Goal: Task Accomplishment & Management: Manage account settings

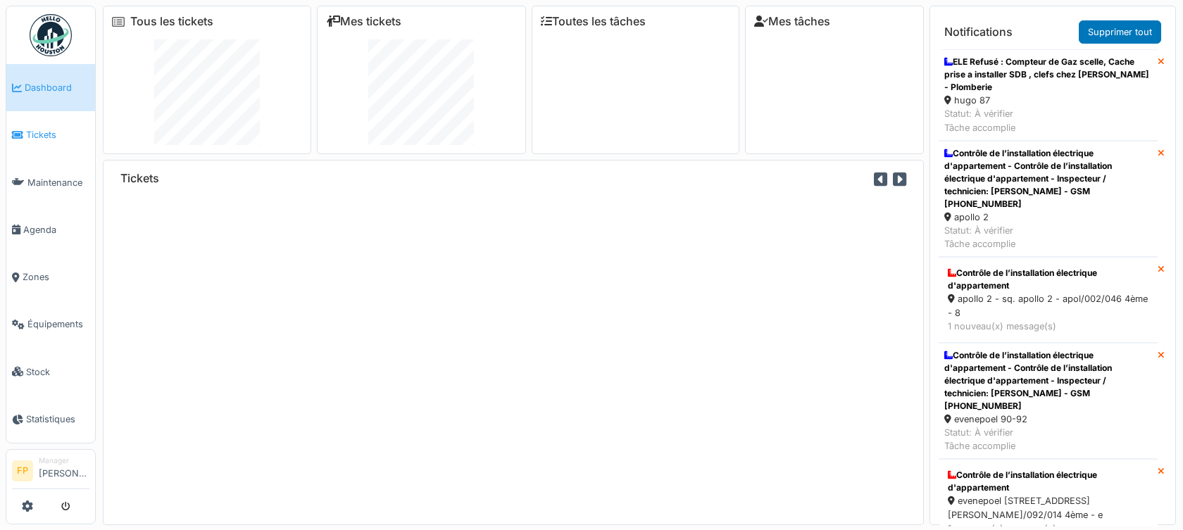
click at [48, 134] on span "Tickets" at bounding box center [57, 134] width 63 height 13
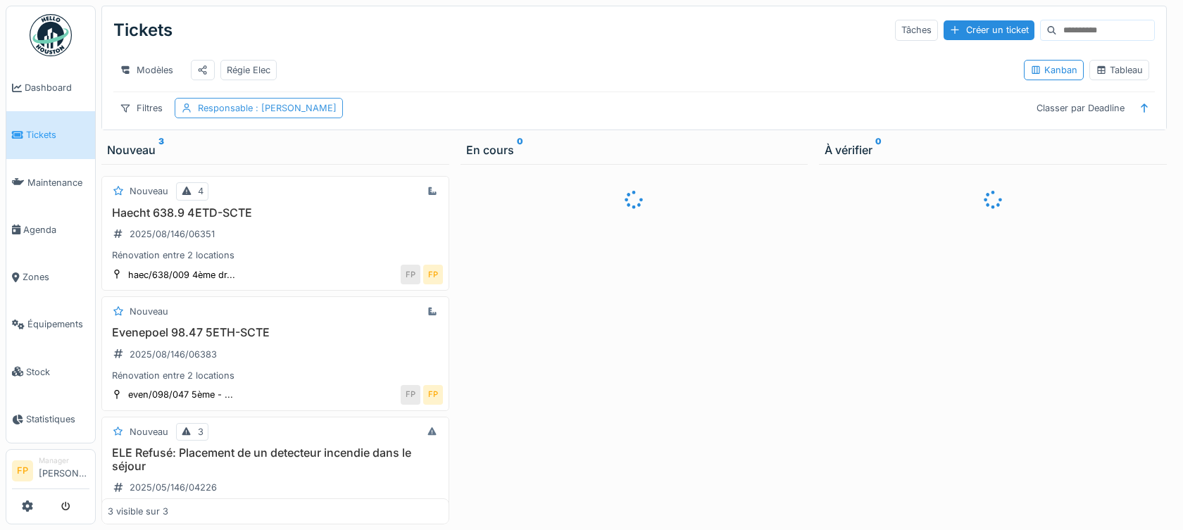
click at [280, 113] on span ": Françoise Philippe" at bounding box center [295, 108] width 84 height 11
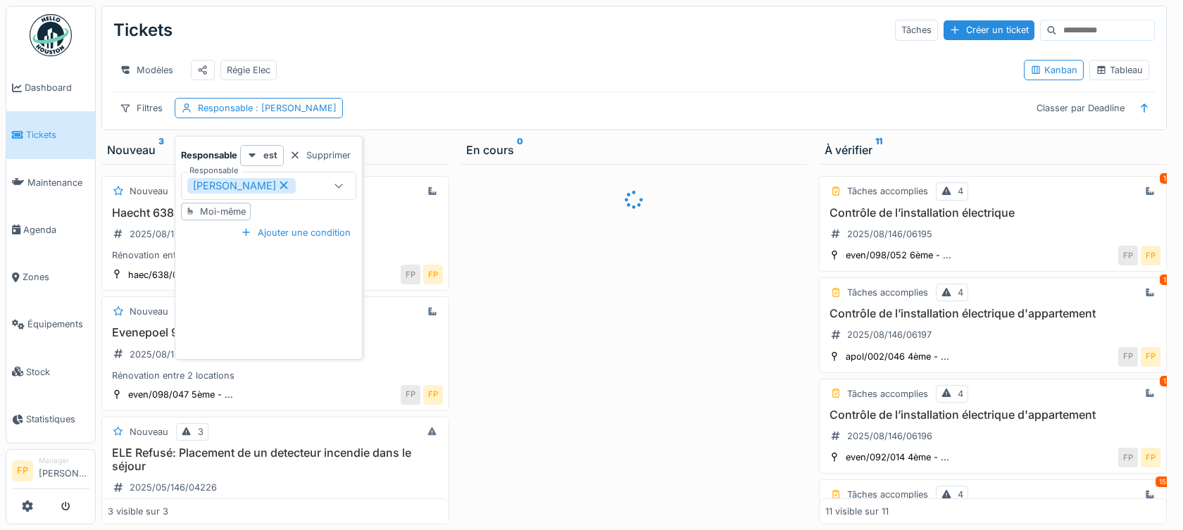
click at [336, 186] on icon at bounding box center [338, 185] width 11 height 9
click at [232, 229] on input "Responsable" at bounding box center [269, 228] width 158 height 30
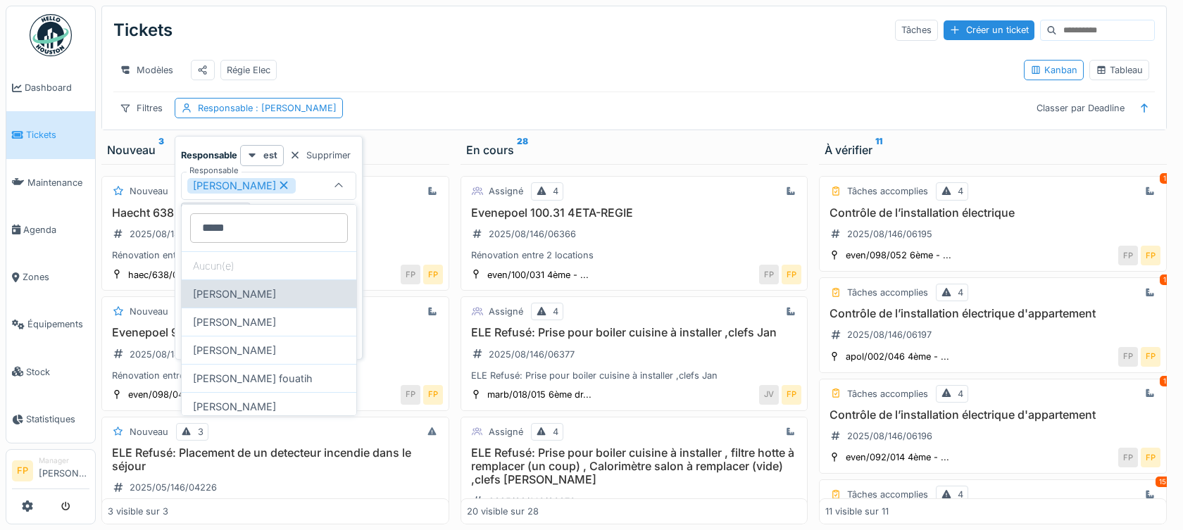
type input "*****"
click at [260, 295] on div "Ahmed Belhajji" at bounding box center [269, 294] width 175 height 28
type input "*********"
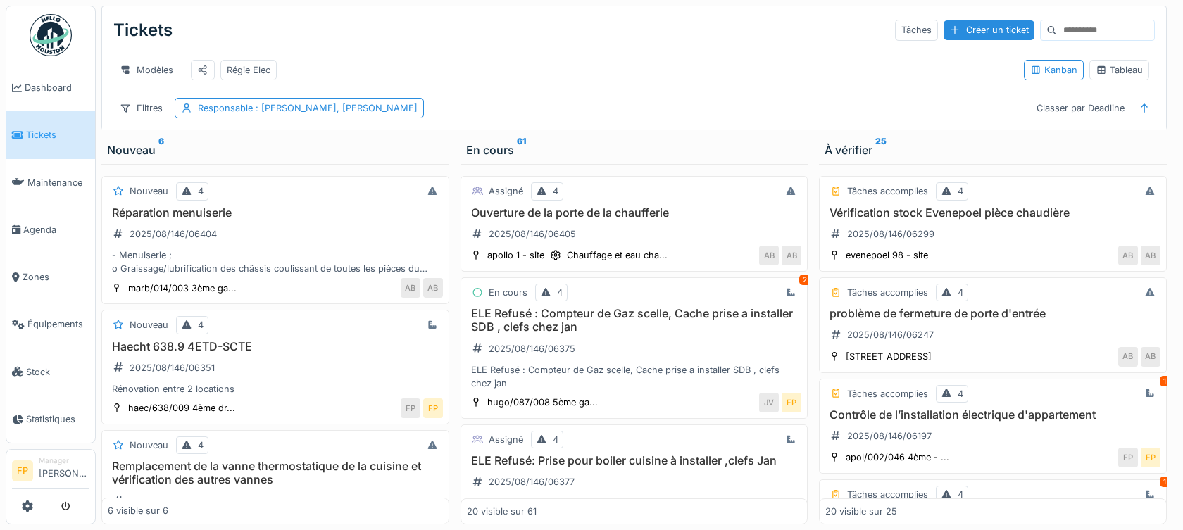
click at [248, 8] on div "Tickets Tâches Créer un ticket Modèles Régie Elec Kanban Tableau Filtres Respon…" at bounding box center [634, 67] width 1064 height 123
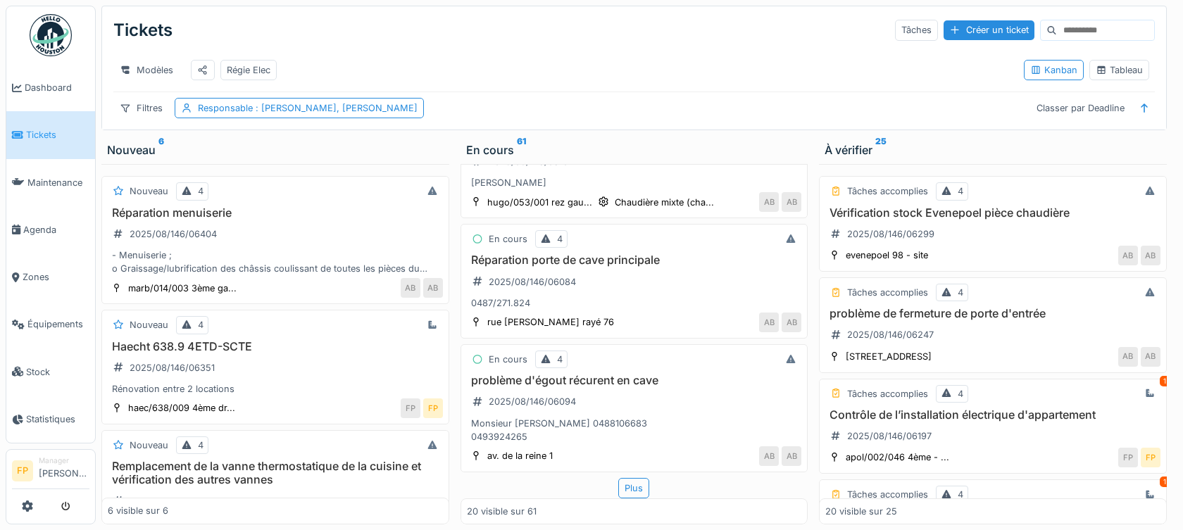
scroll to position [2143, 0]
click at [631, 478] on div "Plus" at bounding box center [633, 488] width 31 height 20
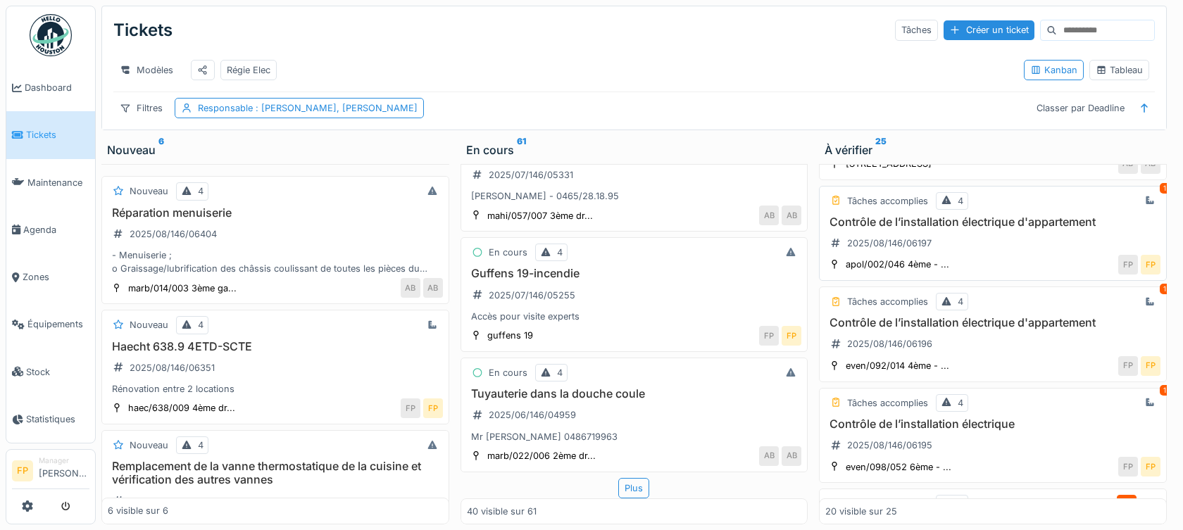
scroll to position [211, 0]
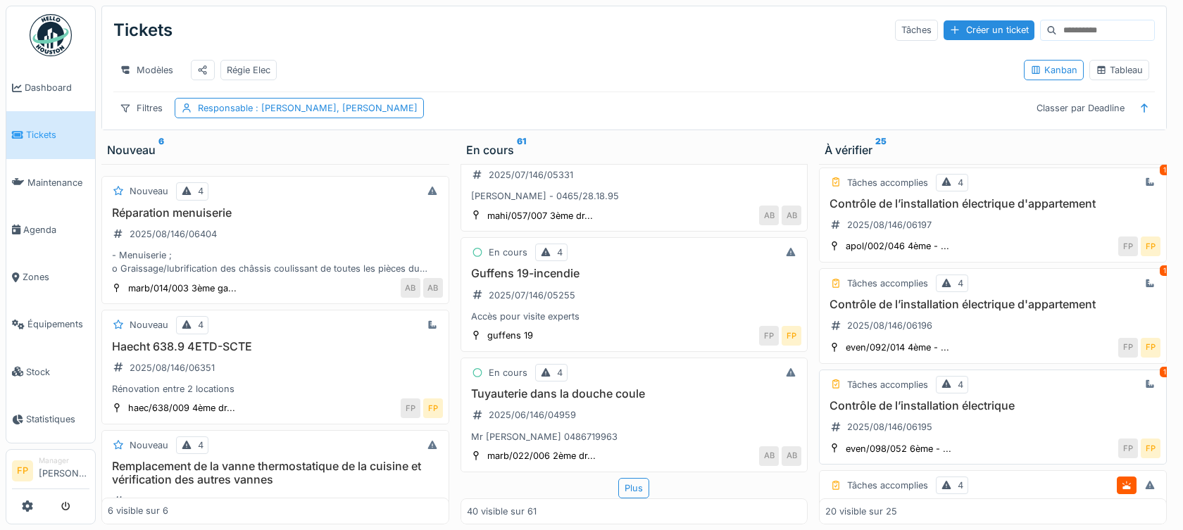
click at [945, 405] on h3 "Contrôle de l’installation électrique" at bounding box center [992, 405] width 335 height 13
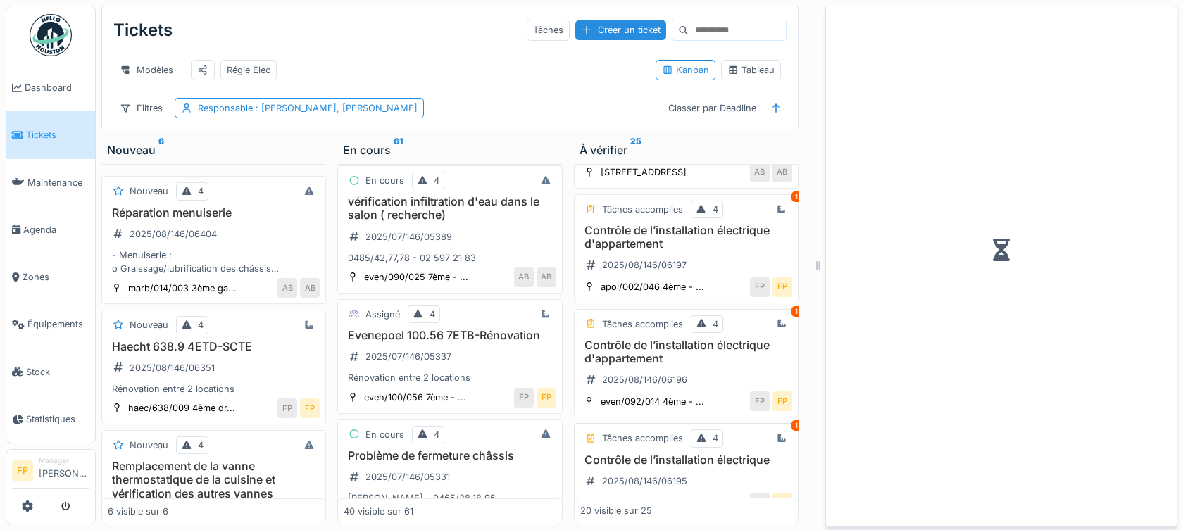
scroll to position [239, 0]
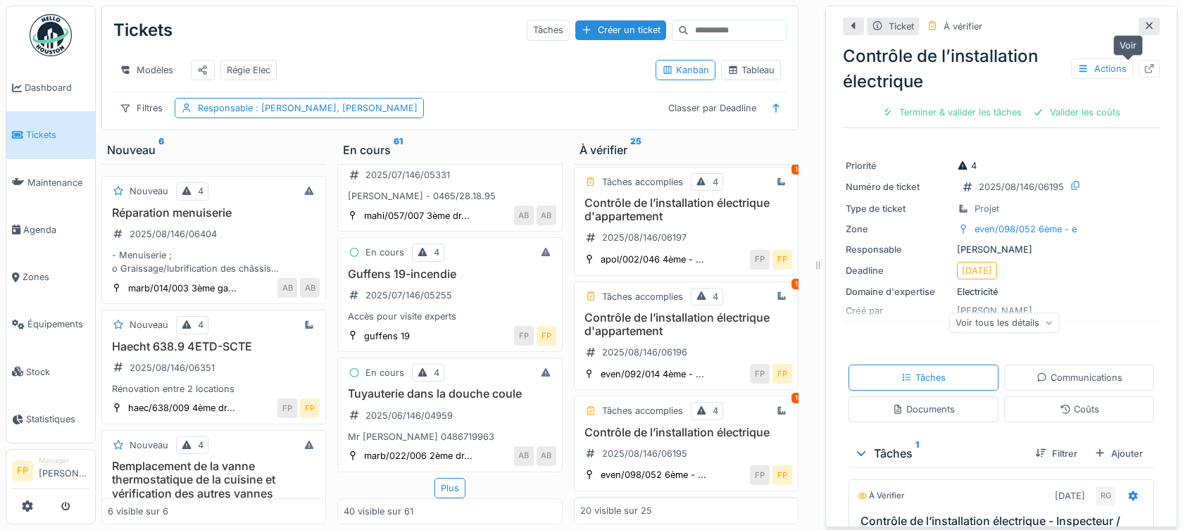
click at [1144, 64] on icon at bounding box center [1149, 68] width 11 height 9
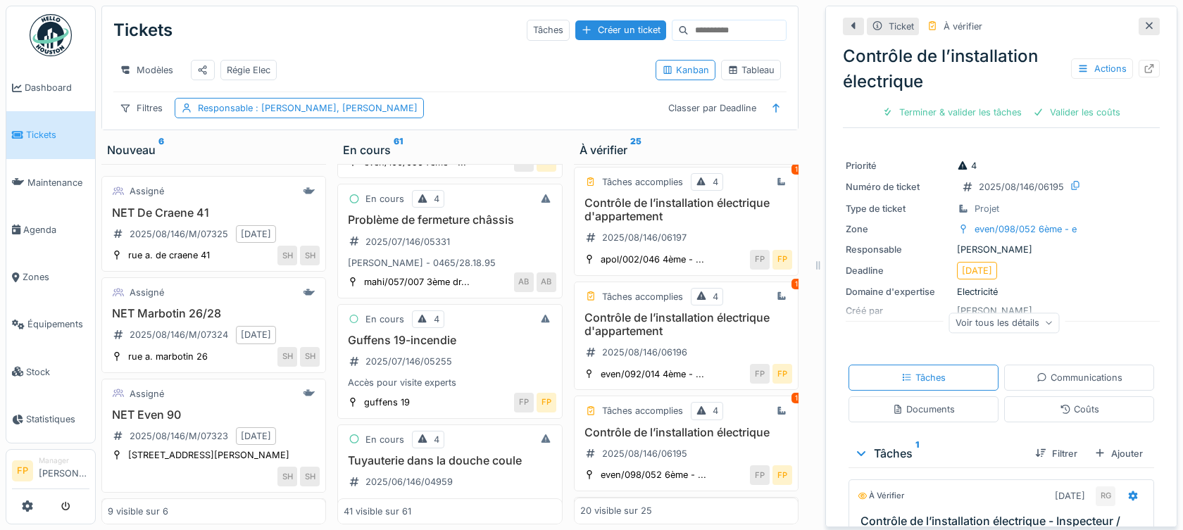
scroll to position [5115, 0]
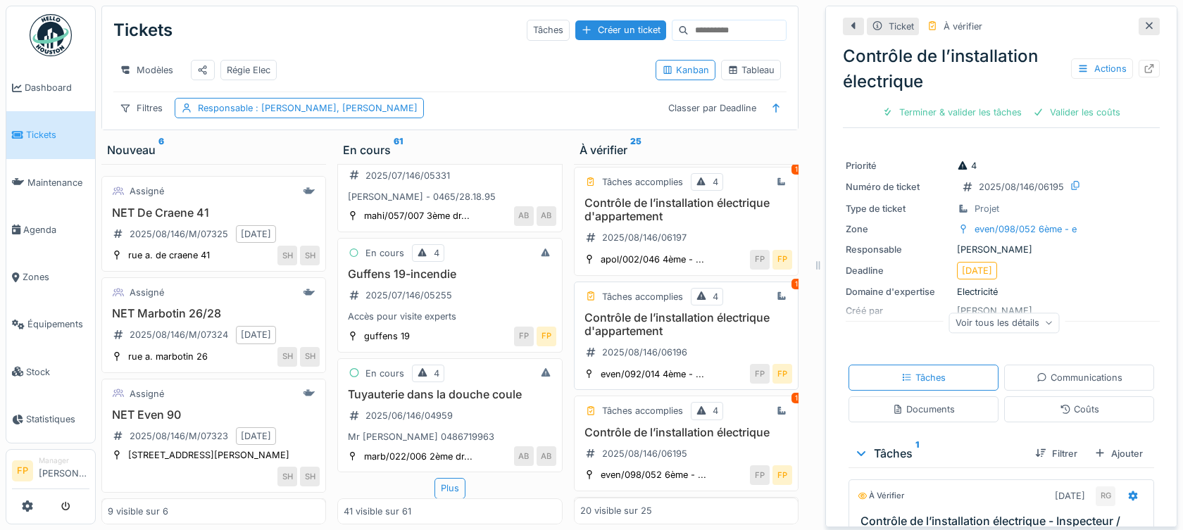
click at [688, 317] on h3 "Contrôle de l’installation électrique d'appartement" at bounding box center [686, 324] width 212 height 27
click at [1145, 64] on icon at bounding box center [1149, 68] width 9 height 9
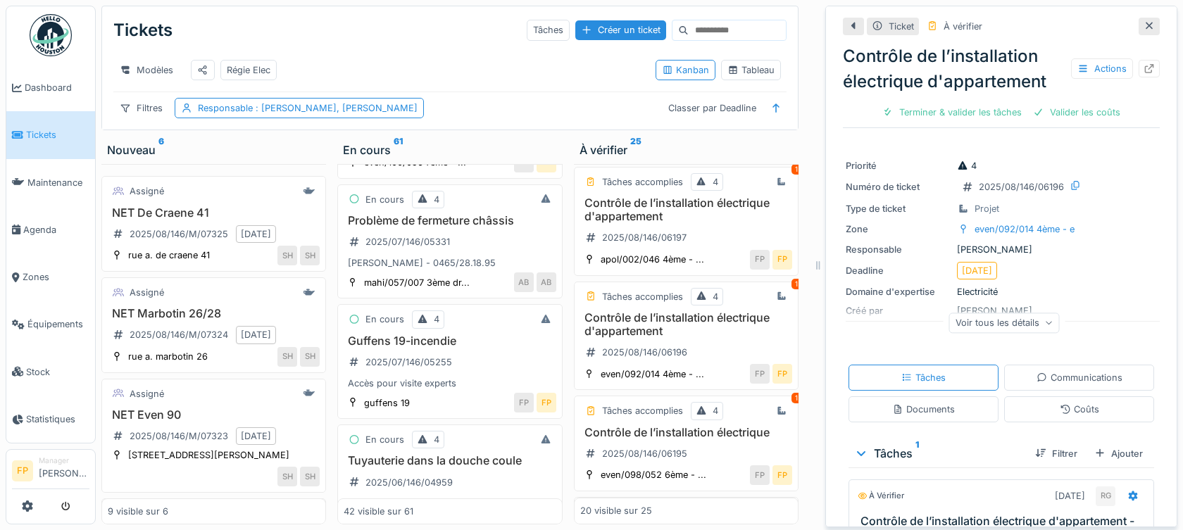
scroll to position [5289, 0]
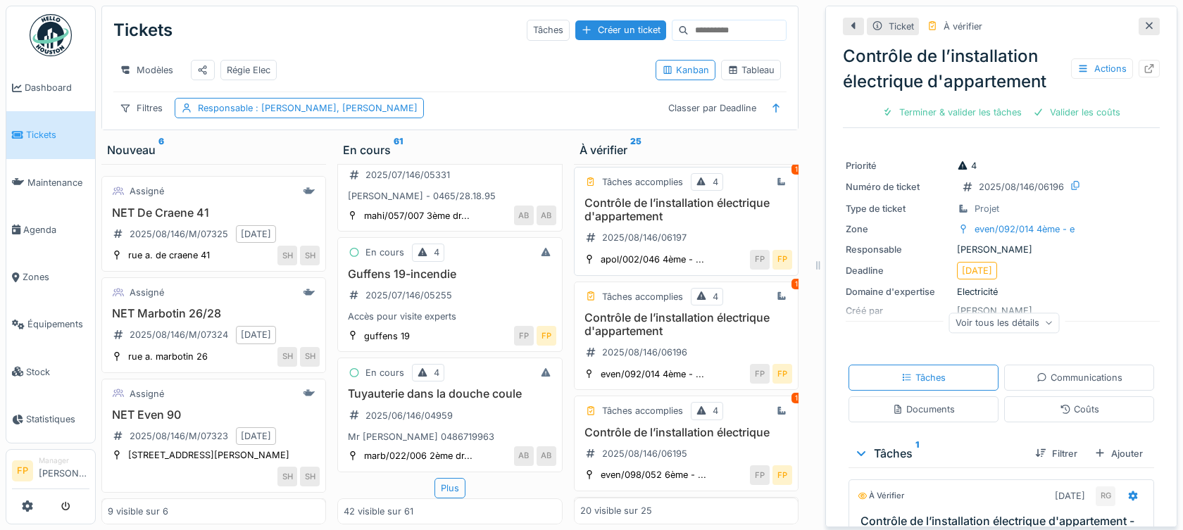
click at [644, 200] on h3 "Contrôle de l’installation électrique d'appartement" at bounding box center [686, 210] width 212 height 27
click at [1144, 64] on icon at bounding box center [1149, 68] width 11 height 9
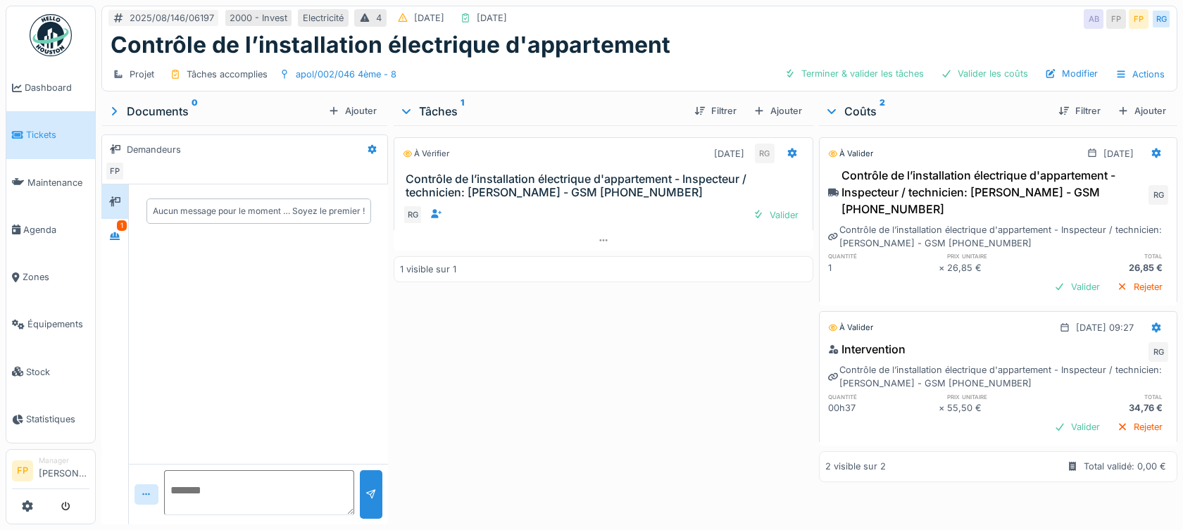
click at [553, 438] on div "À vérifier 14/08/2025 RG Contrôle de l’installation électrique d'appartement - …" at bounding box center [603, 322] width 419 height 394
click at [667, 472] on div "À vérifier 14/08/2025 RG Contrôle de l’installation électrique d'appartement - …" at bounding box center [603, 322] width 419 height 394
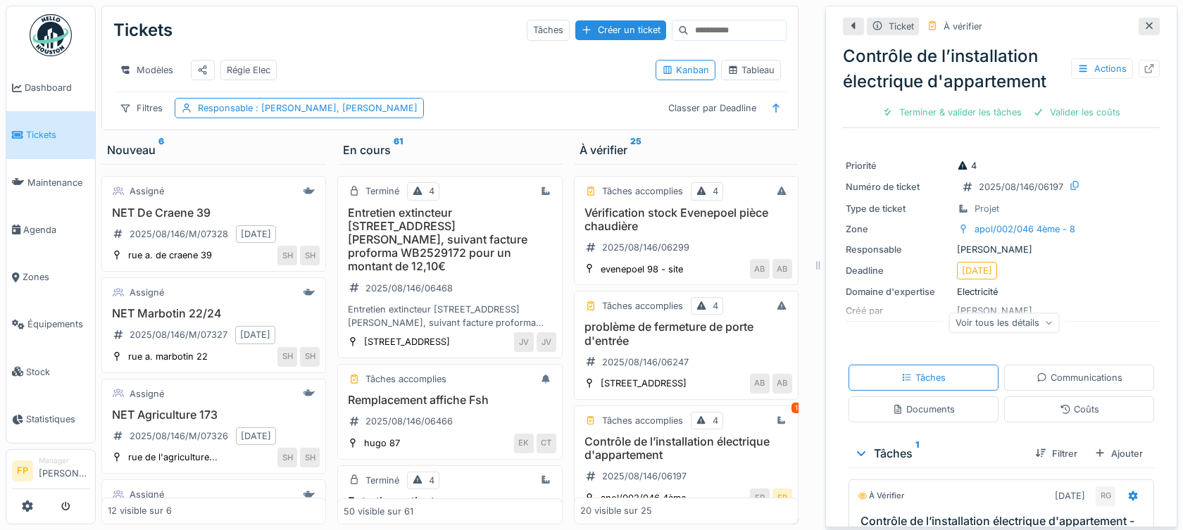
scroll to position [239, 0]
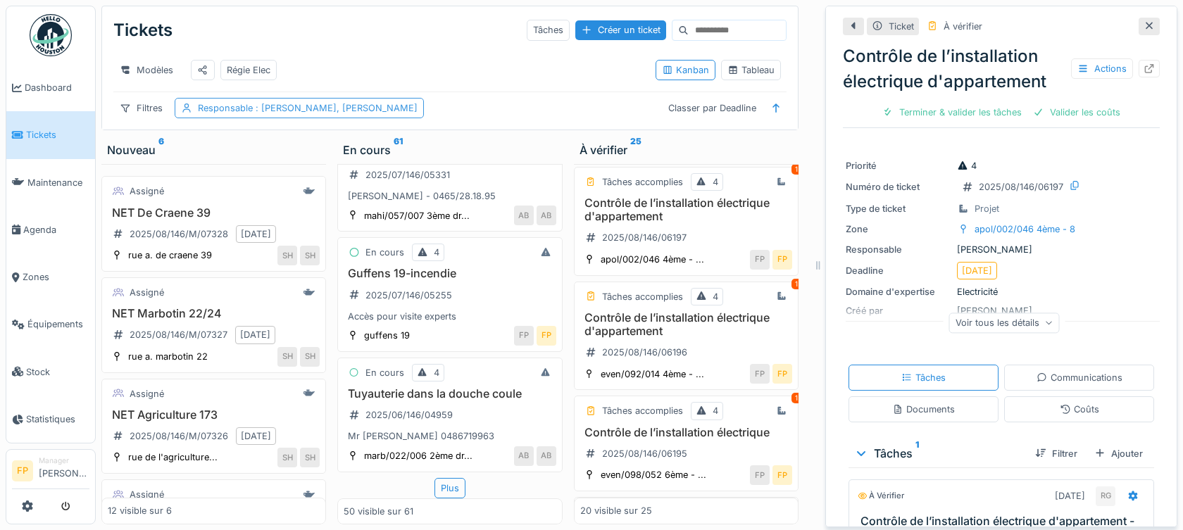
click at [337, 108] on span ": Françoise Philippe, Ahmed Belhajji" at bounding box center [335, 108] width 165 height 11
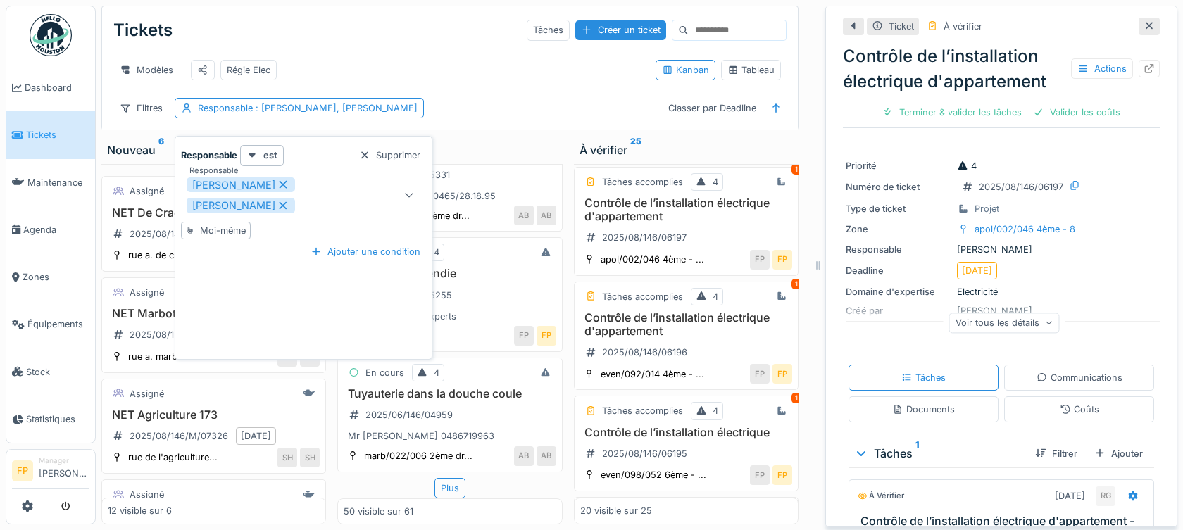
click at [277, 201] on icon at bounding box center [283, 206] width 13 height 10
type input "****"
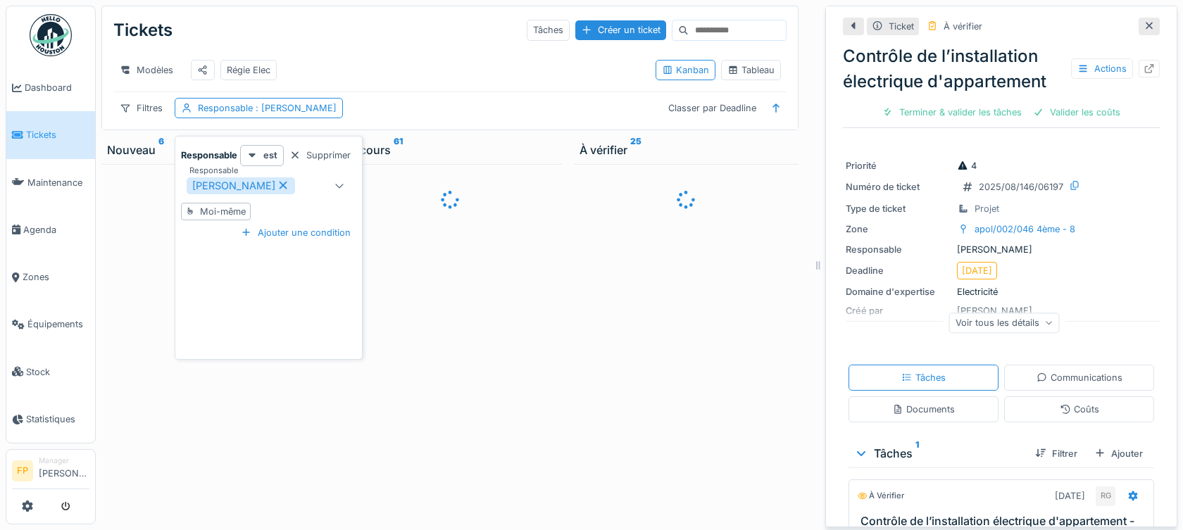
scroll to position [0, 0]
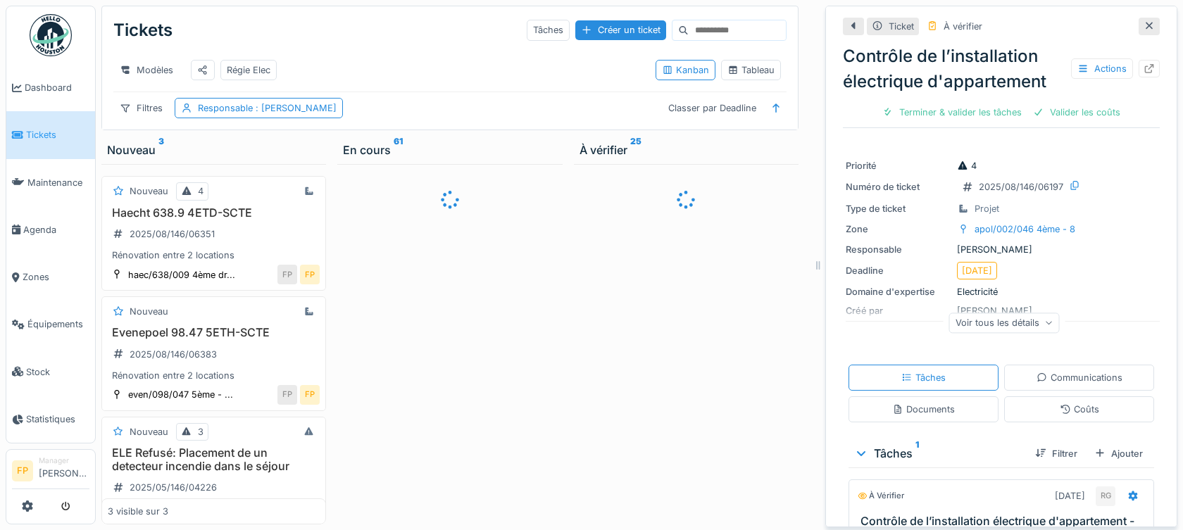
click at [421, 66] on div "Modèles Régie Elec" at bounding box center [378, 70] width 531 height 32
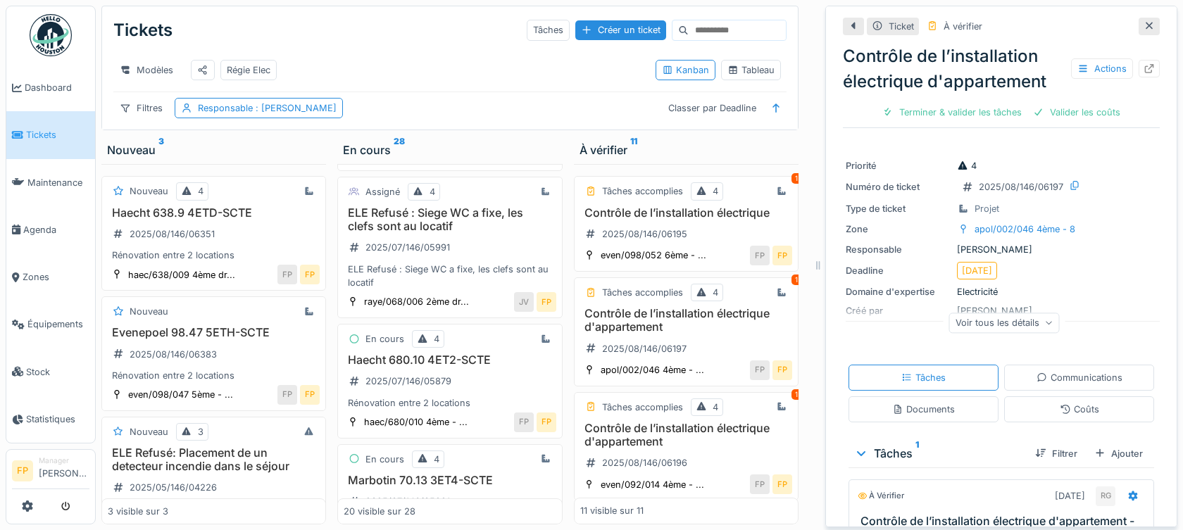
scroll to position [1268, 0]
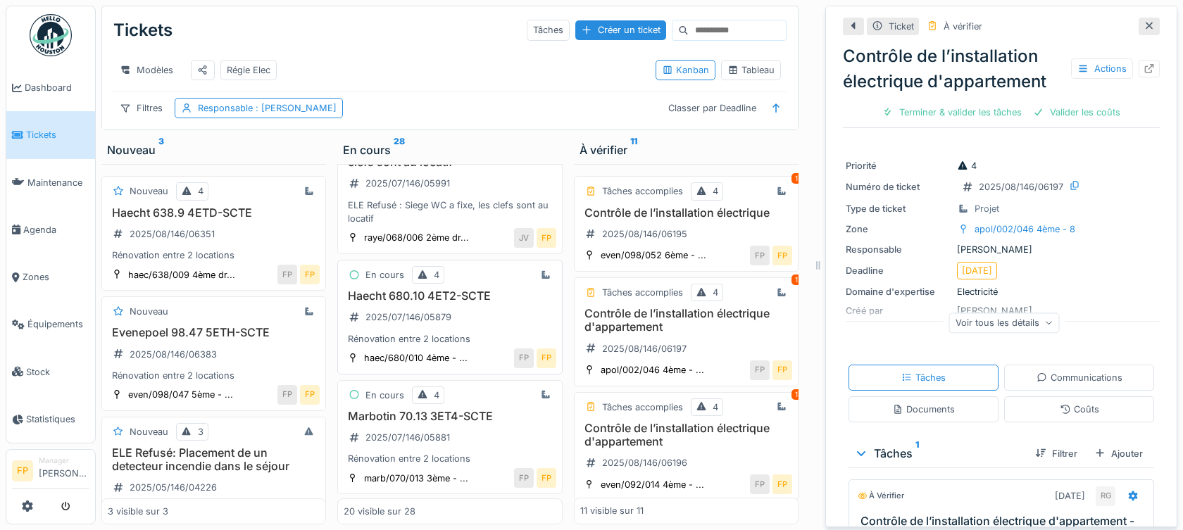
click at [454, 296] on h3 "Haecht 680.10 4ET2-SCTE" at bounding box center [450, 295] width 212 height 13
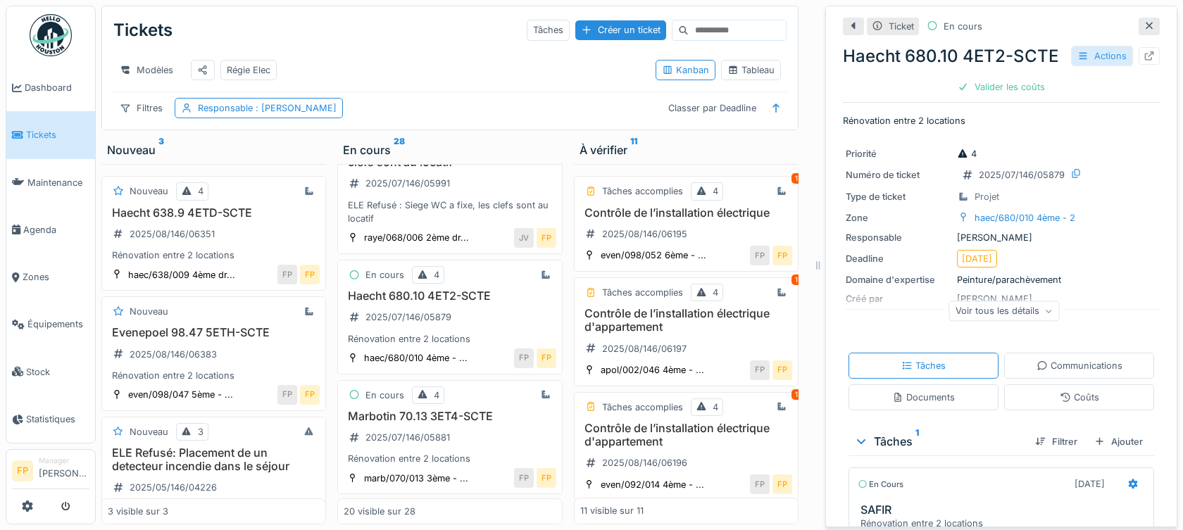
click at [1087, 48] on div "Actions" at bounding box center [1102, 56] width 62 height 20
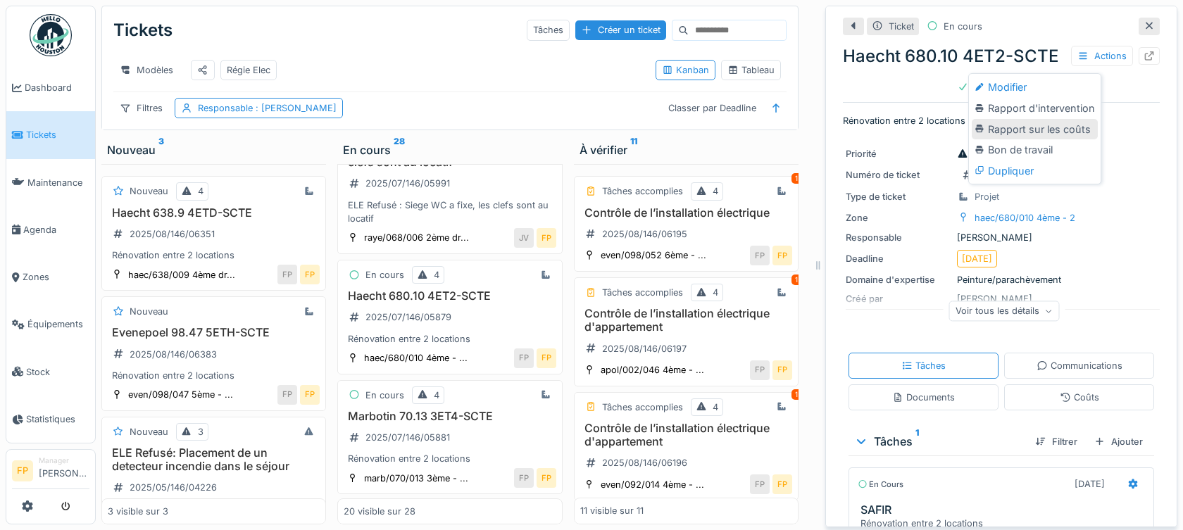
click at [1077, 119] on div "Rapport sur les coûts" at bounding box center [1035, 129] width 126 height 21
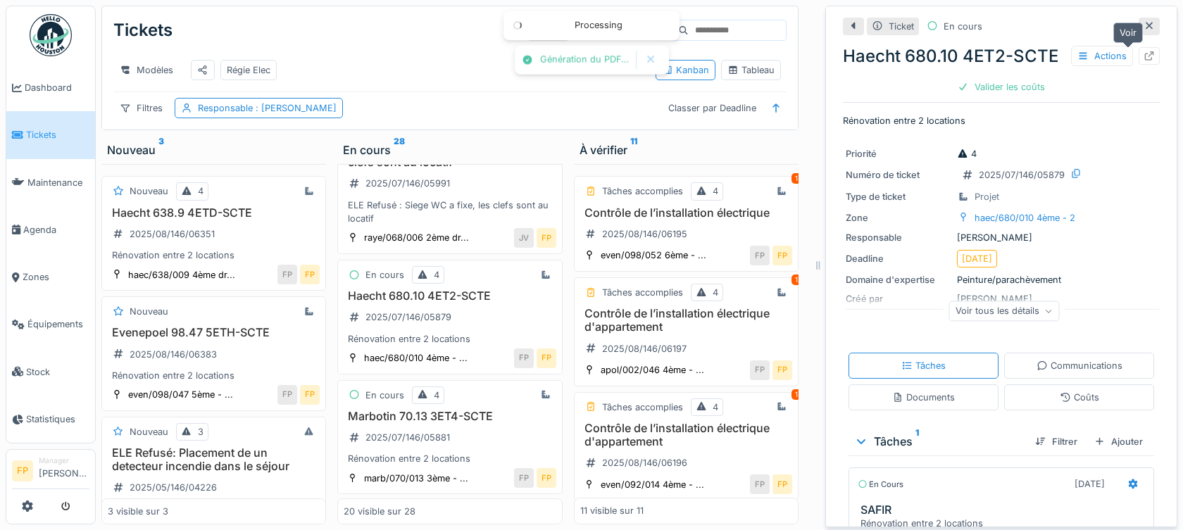
click at [1145, 51] on icon at bounding box center [1149, 55] width 9 height 9
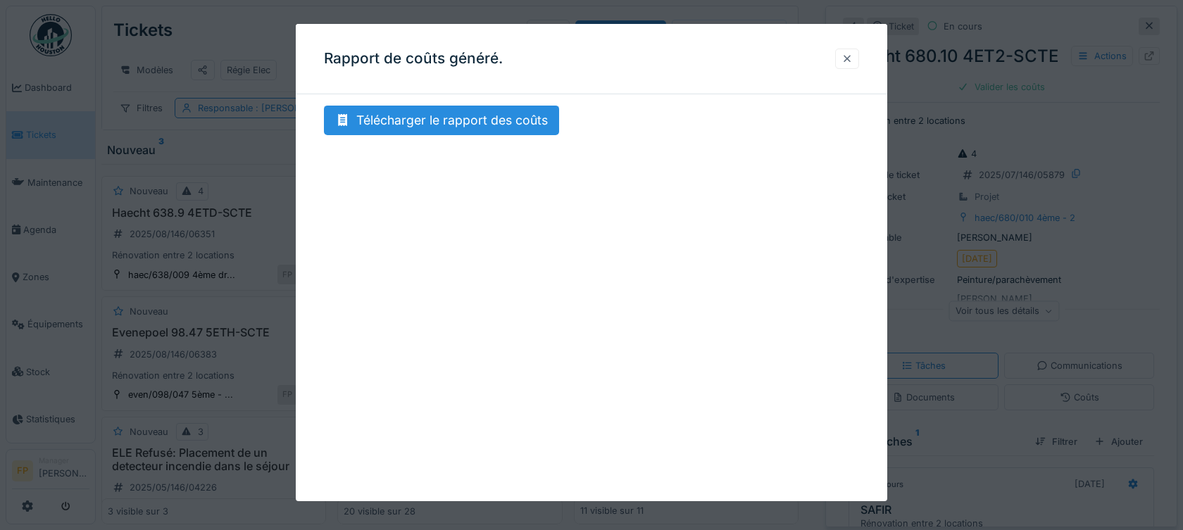
click at [859, 59] on div at bounding box center [847, 59] width 24 height 20
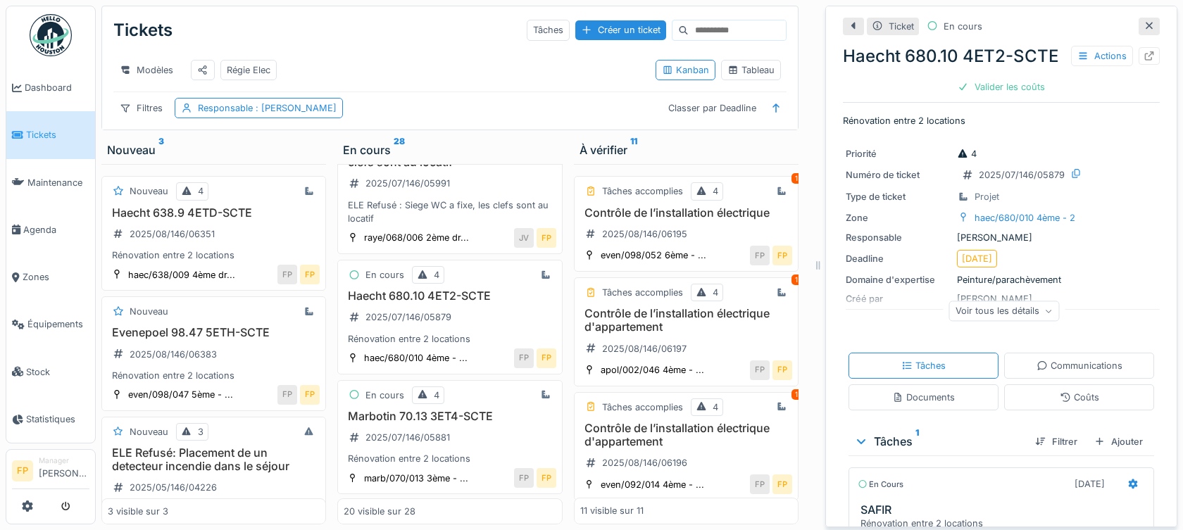
click at [1144, 21] on icon at bounding box center [1149, 25] width 11 height 9
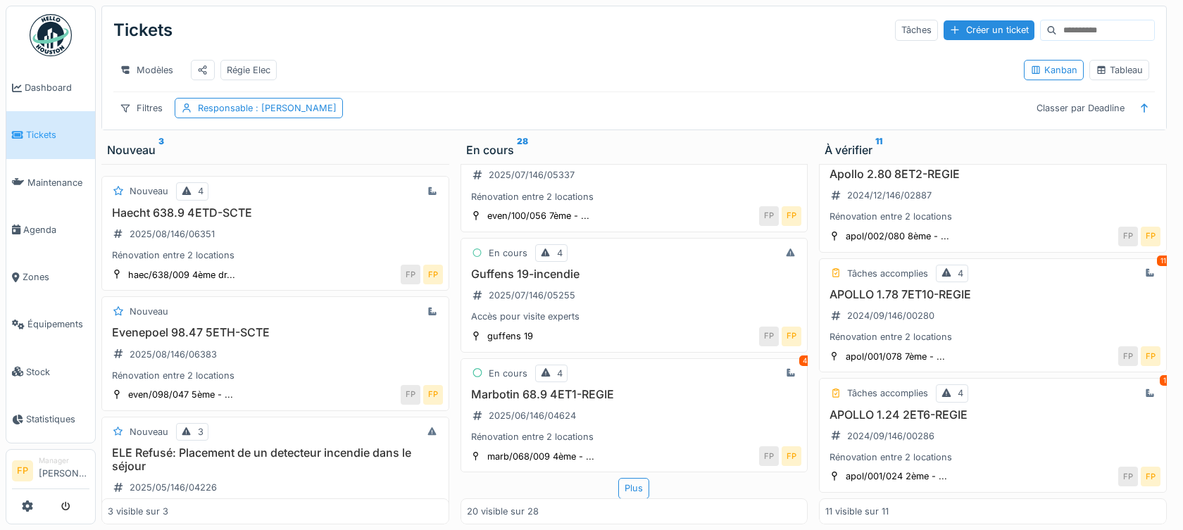
scroll to position [964, 0]
click at [1057, 20] on input at bounding box center [1105, 30] width 97 height 20
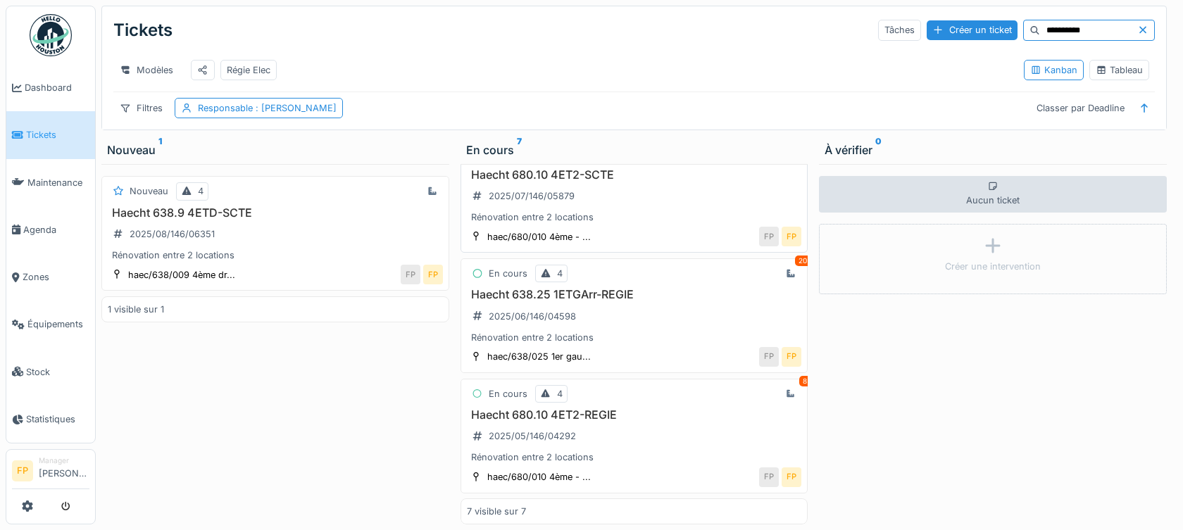
scroll to position [540, 0]
type input "**********"
click at [590, 409] on h3 "Haecht 680.10 4ET2-REGIE" at bounding box center [634, 415] width 335 height 13
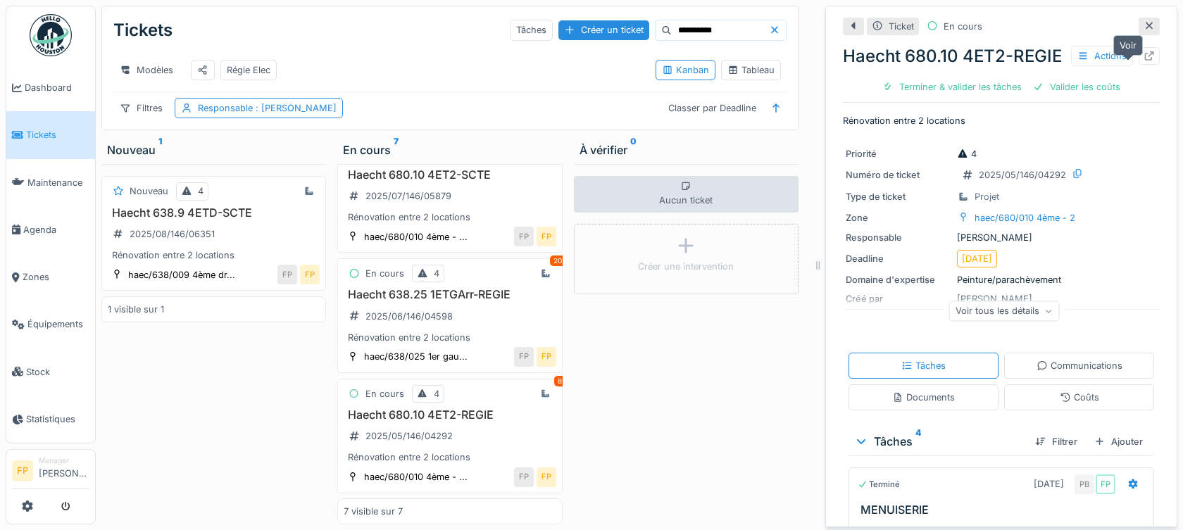
click at [1145, 54] on icon at bounding box center [1149, 55] width 9 height 9
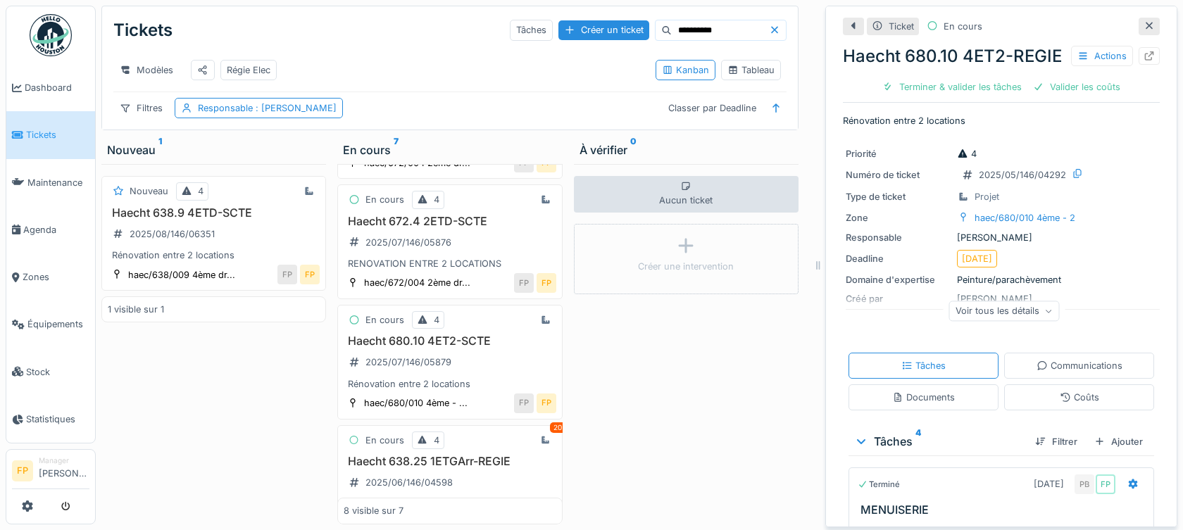
scroll to position [715, 0]
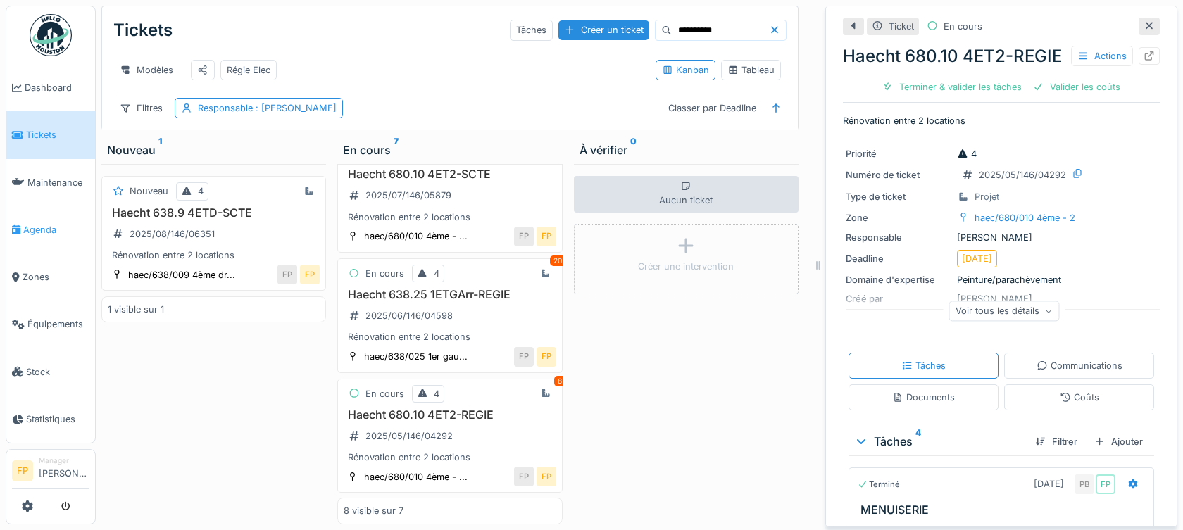
click at [39, 223] on span "Agenda" at bounding box center [56, 229] width 66 height 13
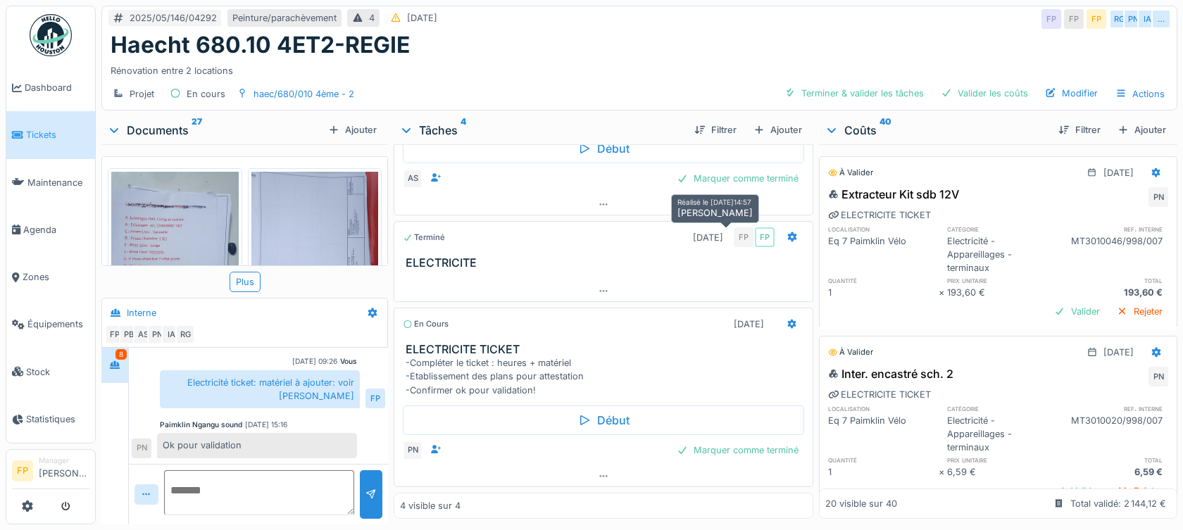
scroll to position [11, 0]
click at [1049, 302] on div "Valider" at bounding box center [1077, 311] width 57 height 19
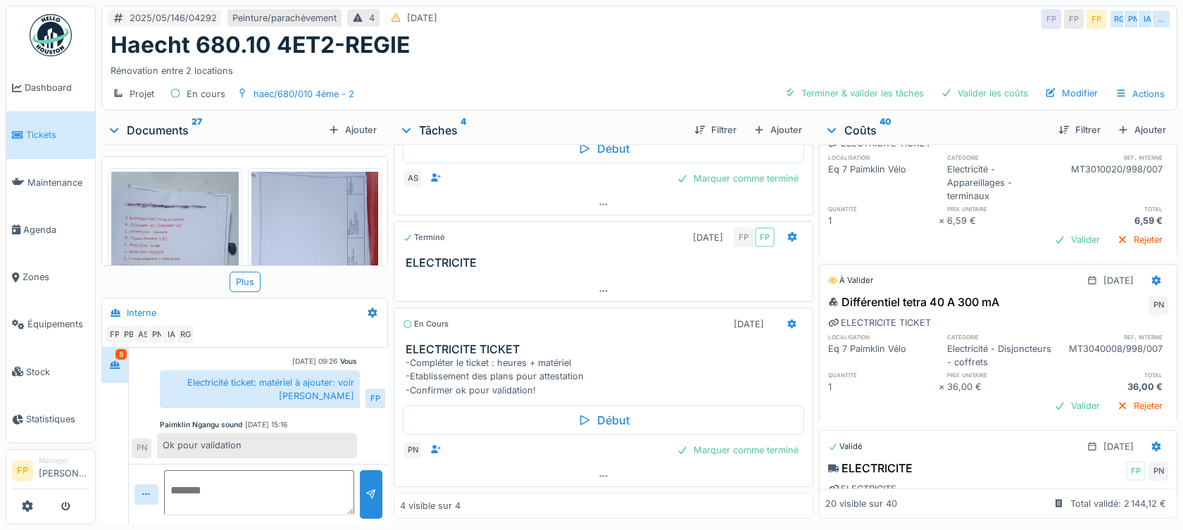
scroll to position [282, 0]
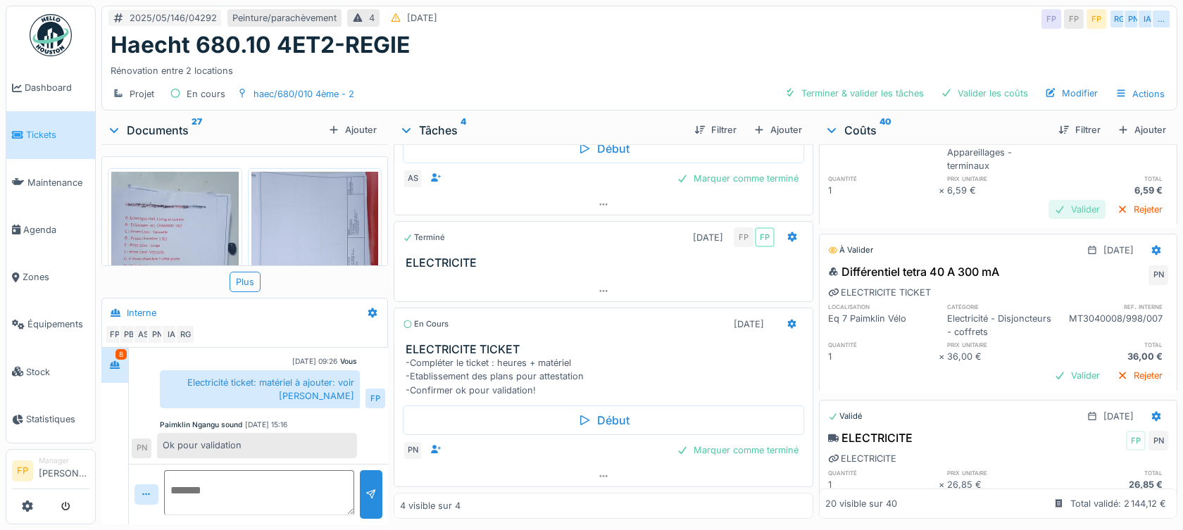
click at [1049, 200] on div "Valider" at bounding box center [1077, 209] width 57 height 19
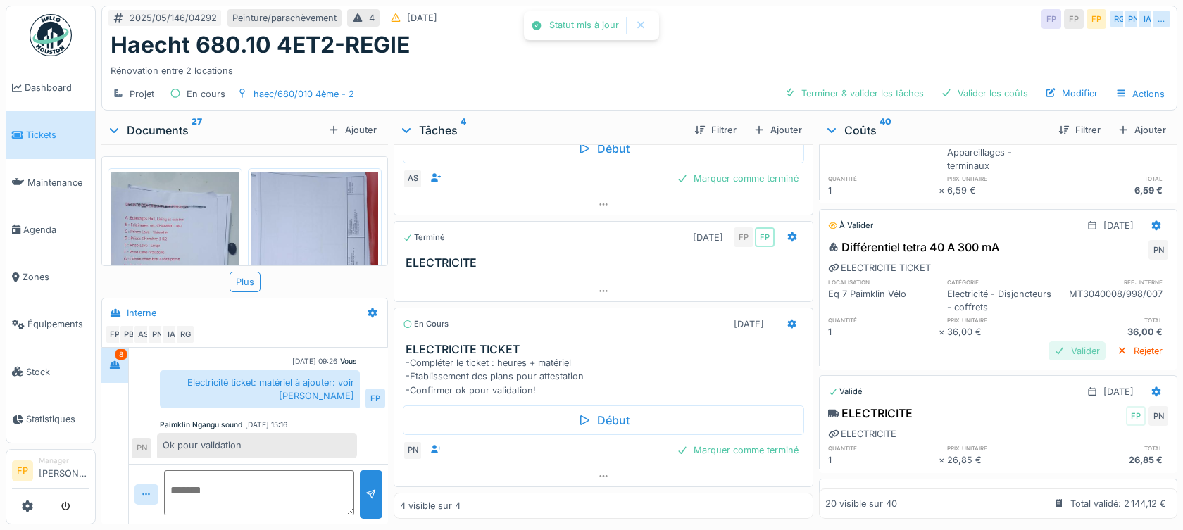
click at [1049, 342] on div "Valider" at bounding box center [1077, 351] width 57 height 19
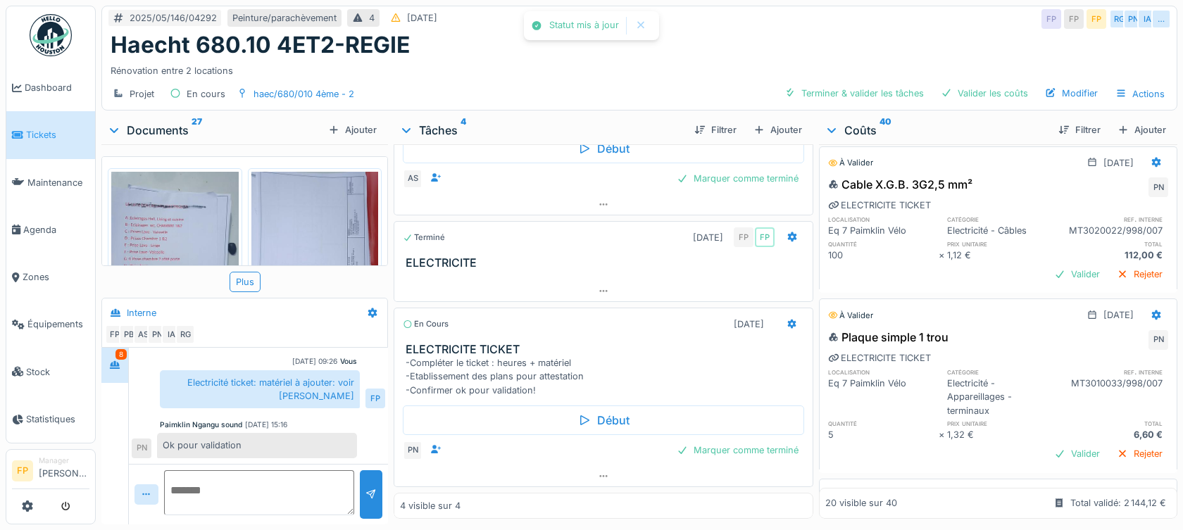
scroll to position [821, 0]
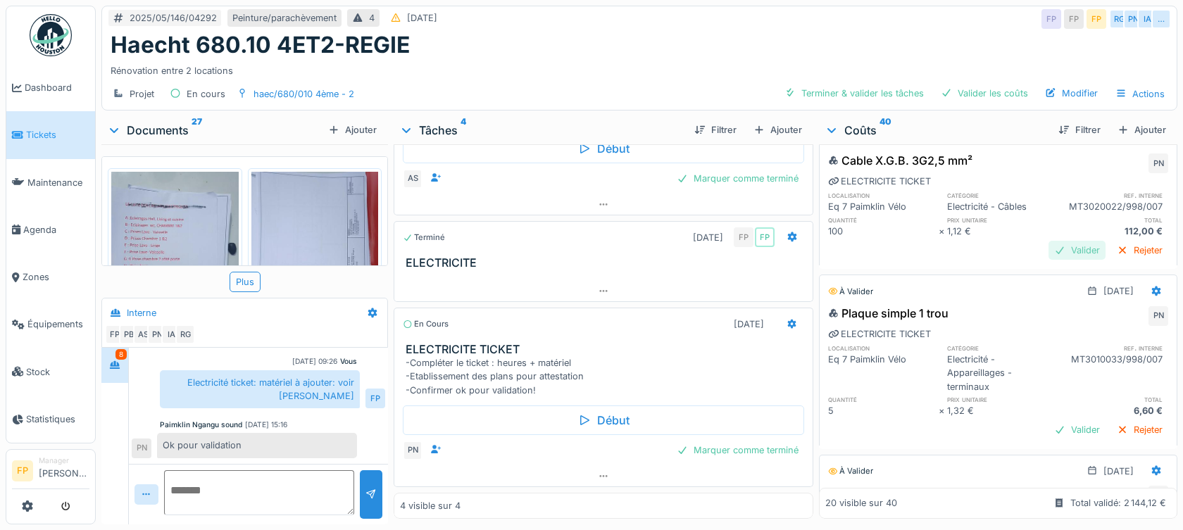
click at [1050, 241] on div "Valider" at bounding box center [1077, 250] width 57 height 19
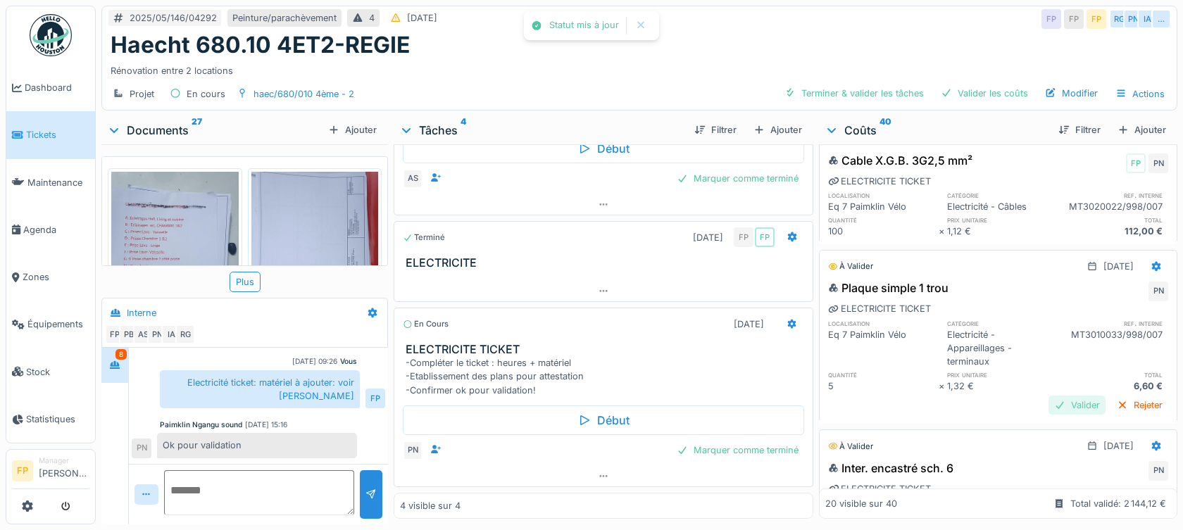
click at [1056, 396] on div "Valider" at bounding box center [1077, 405] width 57 height 19
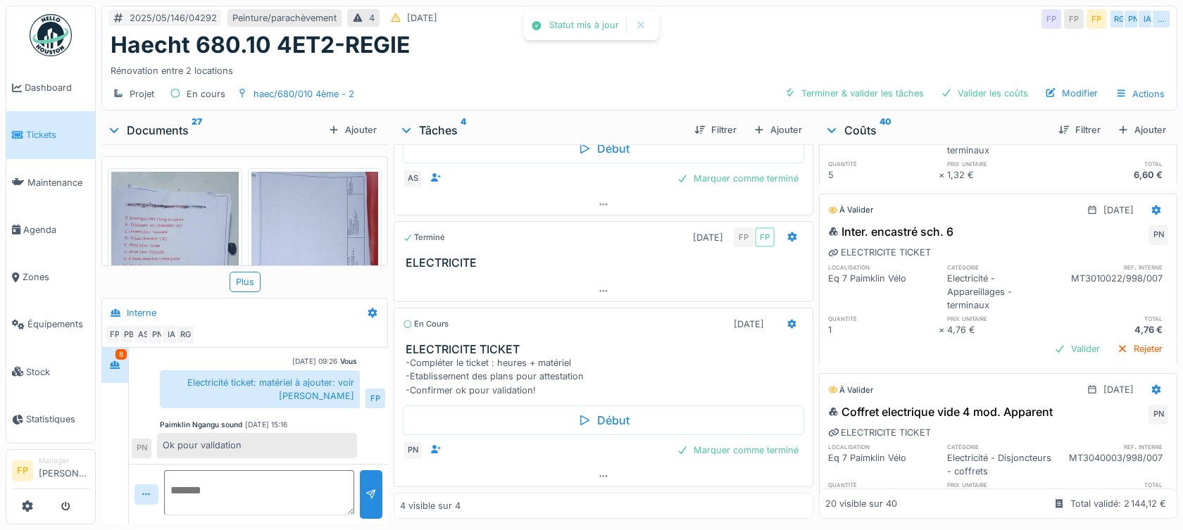
scroll to position [1102, 0]
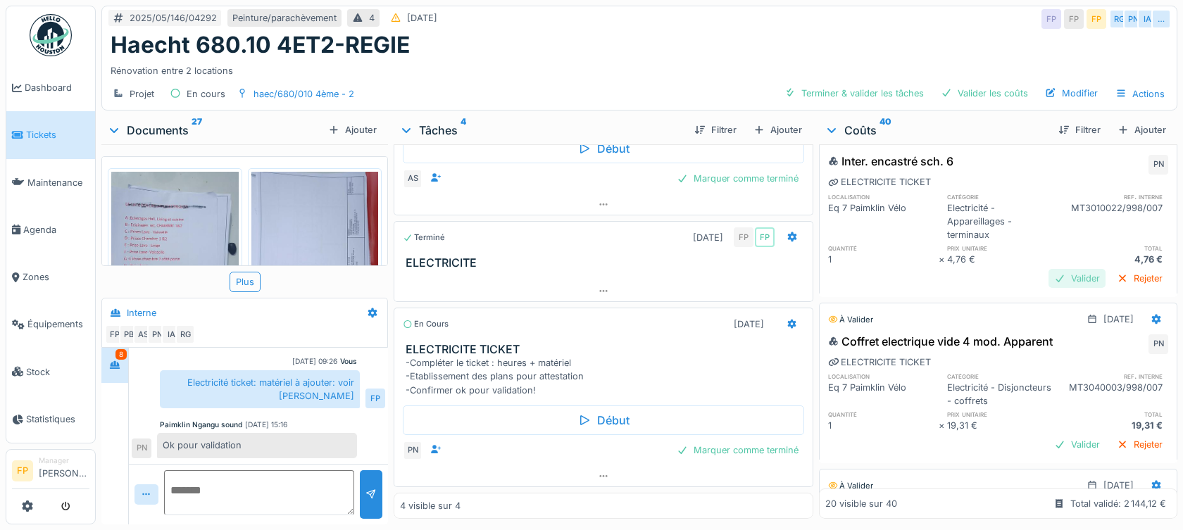
click at [1053, 269] on div "Valider" at bounding box center [1077, 278] width 57 height 19
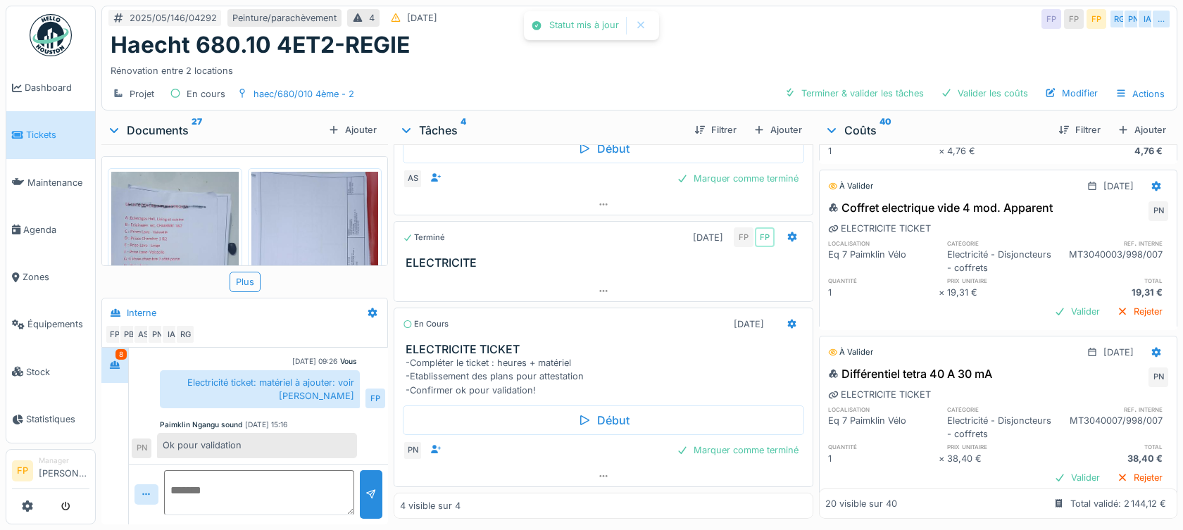
scroll to position [1243, 0]
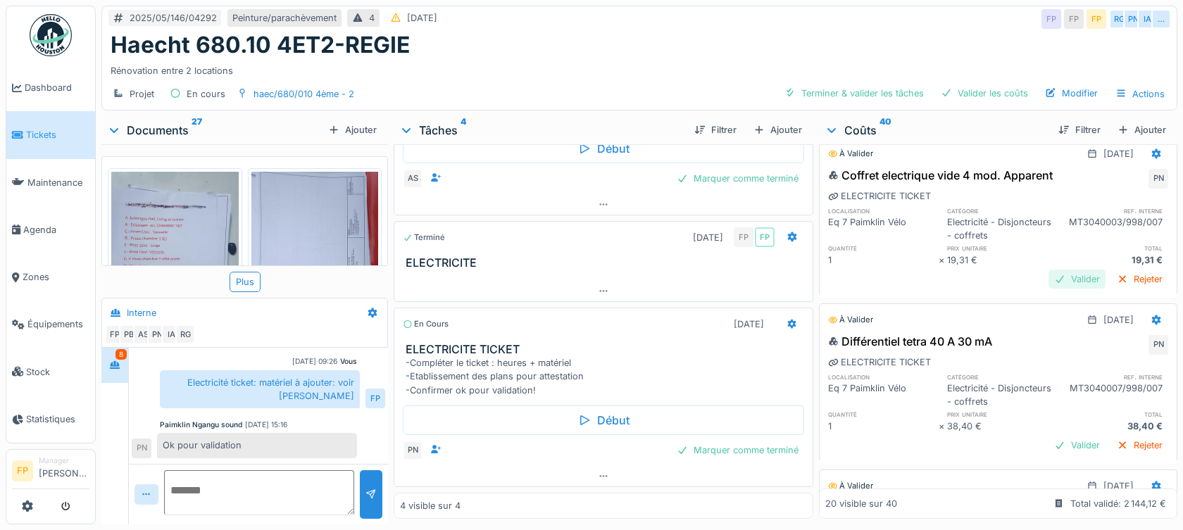
click at [1049, 270] on div "Valider" at bounding box center [1077, 279] width 57 height 19
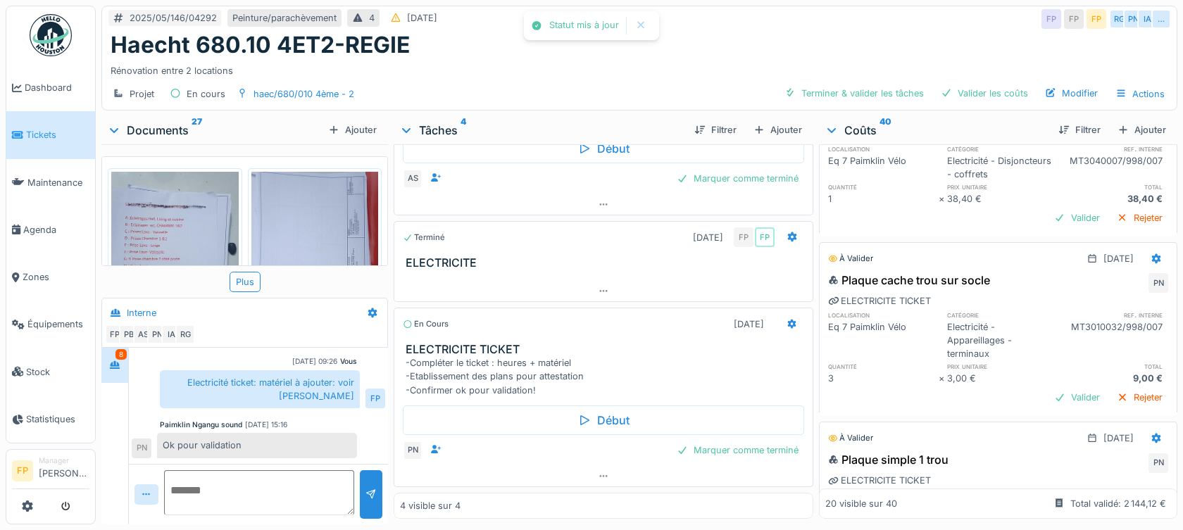
scroll to position [1454, 0]
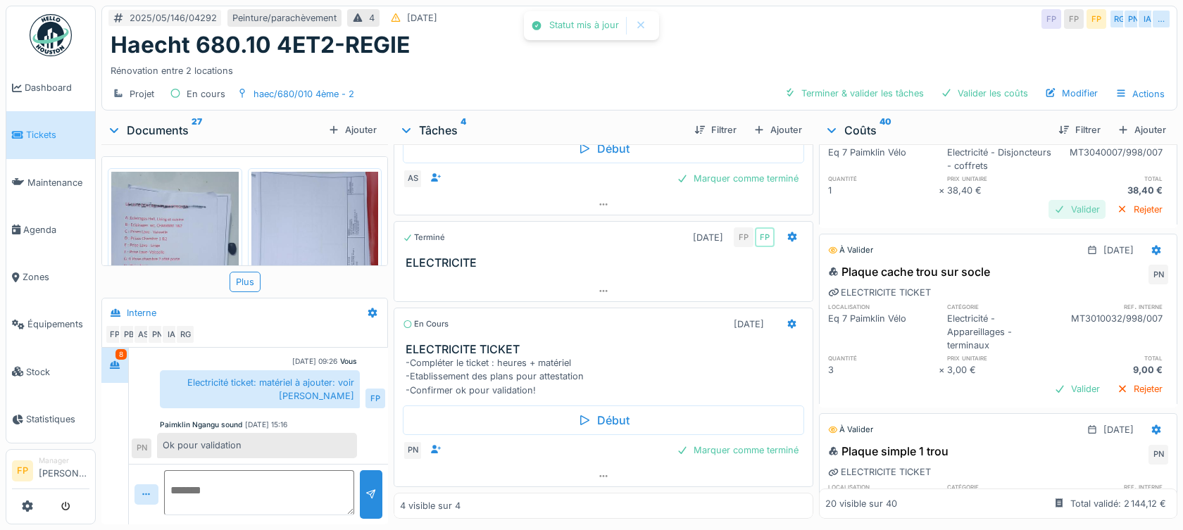
click at [1049, 202] on div "Valider" at bounding box center [1077, 209] width 57 height 19
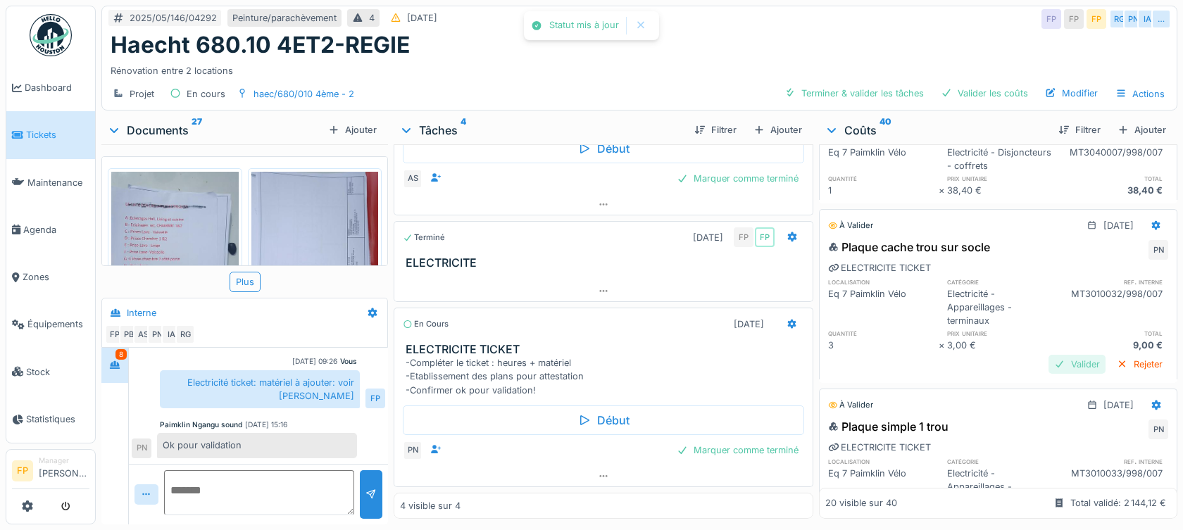
click at [1049, 355] on div "Valider" at bounding box center [1077, 364] width 57 height 19
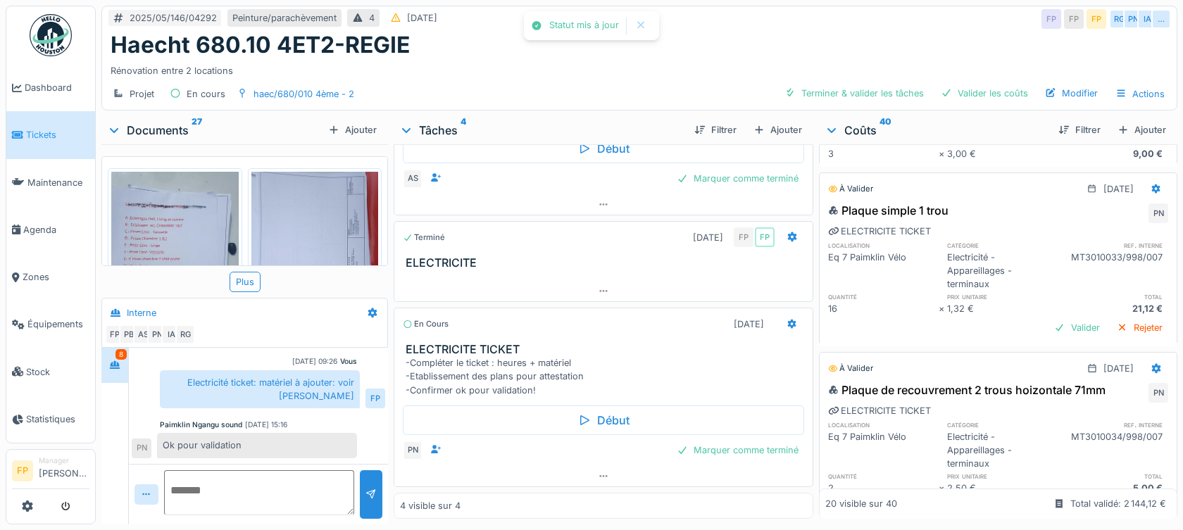
scroll to position [1666, 0]
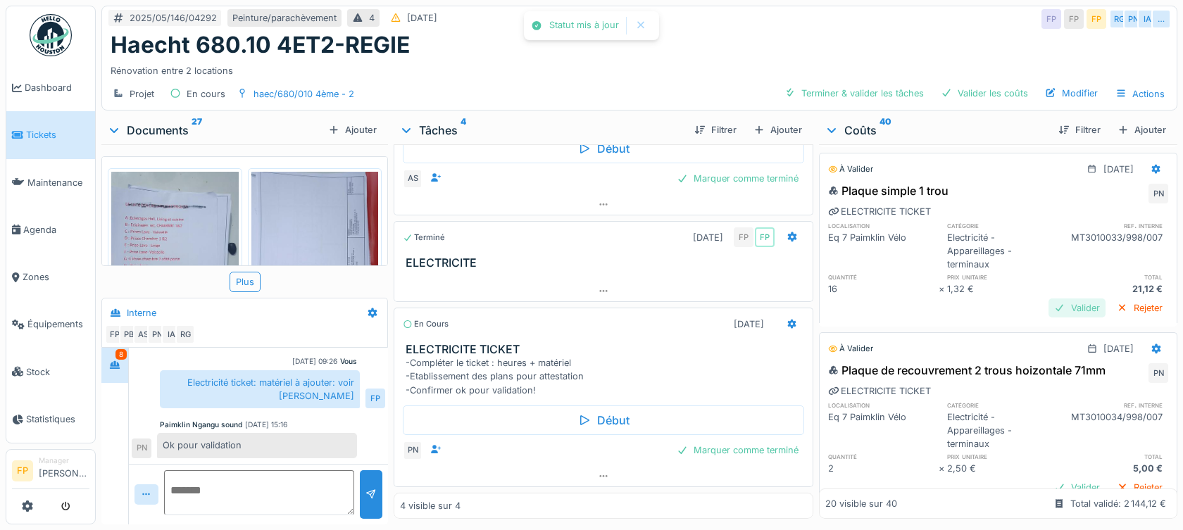
click at [1049, 299] on div "Valider" at bounding box center [1077, 308] width 57 height 19
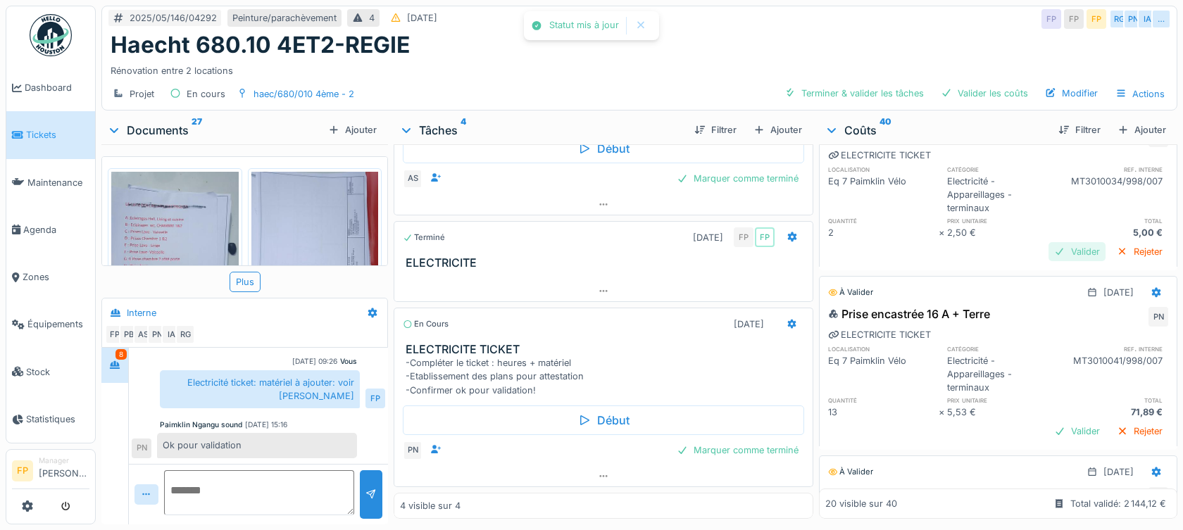
click at [1050, 242] on div "Valider" at bounding box center [1077, 251] width 57 height 19
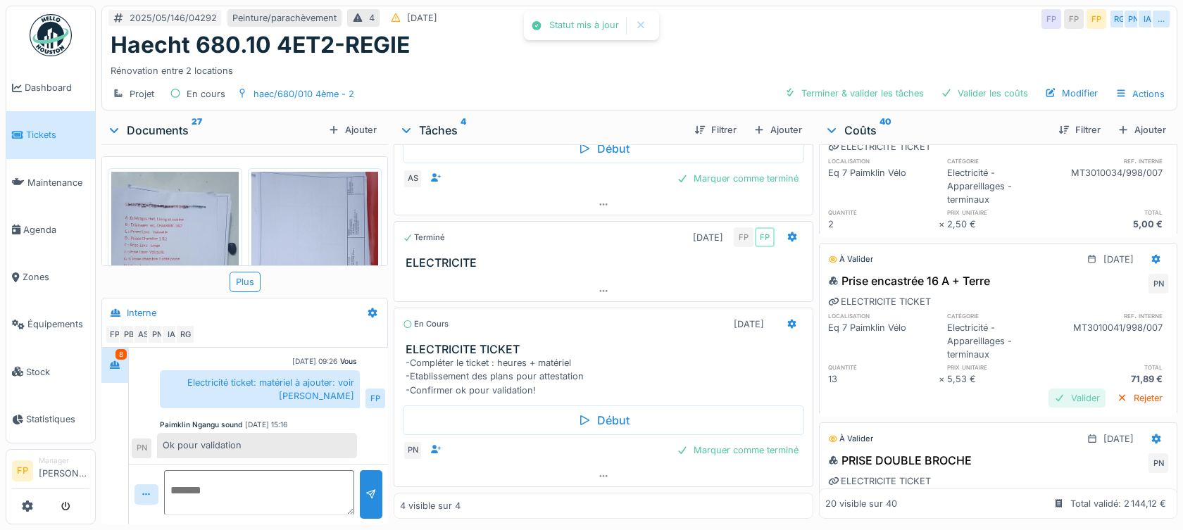
click at [1050, 405] on div "Valider" at bounding box center [1077, 398] width 57 height 19
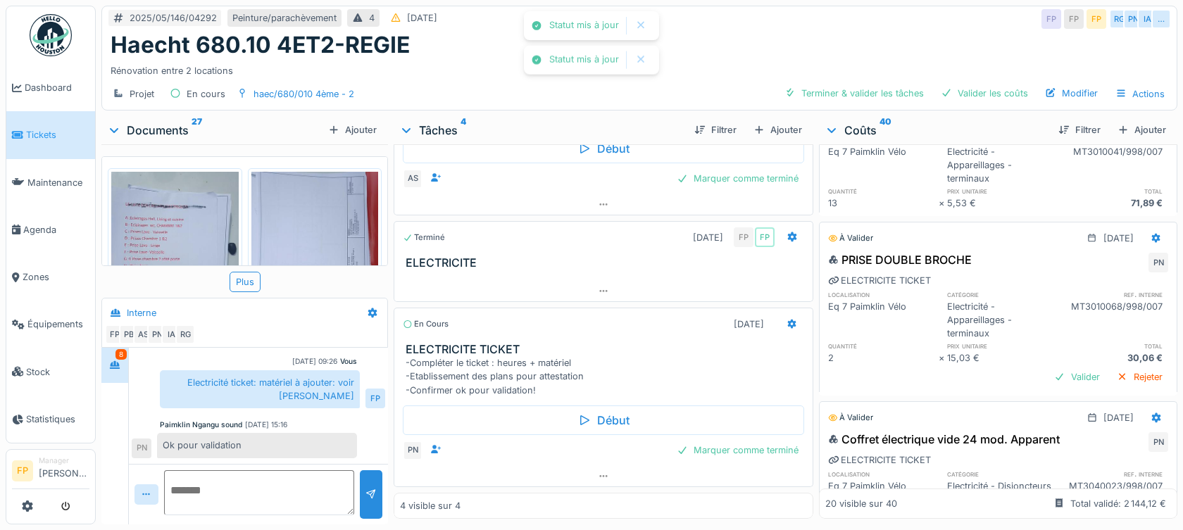
scroll to position [2167, 0]
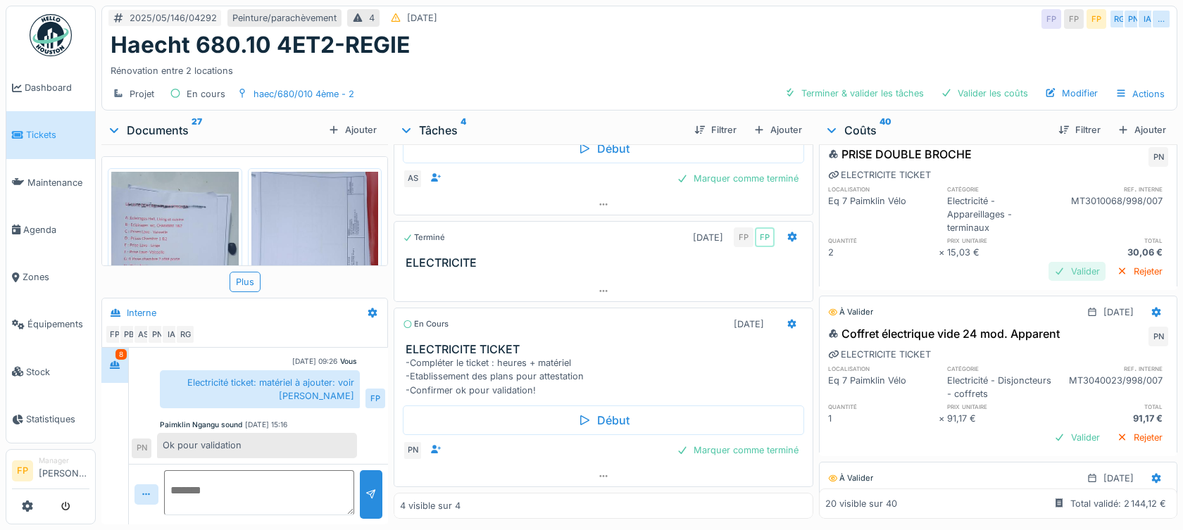
click at [1051, 279] on div "Valider" at bounding box center [1077, 271] width 57 height 19
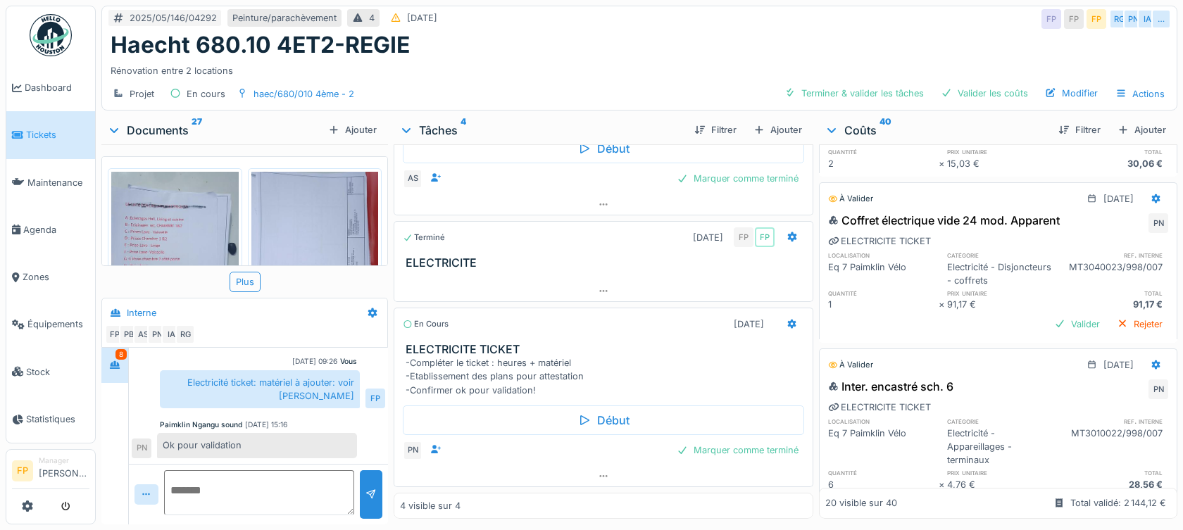
scroll to position [2324, 0]
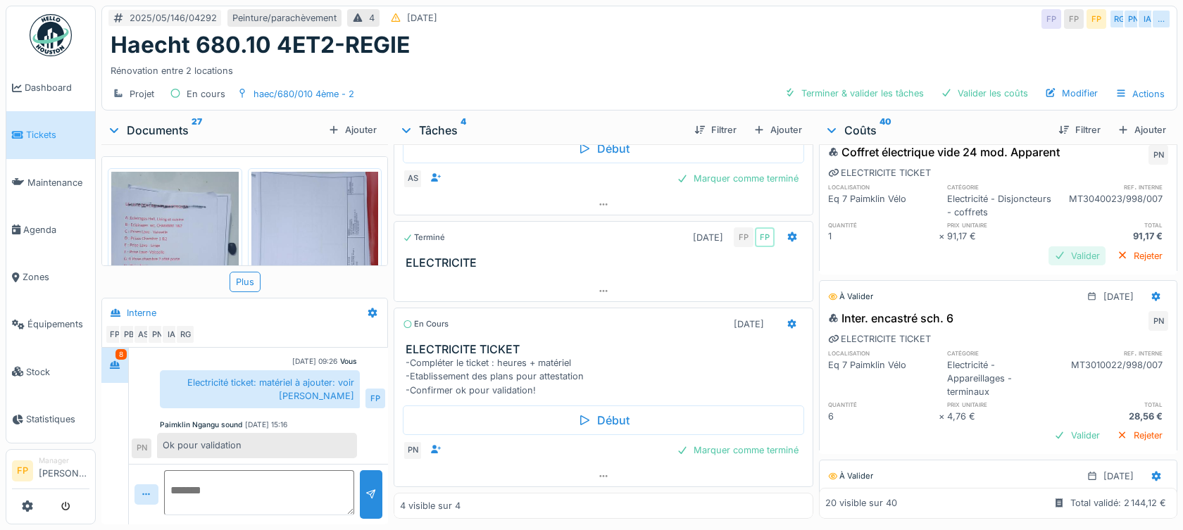
click at [1049, 259] on div "Valider" at bounding box center [1077, 256] width 57 height 19
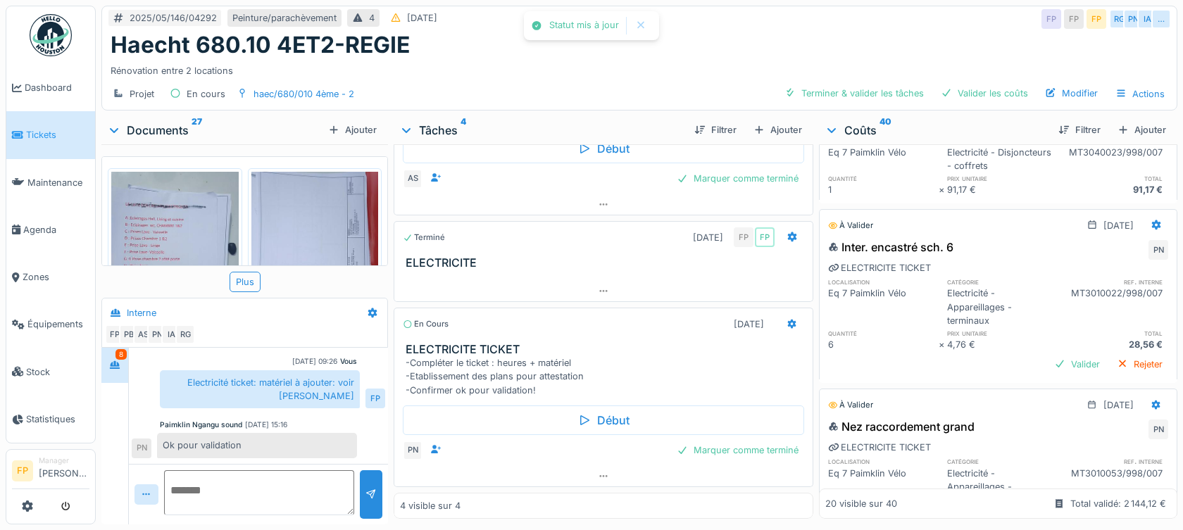
scroll to position [2370, 0]
click at [1049, 366] on div "Valider" at bounding box center [1077, 365] width 57 height 19
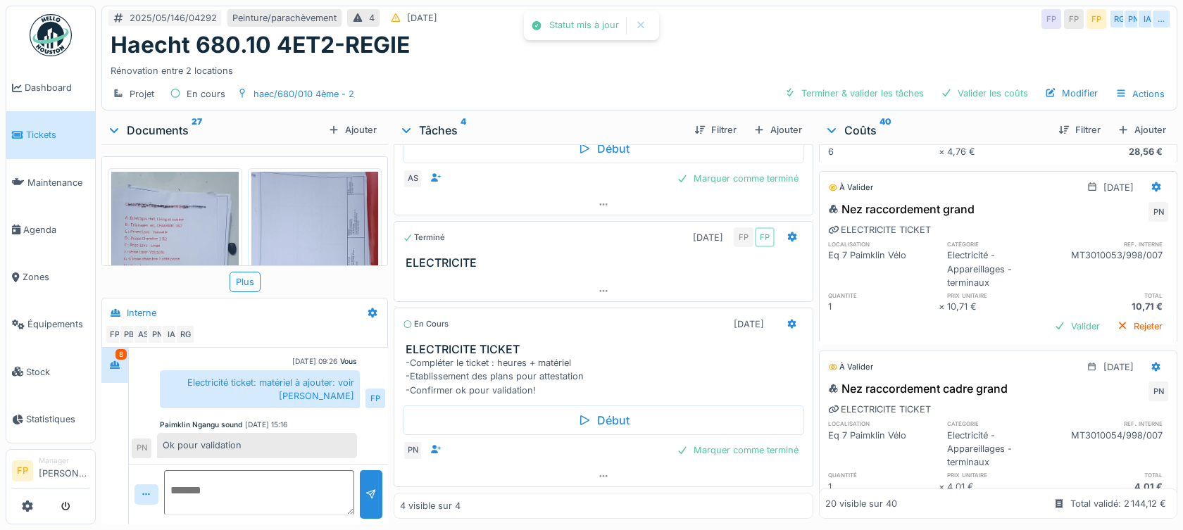
scroll to position [2581, 0]
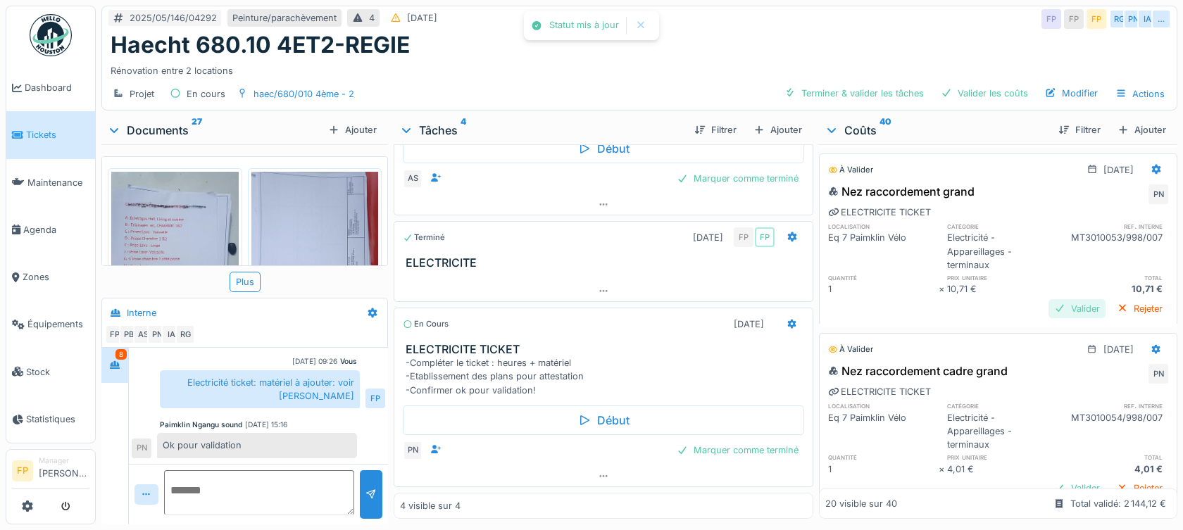
click at [1049, 312] on div "Valider" at bounding box center [1077, 308] width 57 height 19
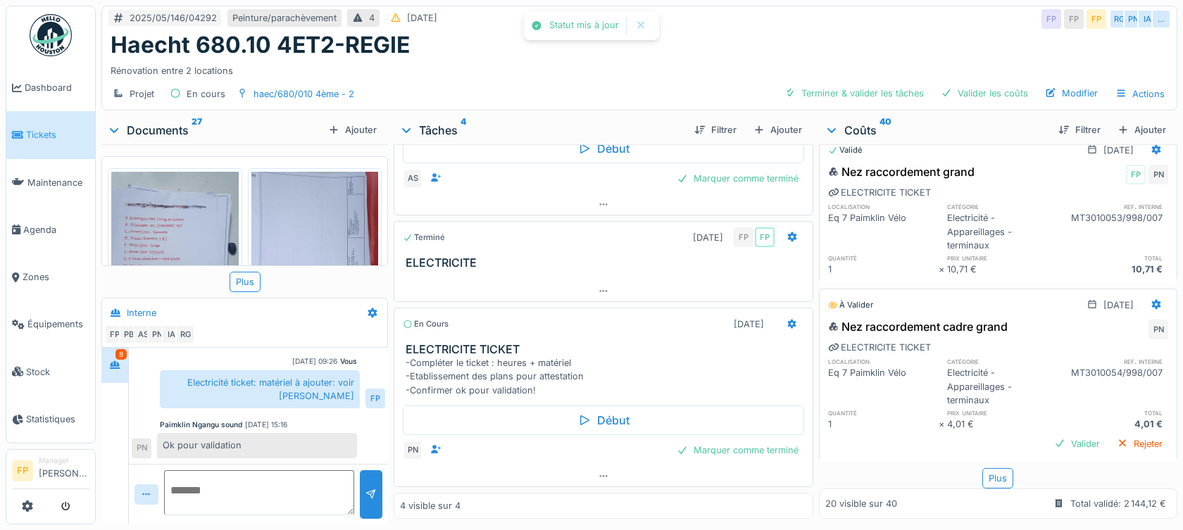
scroll to position [2636, 0]
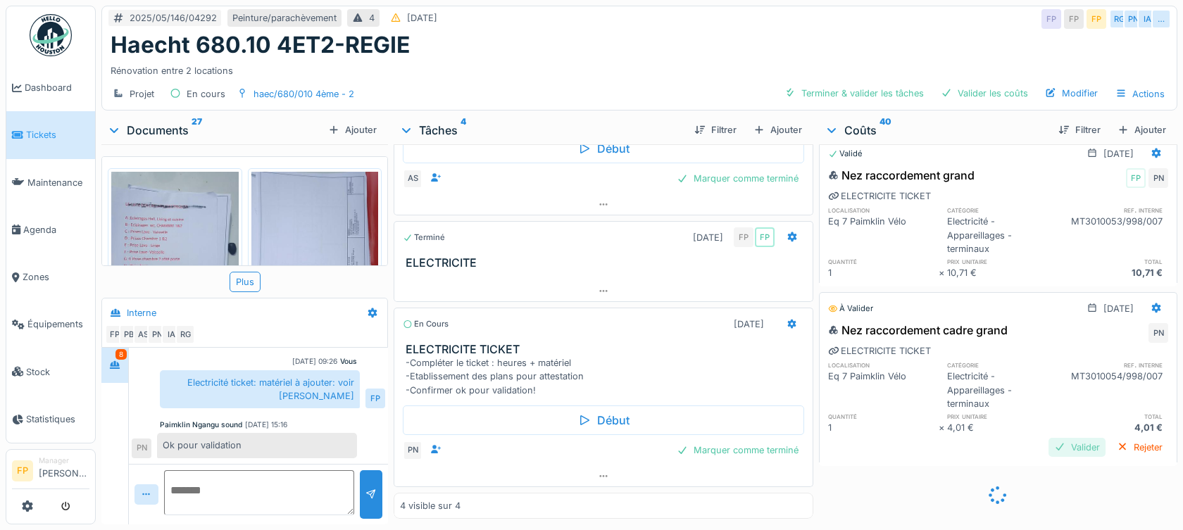
click at [1050, 438] on div "Valider" at bounding box center [1077, 447] width 57 height 19
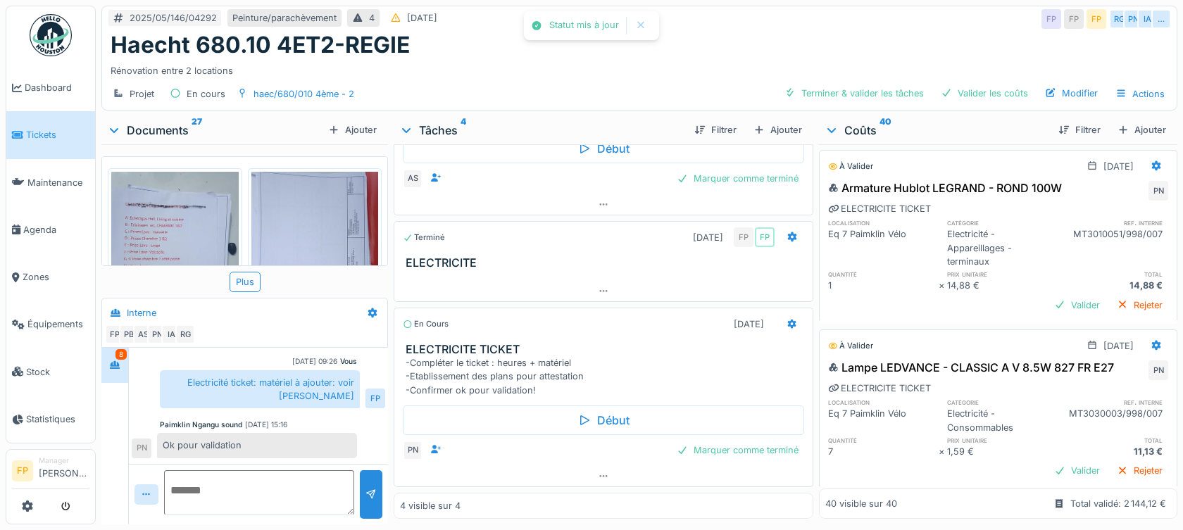
scroll to position [2917, 0]
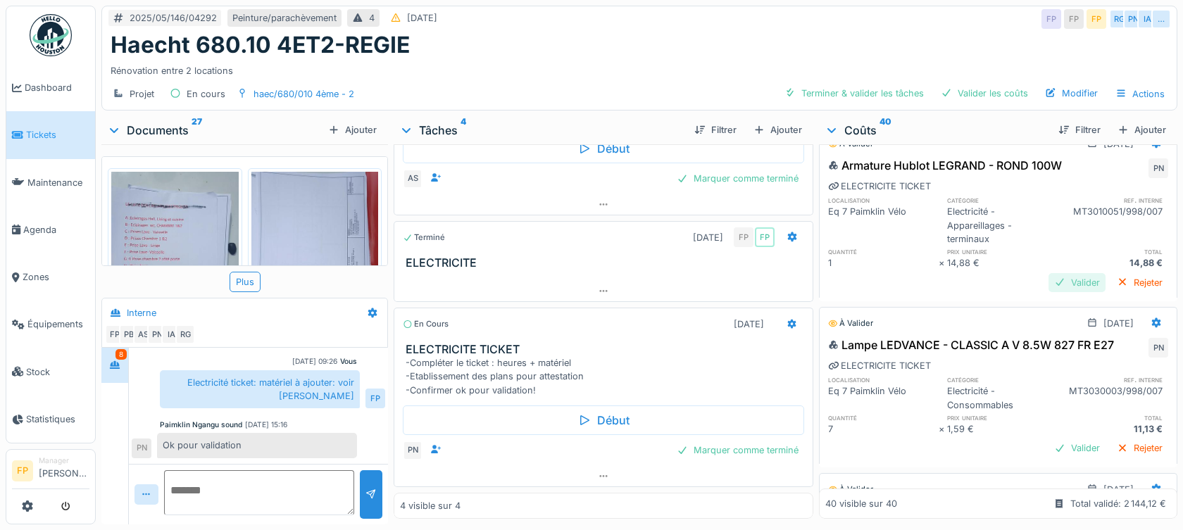
click at [1056, 288] on div "Valider" at bounding box center [1077, 282] width 57 height 19
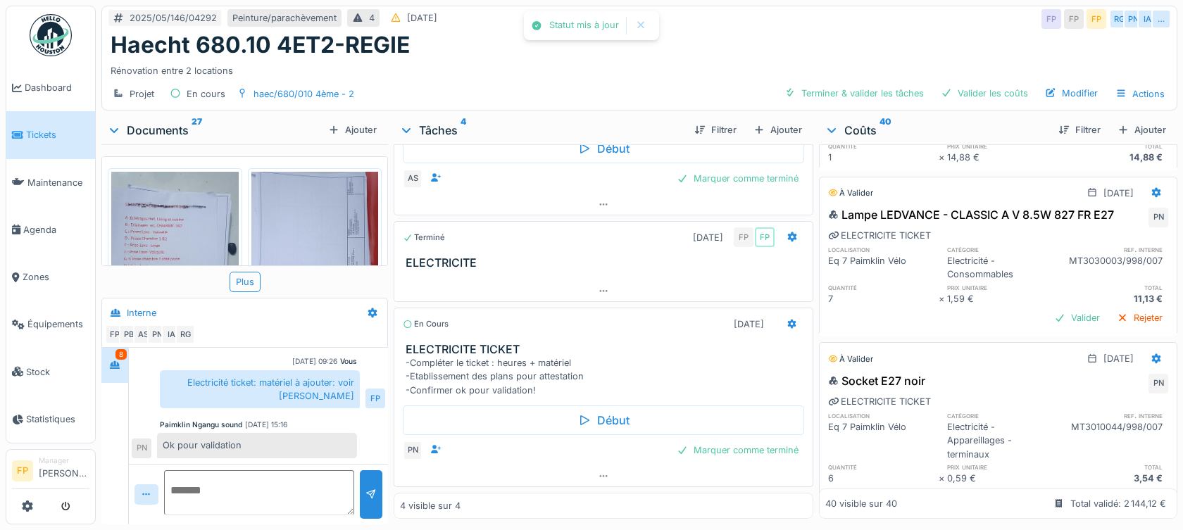
scroll to position [3058, 0]
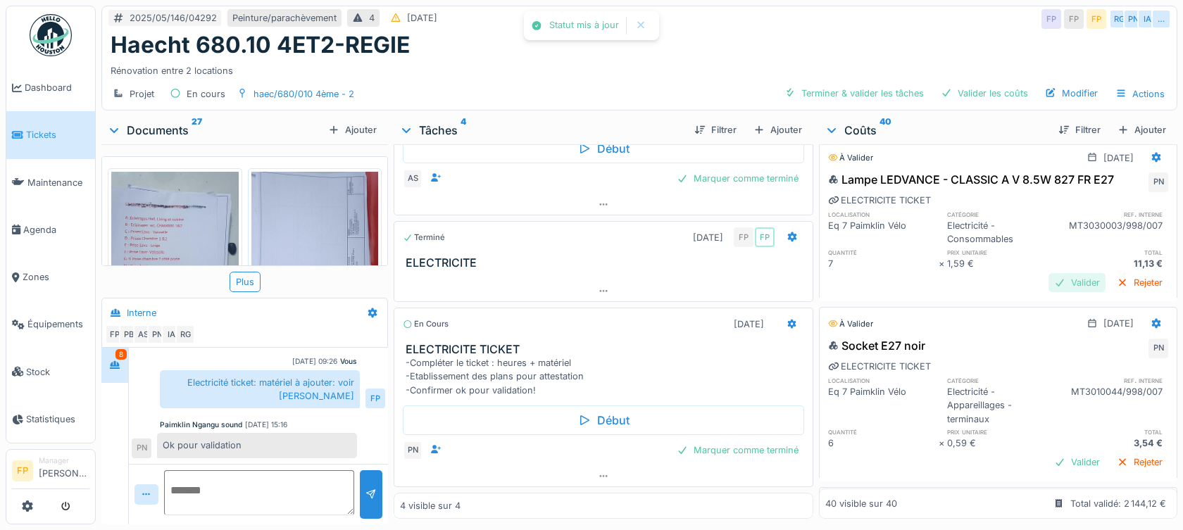
click at [1049, 287] on div "Valider" at bounding box center [1077, 282] width 57 height 19
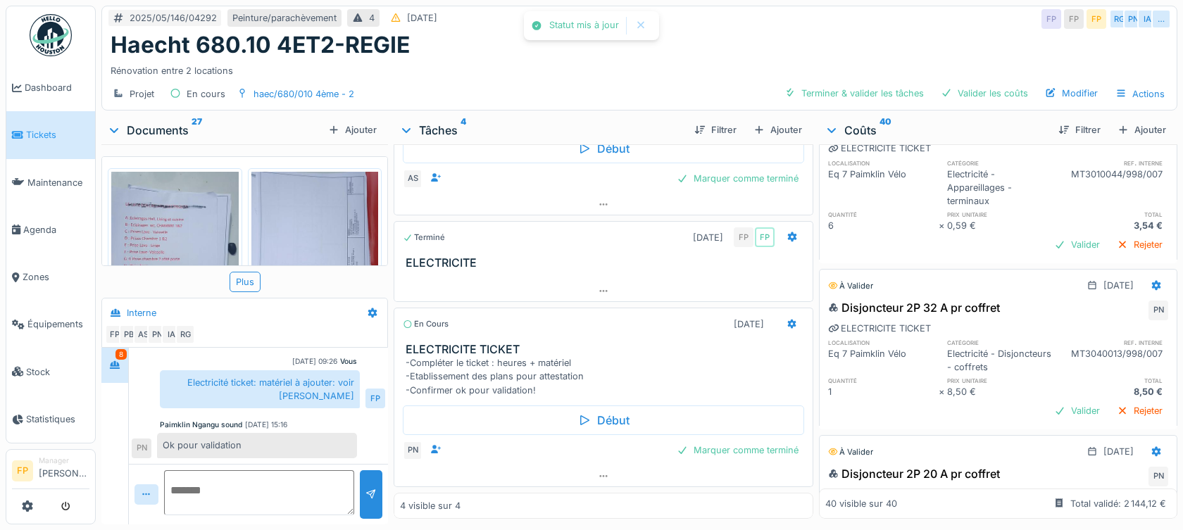
scroll to position [3269, 0]
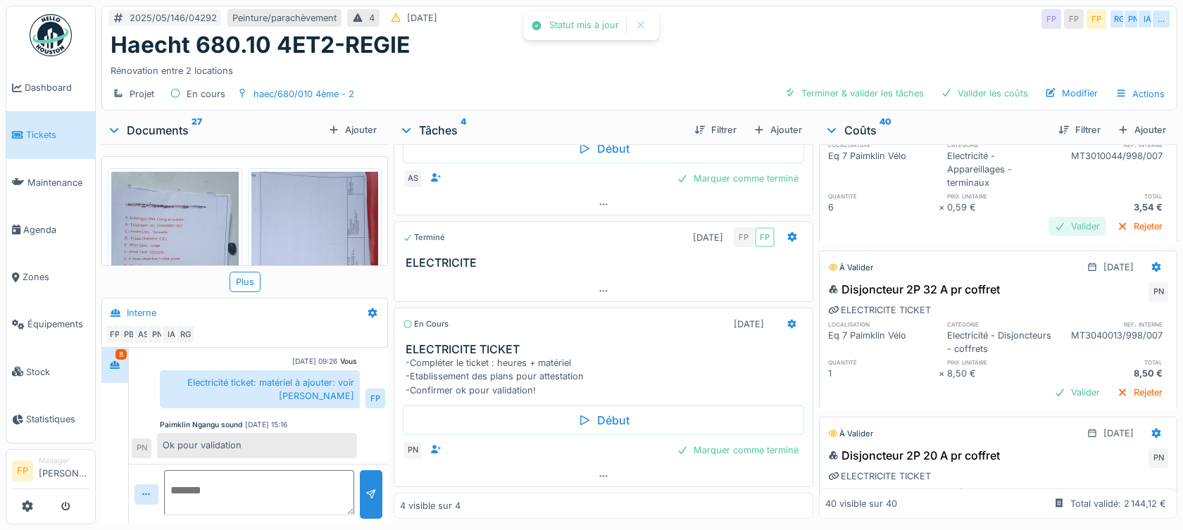
click at [1051, 236] on div "Valider" at bounding box center [1077, 226] width 57 height 19
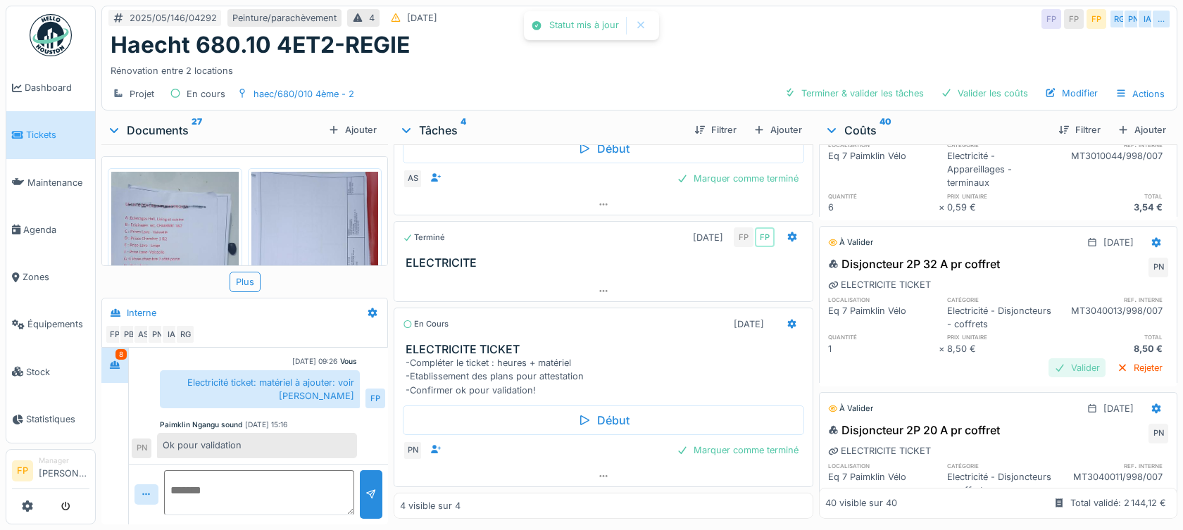
click at [1054, 378] on div "Valider" at bounding box center [1077, 367] width 57 height 19
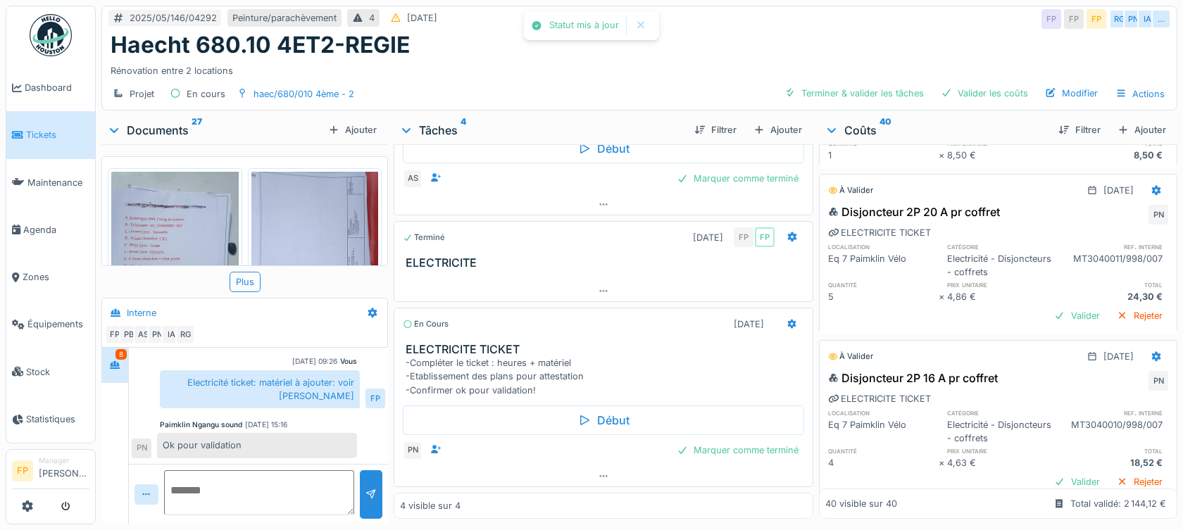
scroll to position [3481, 0]
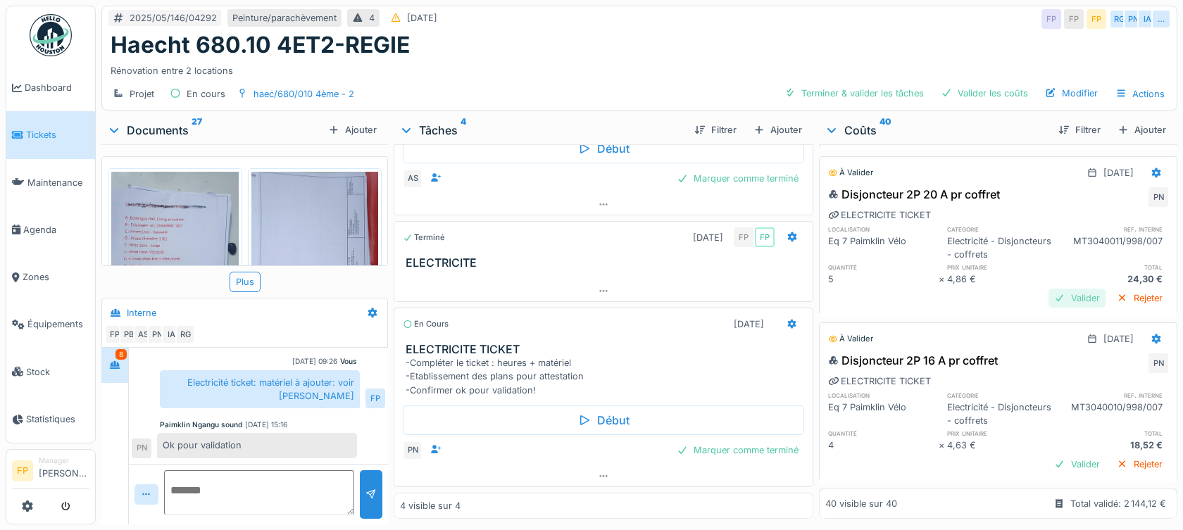
click at [1050, 308] on div "Valider" at bounding box center [1077, 298] width 57 height 19
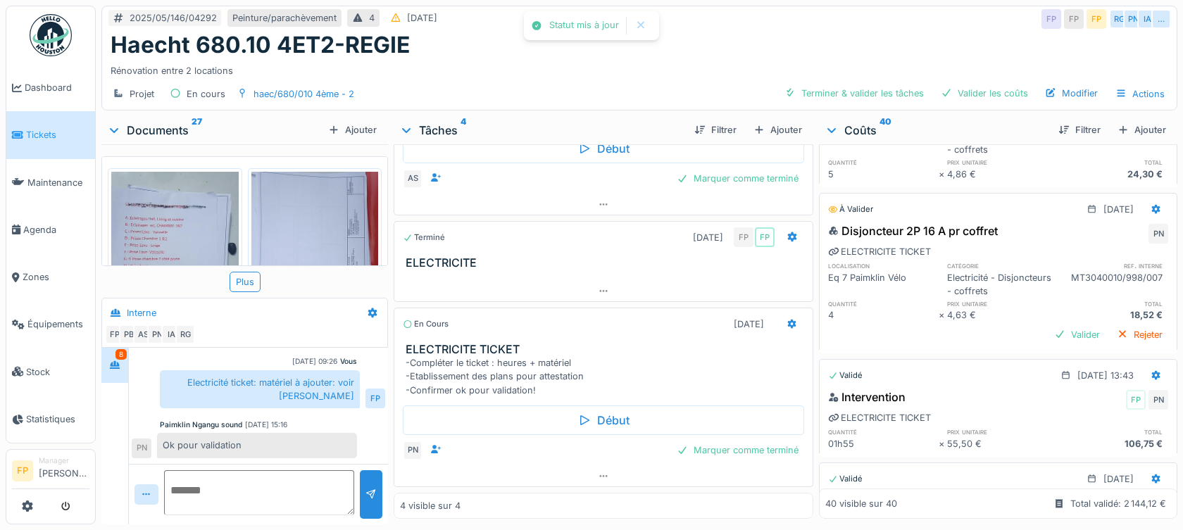
scroll to position [3622, 0]
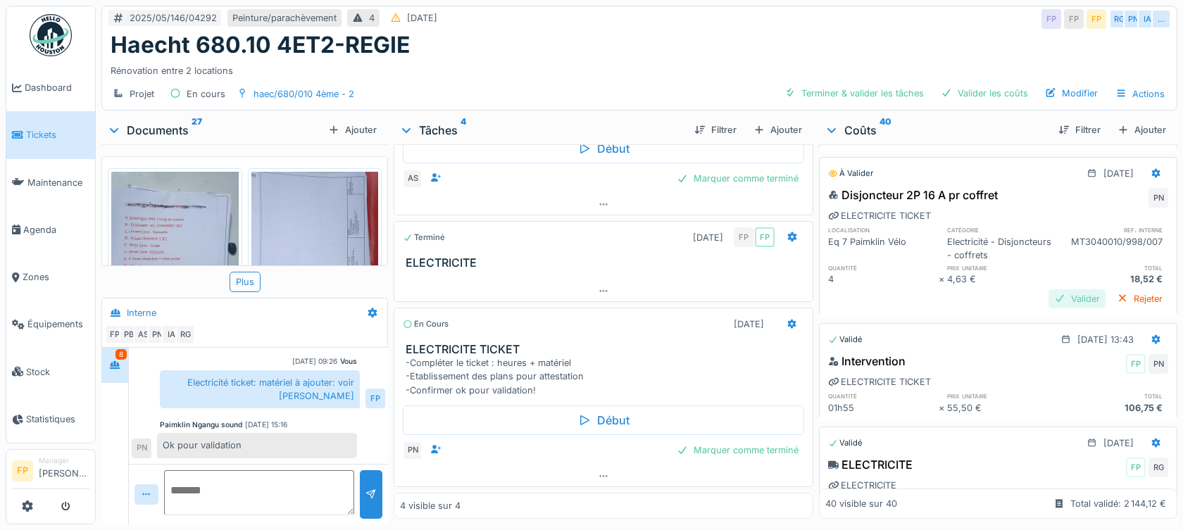
click at [1049, 308] on div "Valider" at bounding box center [1077, 298] width 57 height 19
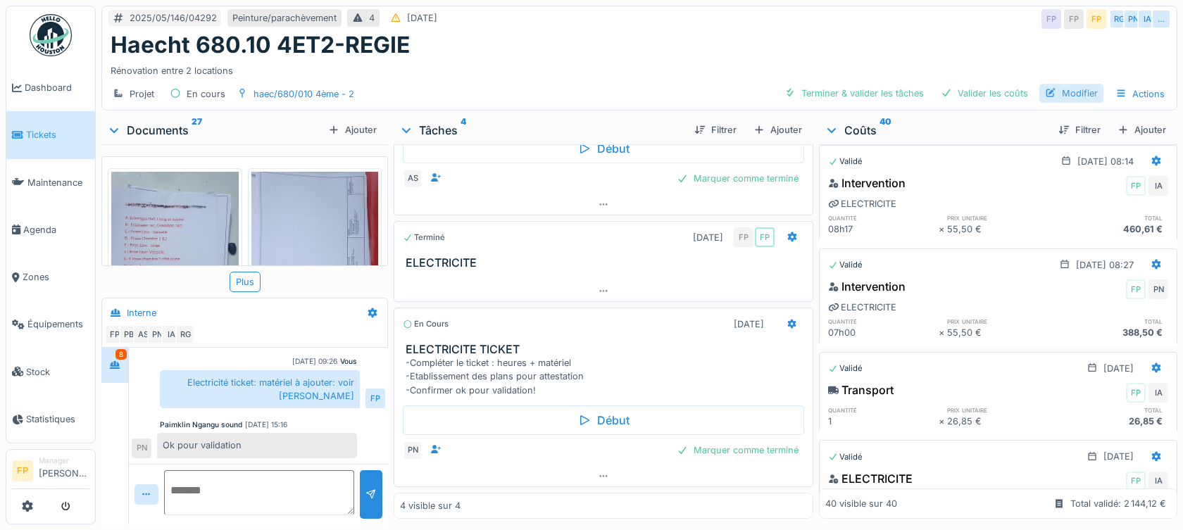
scroll to position [4185, 0]
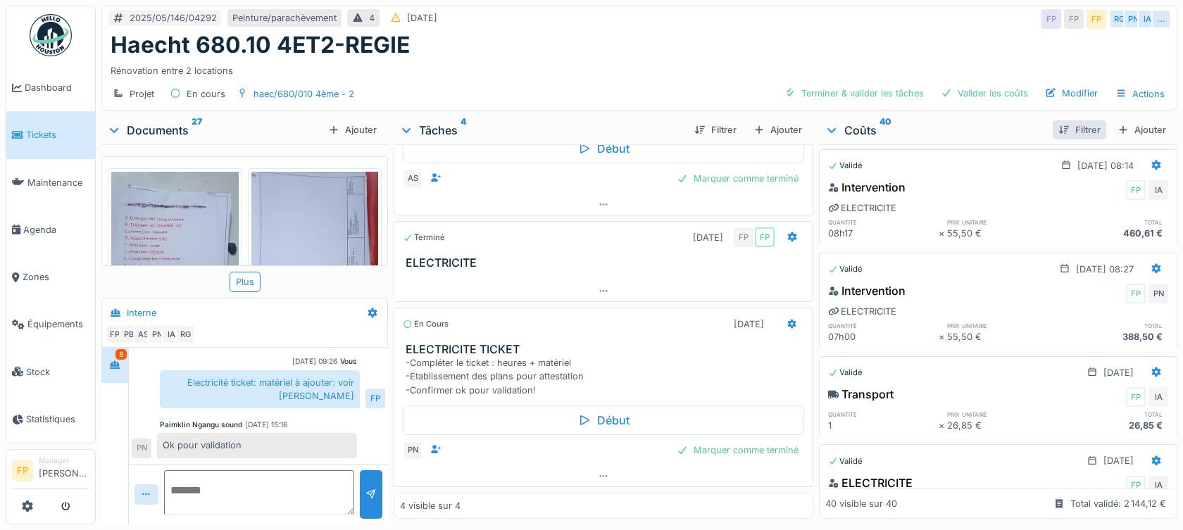
click at [1064, 120] on div "Filtrer" at bounding box center [1080, 129] width 54 height 19
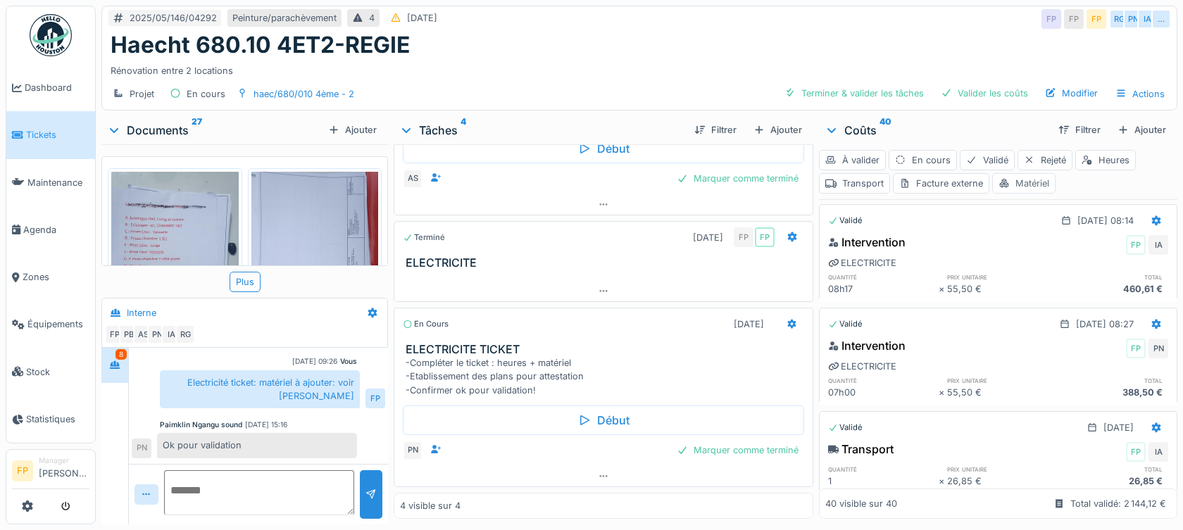
click at [1018, 175] on div "Matériel" at bounding box center [1023, 183] width 63 height 20
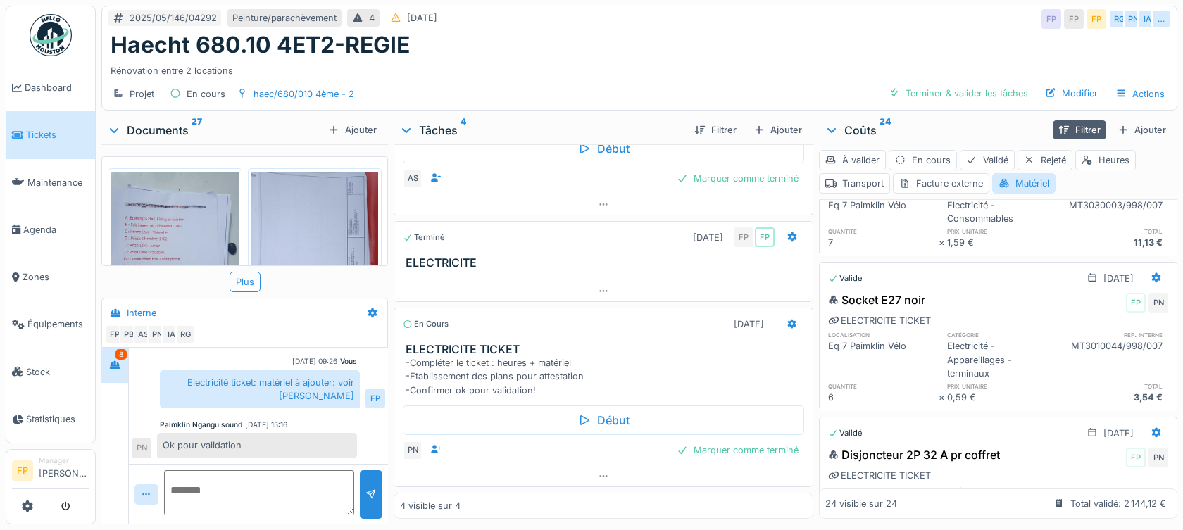
scroll to position [2802, 0]
click at [856, 150] on div "À valider" at bounding box center [852, 160] width 67 height 20
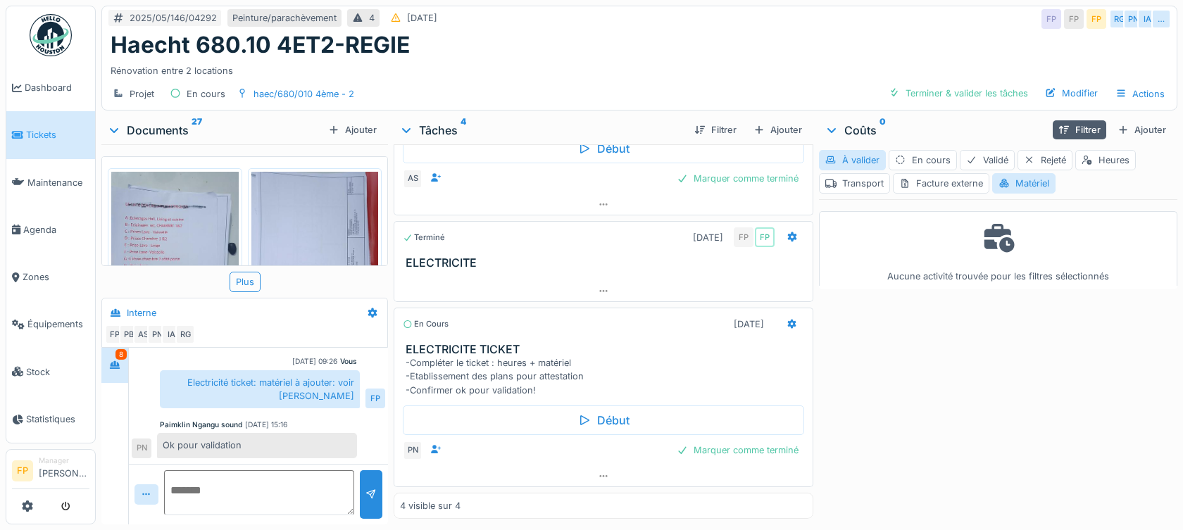
scroll to position [0, 0]
click at [1023, 173] on div "Matériel" at bounding box center [1023, 183] width 63 height 20
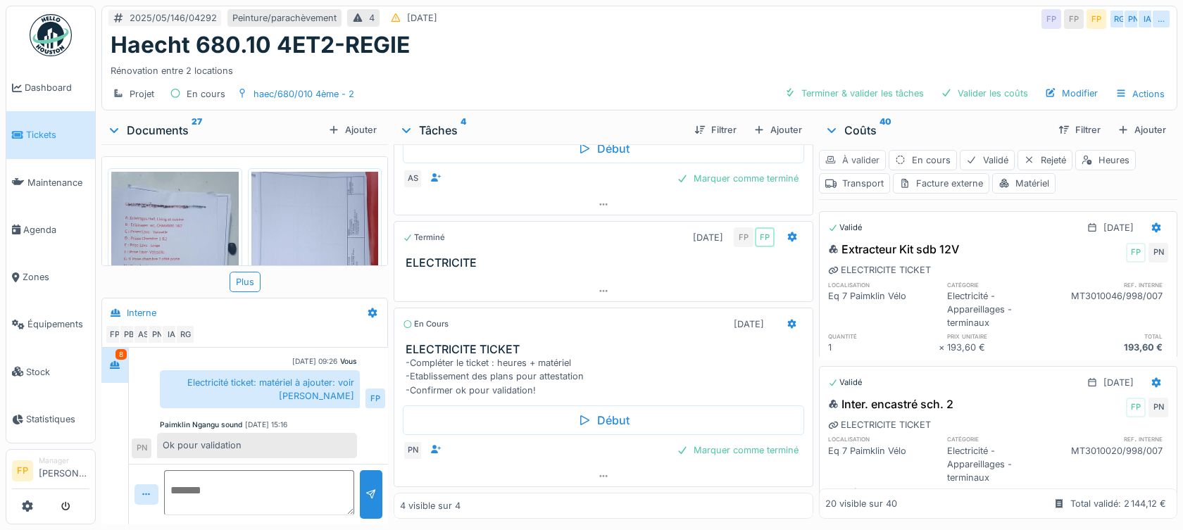
click at [852, 150] on div "À valider" at bounding box center [852, 160] width 67 height 20
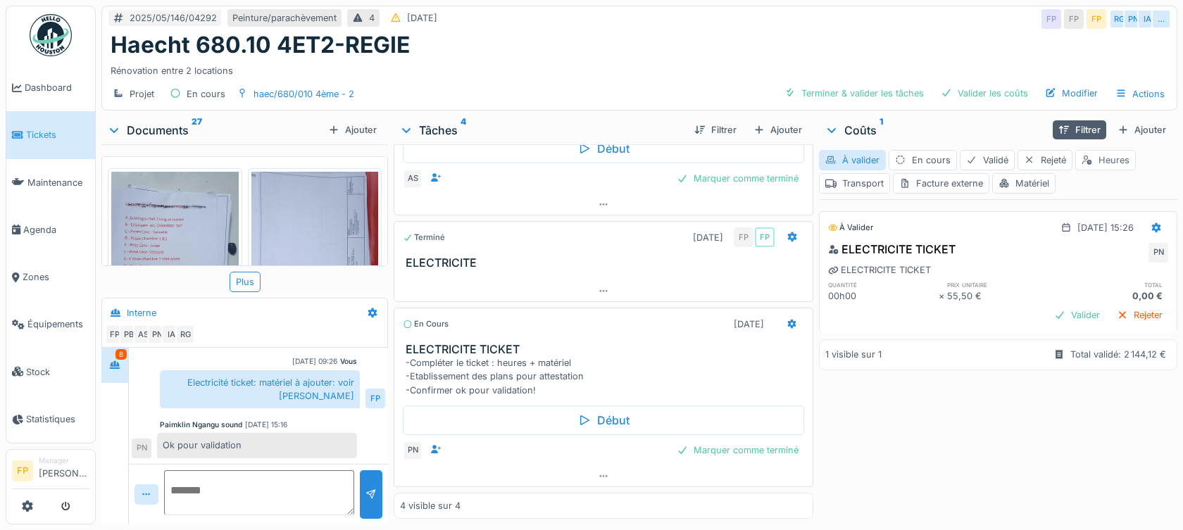
click at [1090, 150] on div "Heures" at bounding box center [1105, 160] width 61 height 20
click at [859, 150] on div "À valider" at bounding box center [852, 160] width 67 height 20
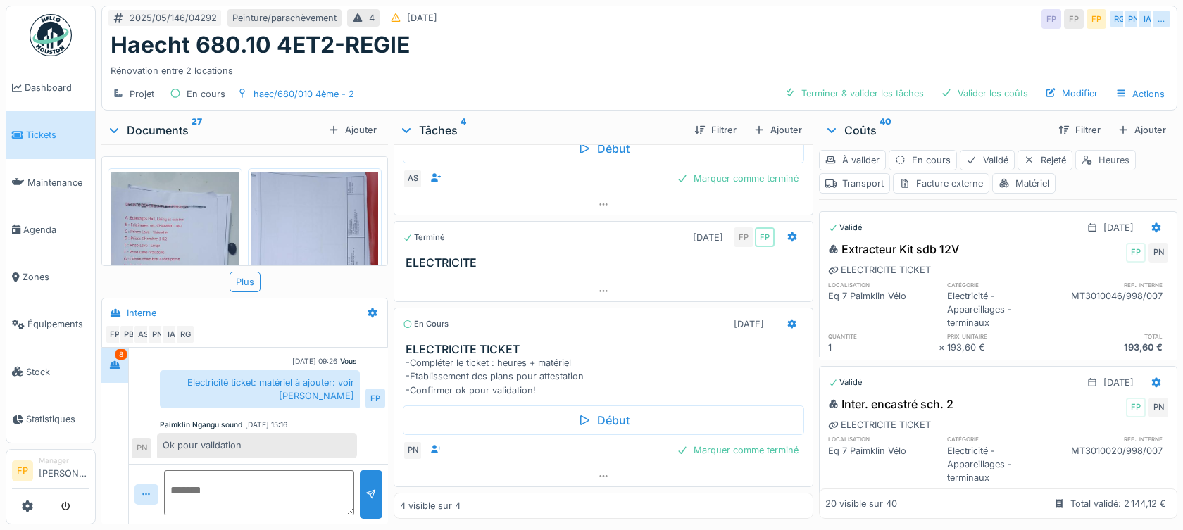
click at [1105, 161] on div "Heures" at bounding box center [1105, 160] width 61 height 20
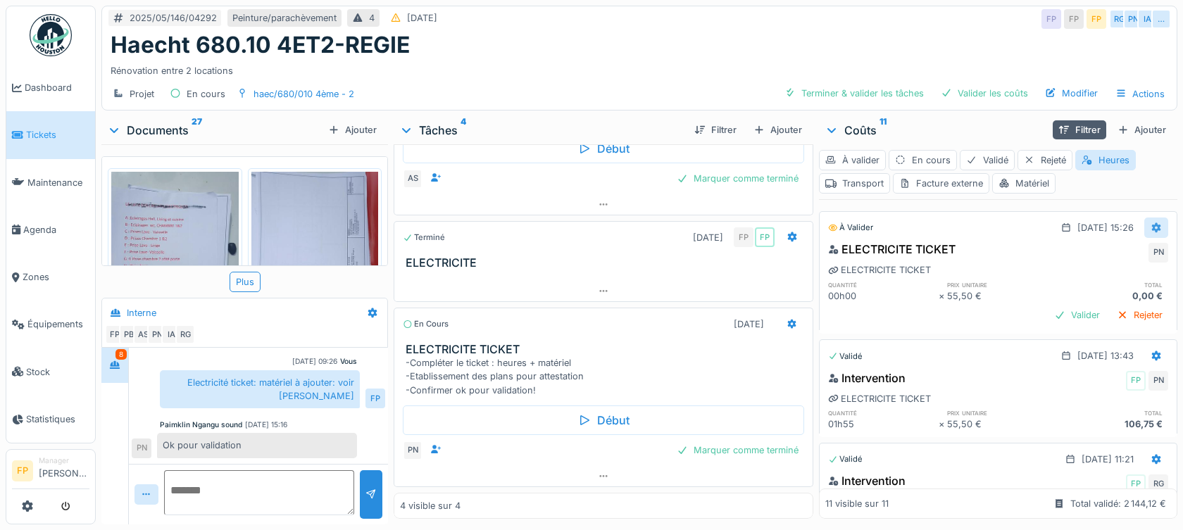
click at [1151, 231] on icon at bounding box center [1156, 227] width 11 height 9
click at [1094, 279] on div "Supprimer" at bounding box center [1088, 280] width 68 height 21
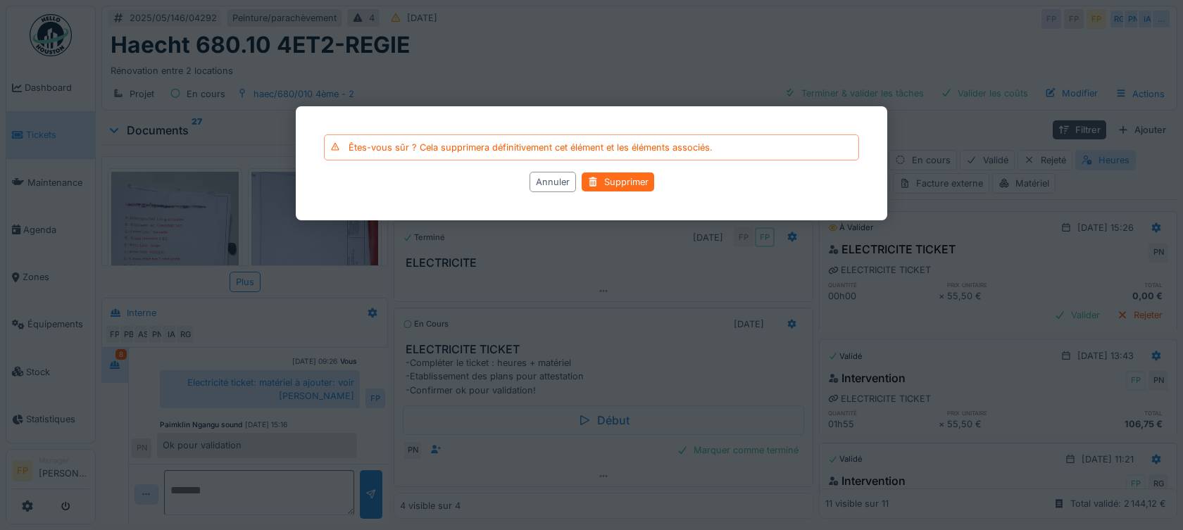
click at [618, 182] on div "Supprimer" at bounding box center [618, 182] width 73 height 19
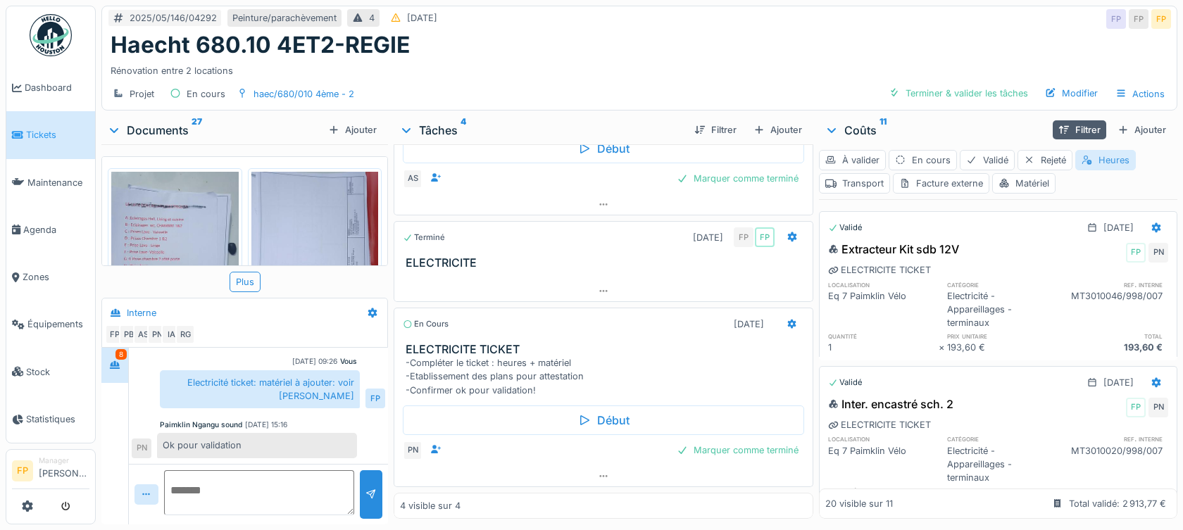
click at [1109, 161] on div "Heures" at bounding box center [1105, 160] width 61 height 20
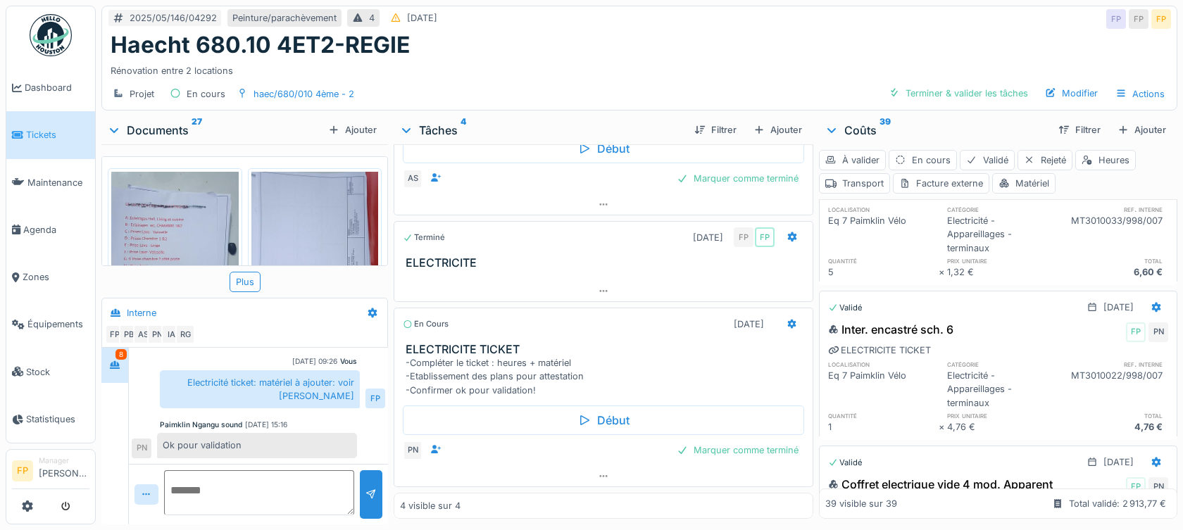
scroll to position [439, 0]
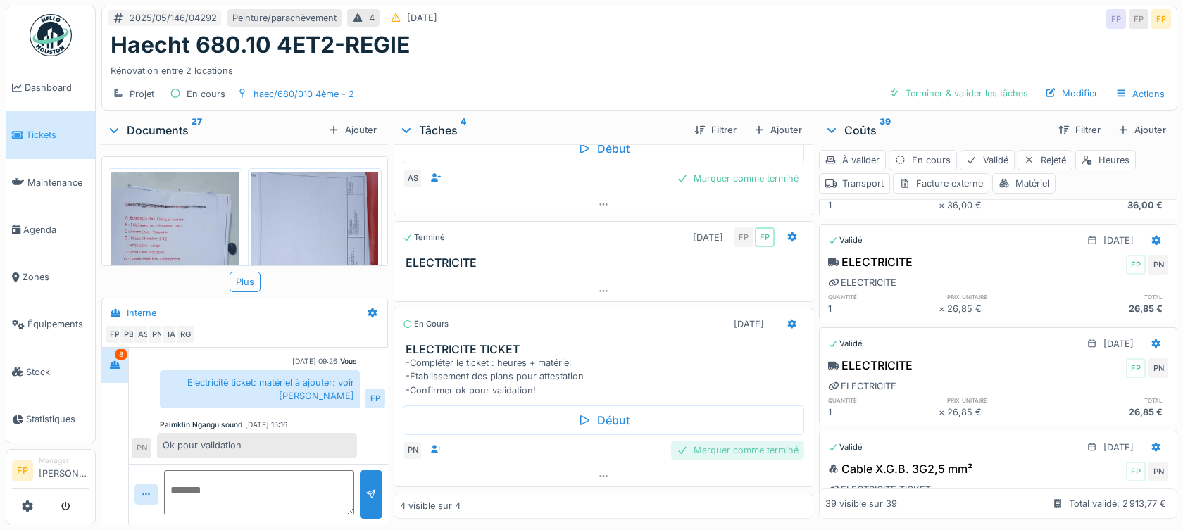
click at [727, 453] on div "Marquer comme terminé" at bounding box center [737, 450] width 133 height 19
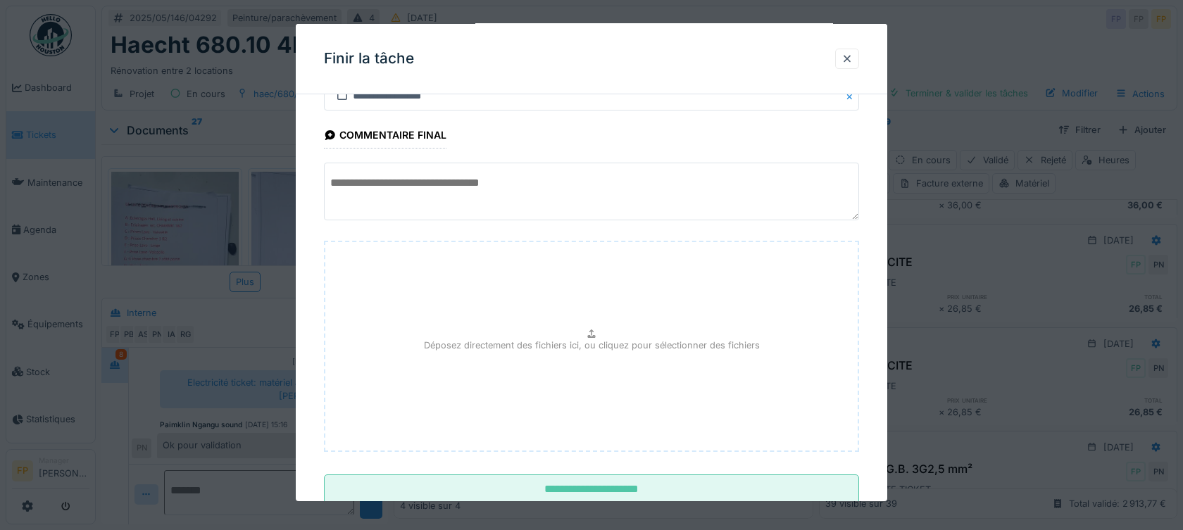
scroll to position [96, 0]
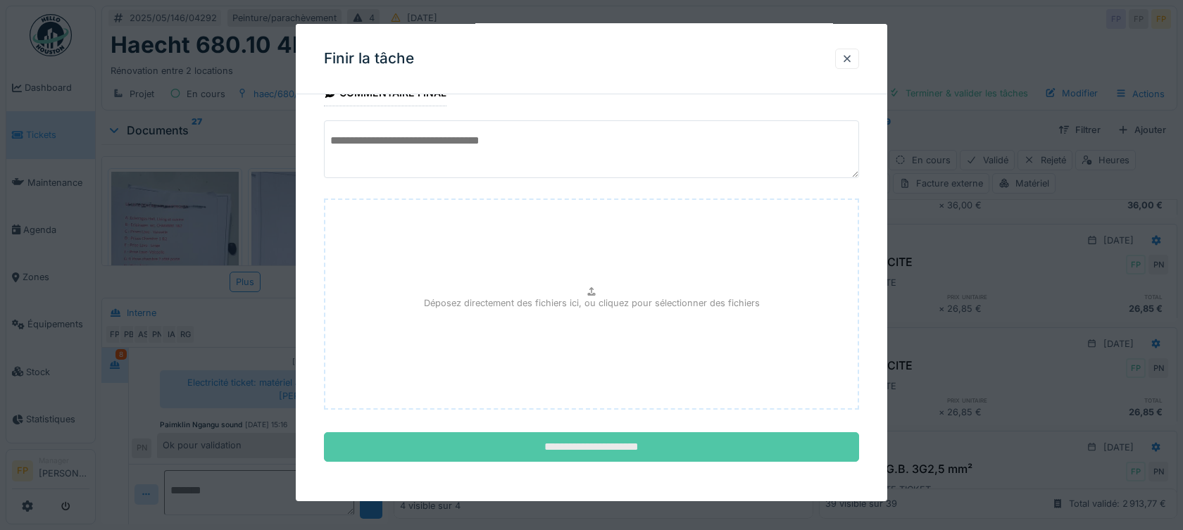
click at [651, 444] on input "**********" at bounding box center [591, 447] width 535 height 30
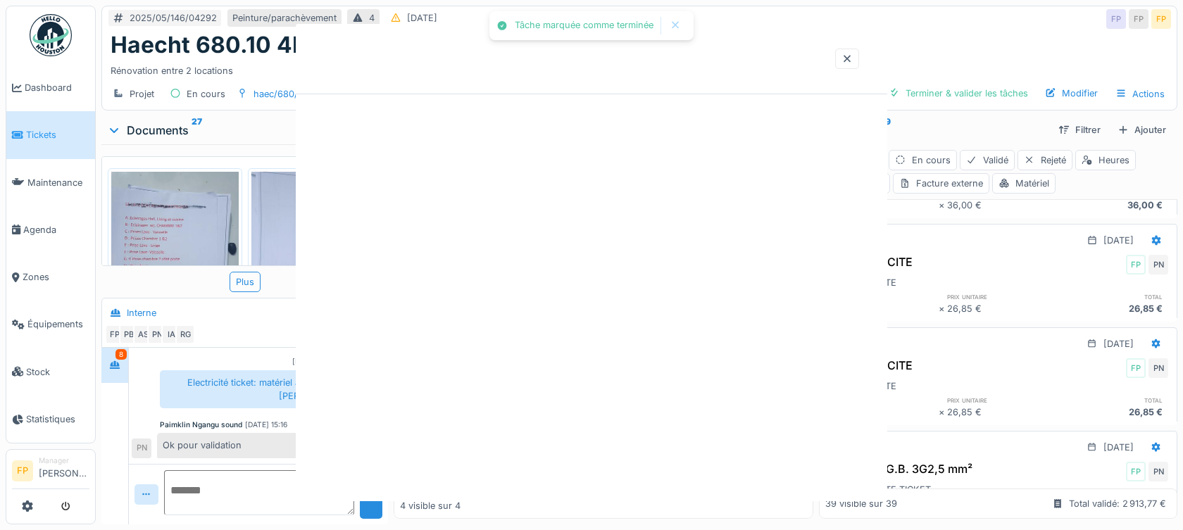
scroll to position [182, 0]
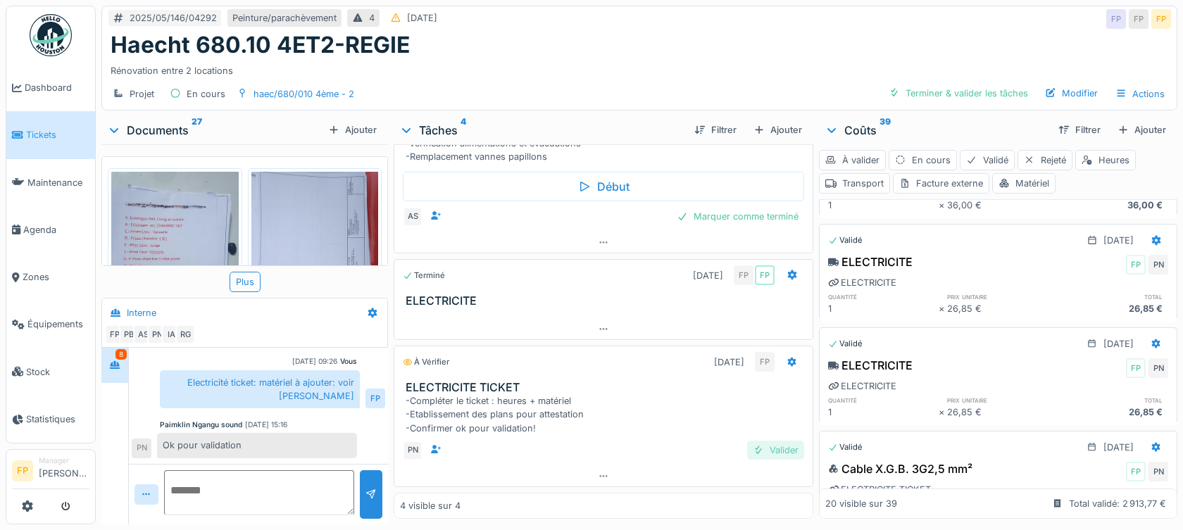
click at [755, 451] on div "Valider" at bounding box center [775, 450] width 57 height 19
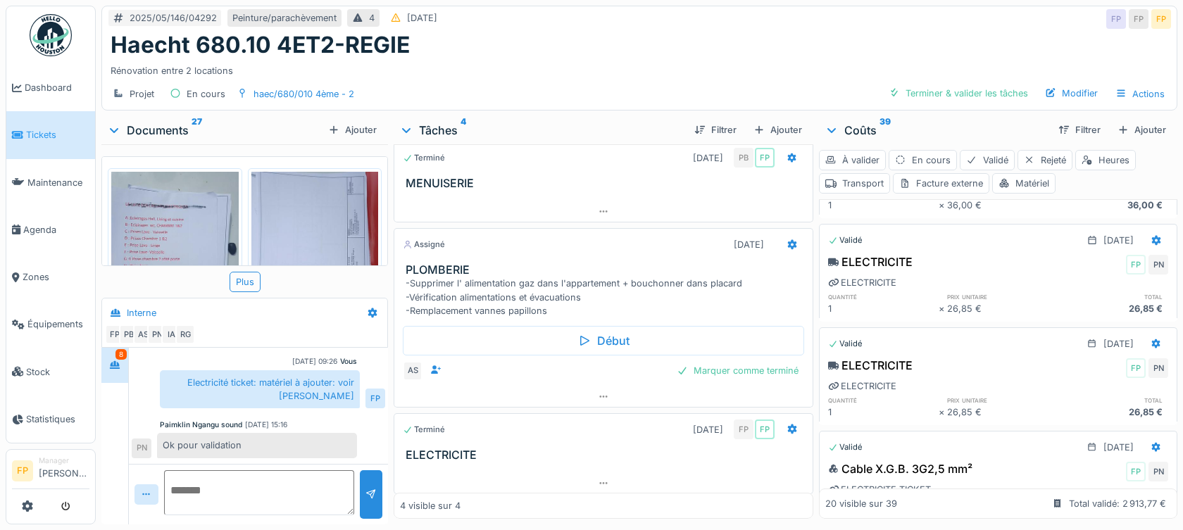
scroll to position [0, 0]
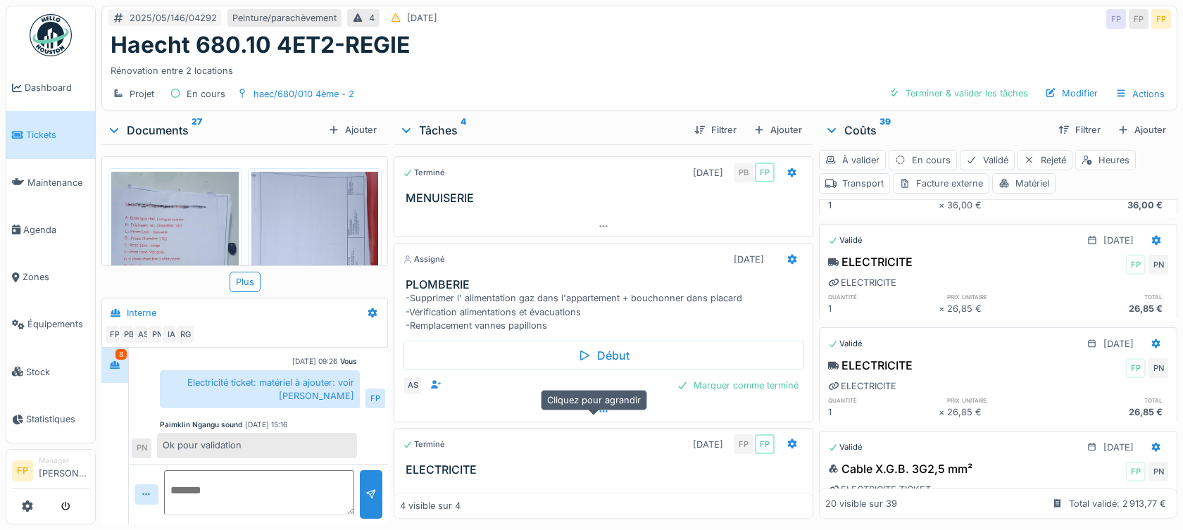
click at [598, 416] on icon at bounding box center [603, 411] width 11 height 9
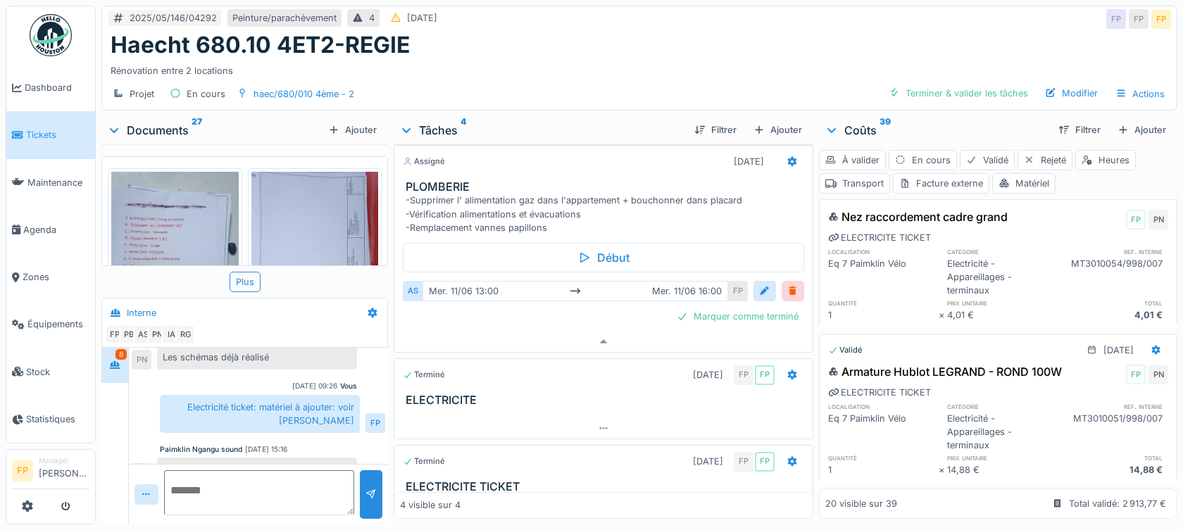
scroll to position [701, 0]
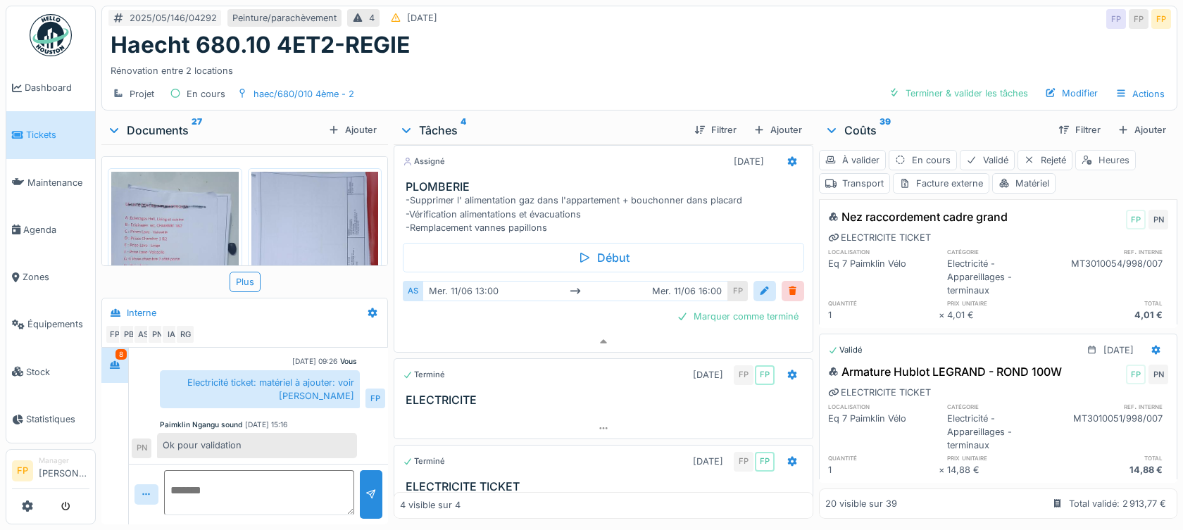
click at [1083, 161] on div at bounding box center [1087, 160] width 11 height 13
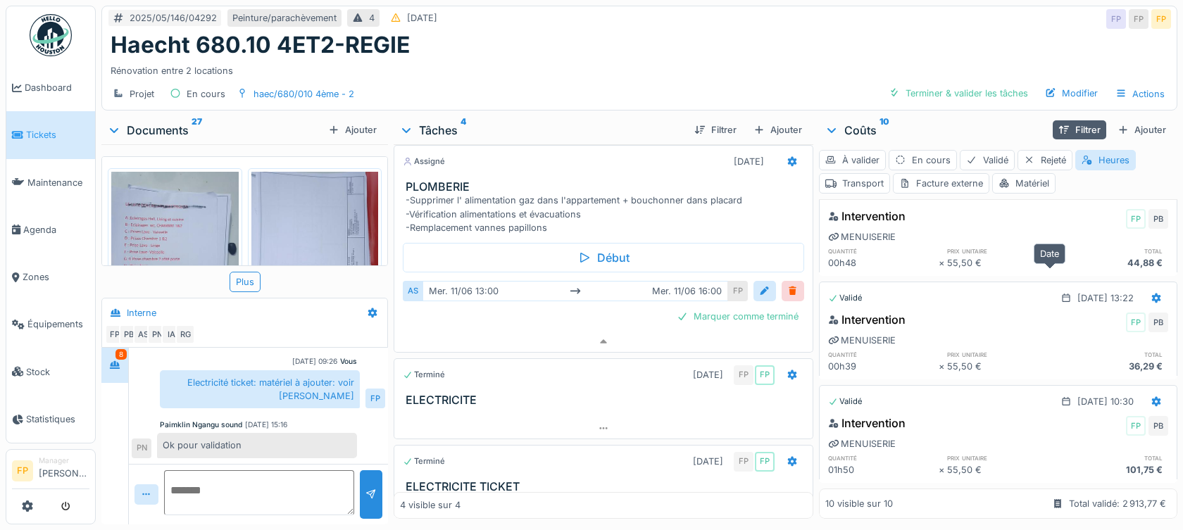
scroll to position [11, 0]
click at [787, 157] on icon at bounding box center [792, 161] width 11 height 9
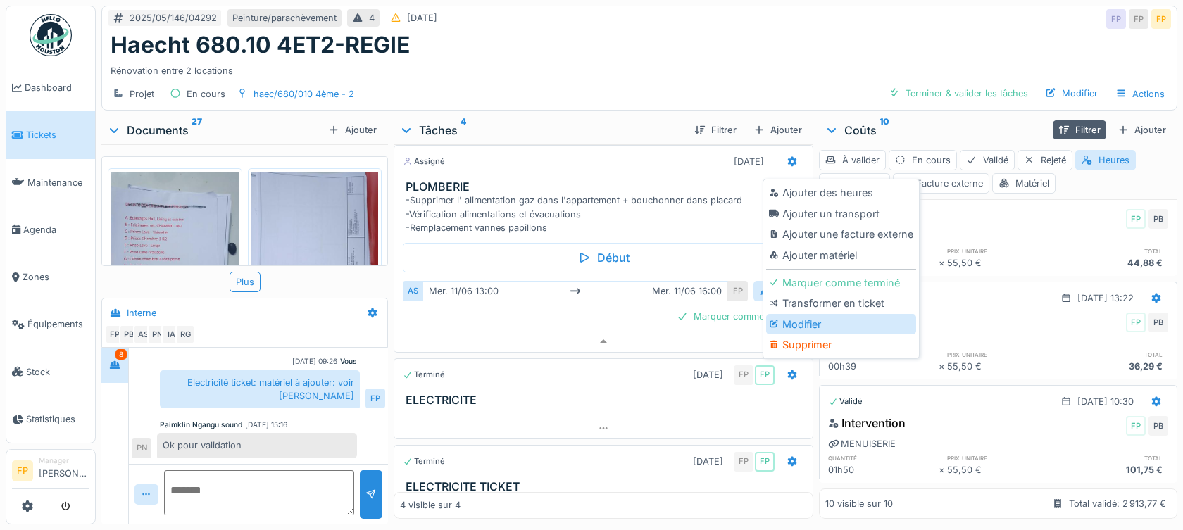
click at [800, 314] on div "Modifier" at bounding box center [841, 324] width 150 height 21
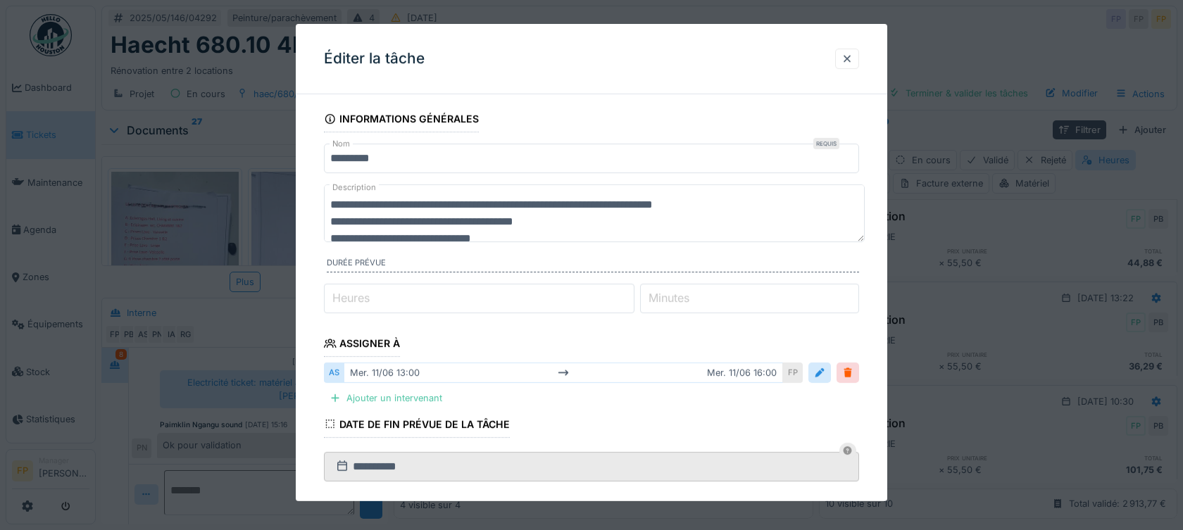
scroll to position [51, 0]
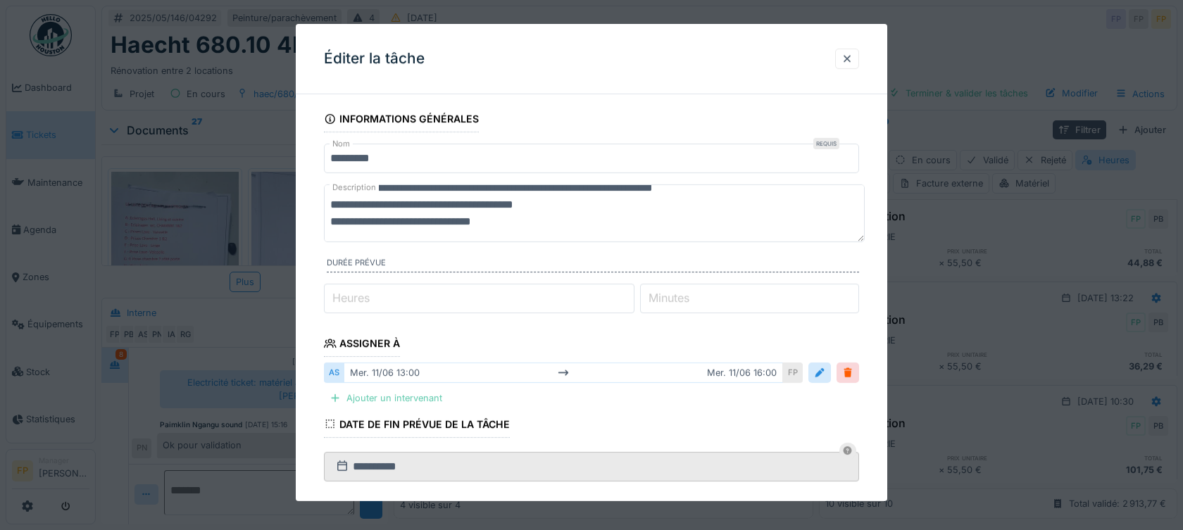
click at [416, 397] on div "Ajouter un intervenant" at bounding box center [386, 398] width 124 height 19
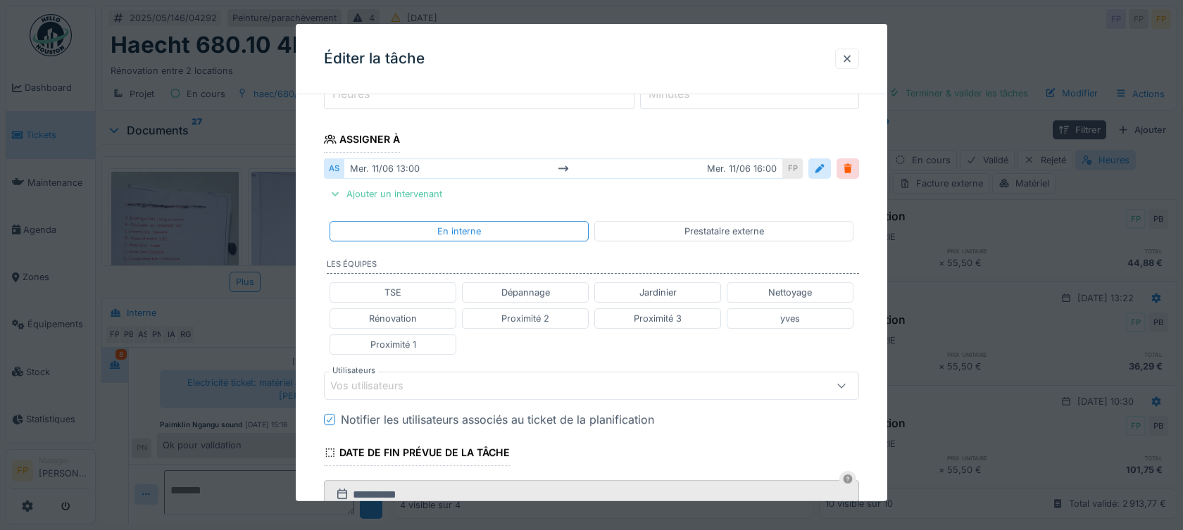
scroll to position [211, 0]
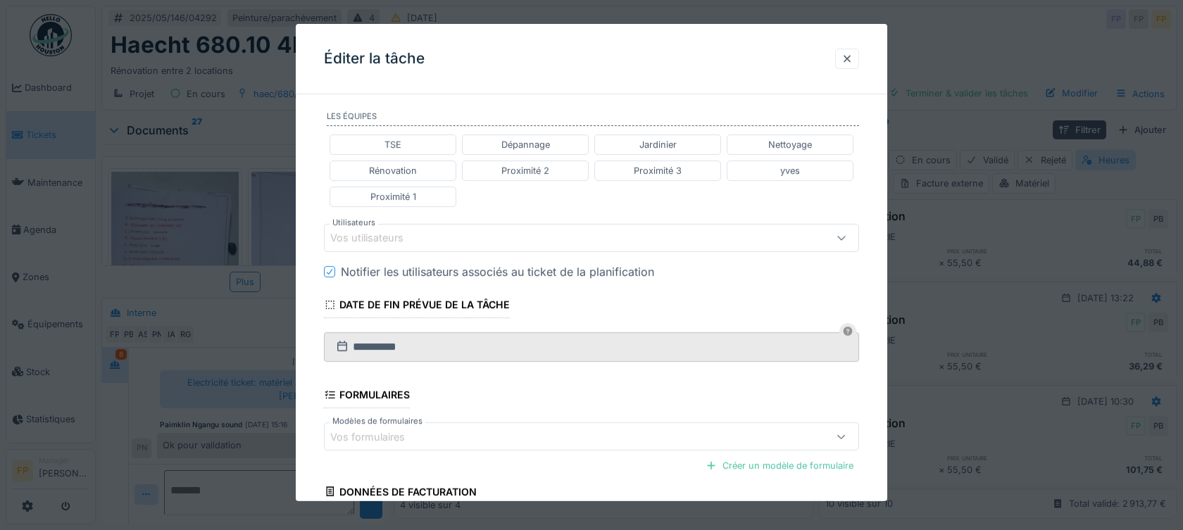
click at [348, 242] on div "Vos utilisateurs" at bounding box center [376, 237] width 93 height 15
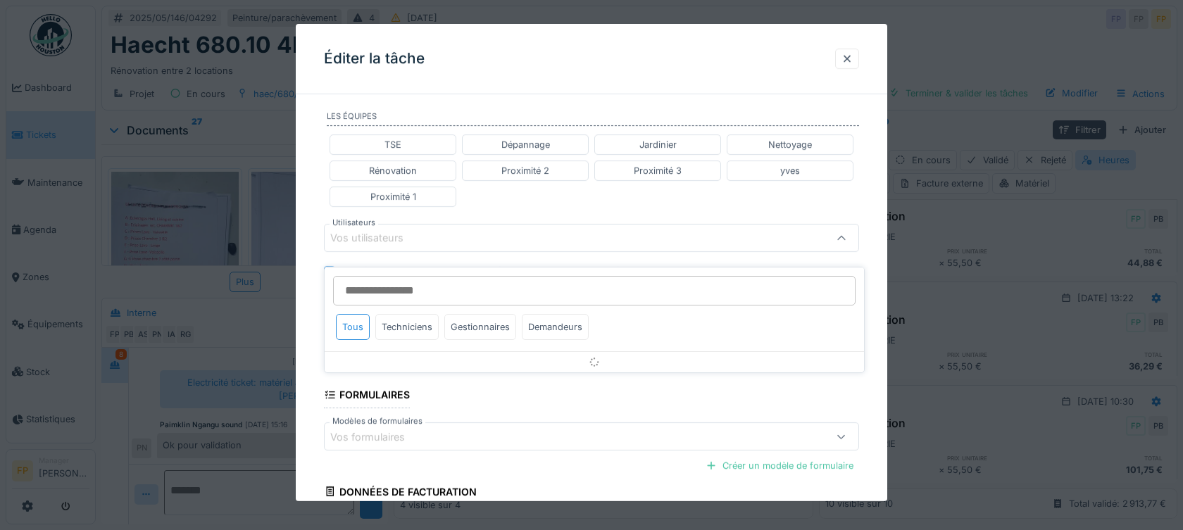
scroll to position [328, 0]
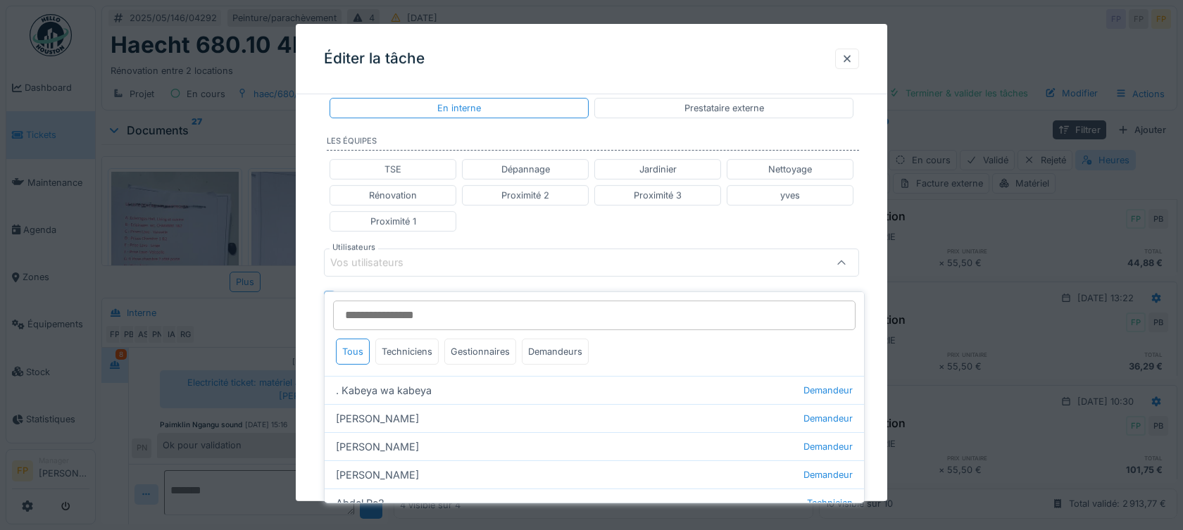
click at [372, 304] on input "Utilisateurs" at bounding box center [594, 316] width 523 height 30
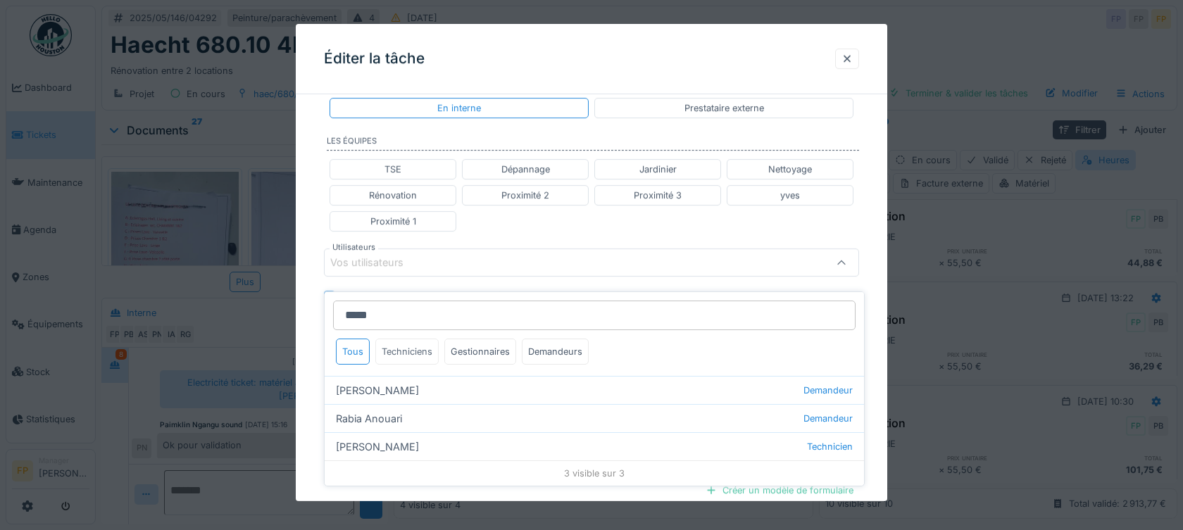
type input "*****"
click at [413, 339] on div "Techniciens" at bounding box center [406, 352] width 63 height 26
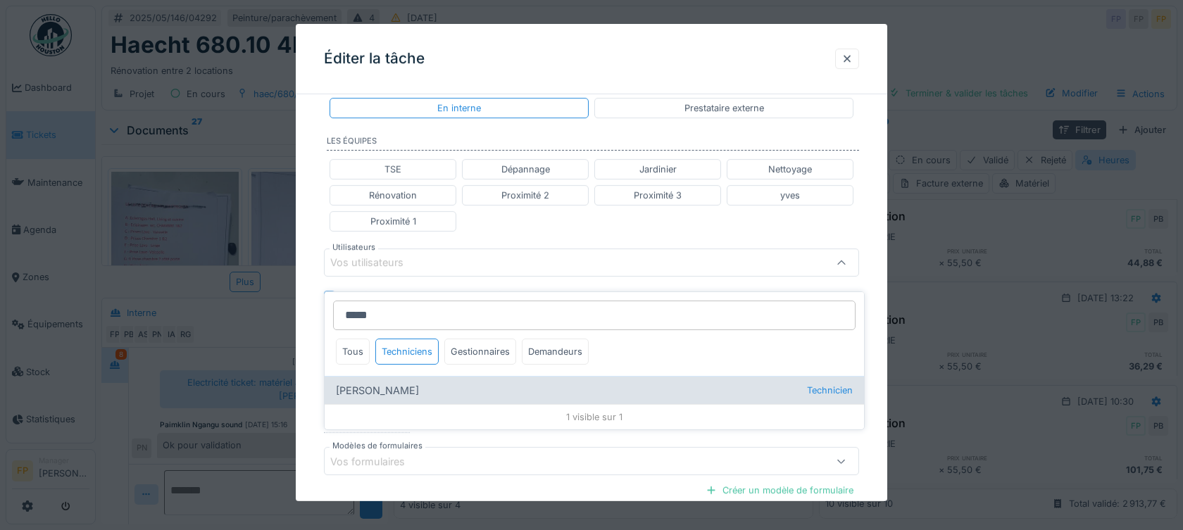
click at [382, 377] on div "Anouar Serifi Technicien" at bounding box center [595, 390] width 540 height 28
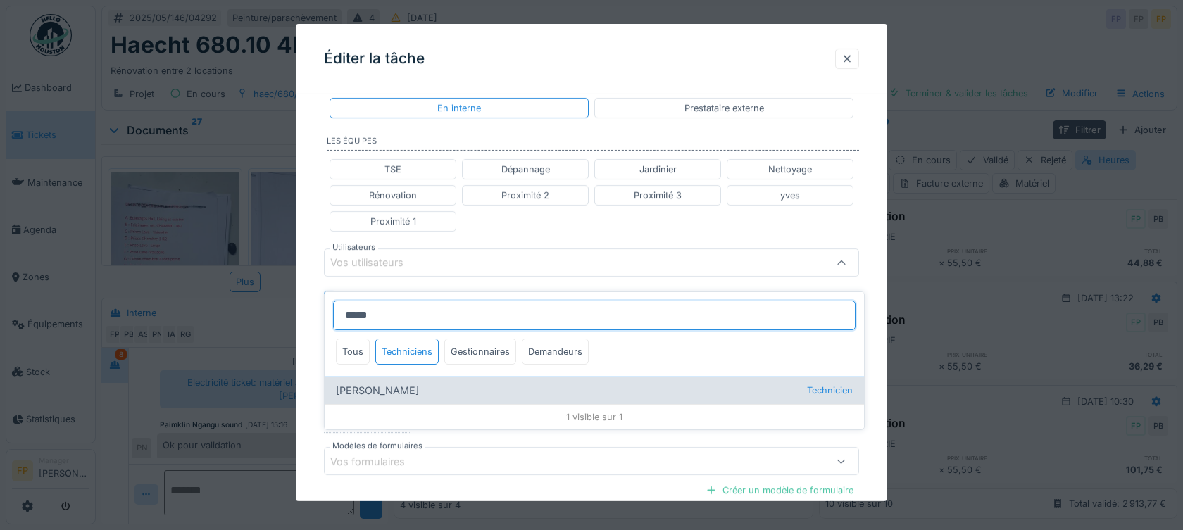
type input "*****"
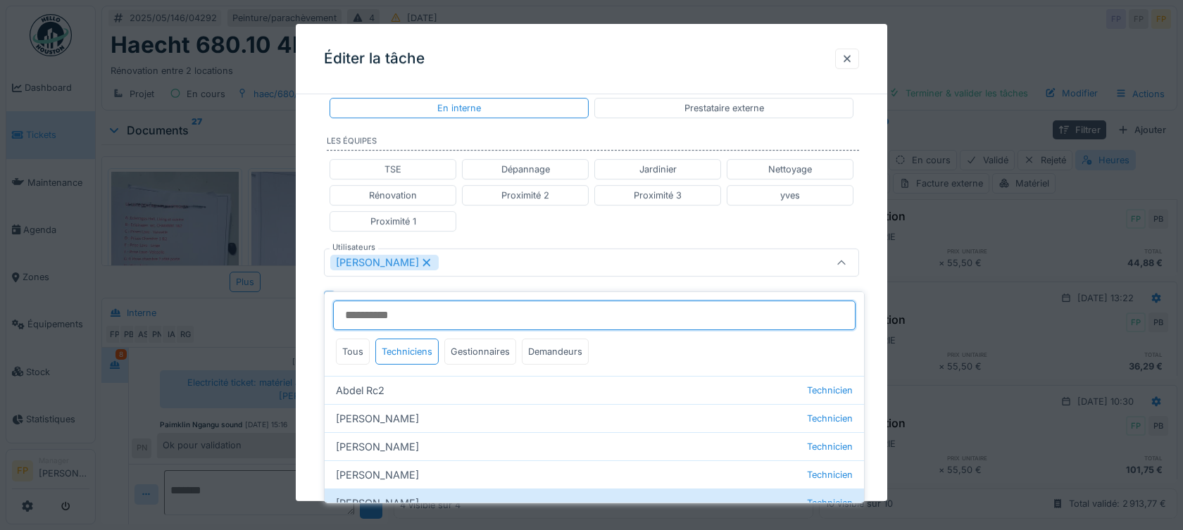
click at [358, 301] on input "Utilisateurs" at bounding box center [594, 316] width 523 height 30
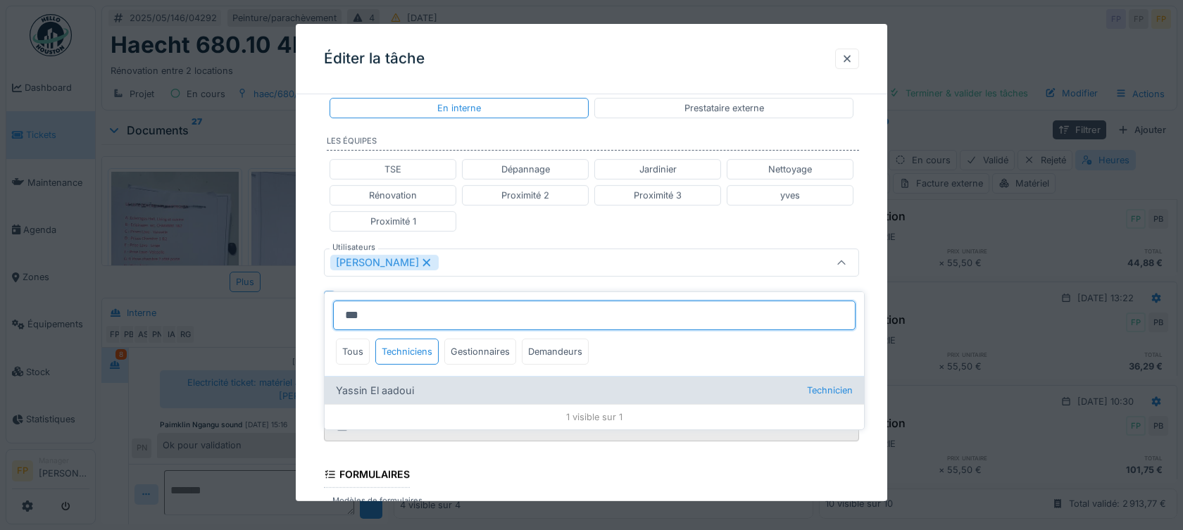
type input "***"
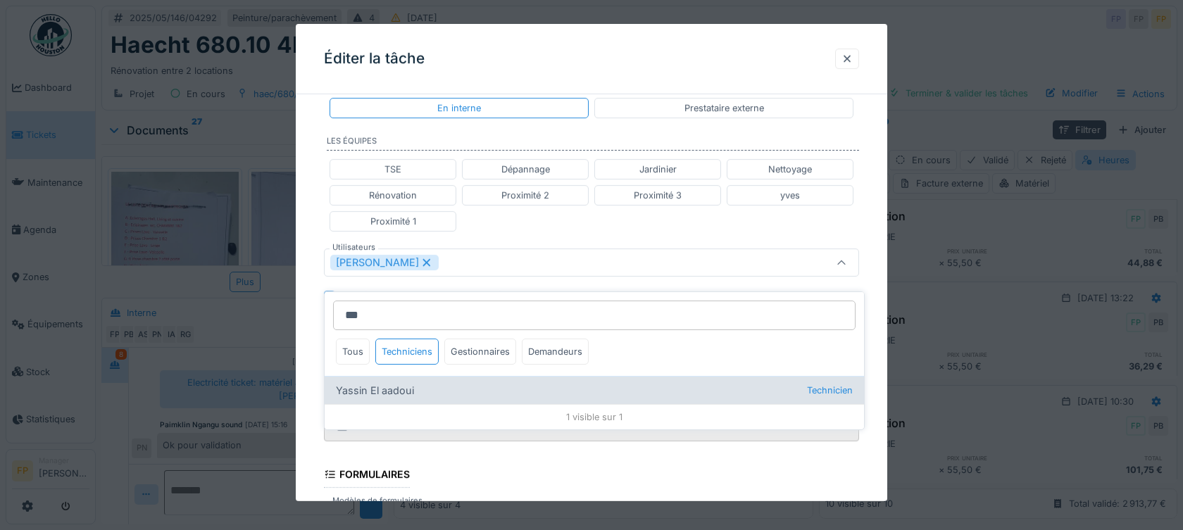
click at [393, 376] on div "Yassin El aadoui Technicien" at bounding box center [595, 390] width 540 height 28
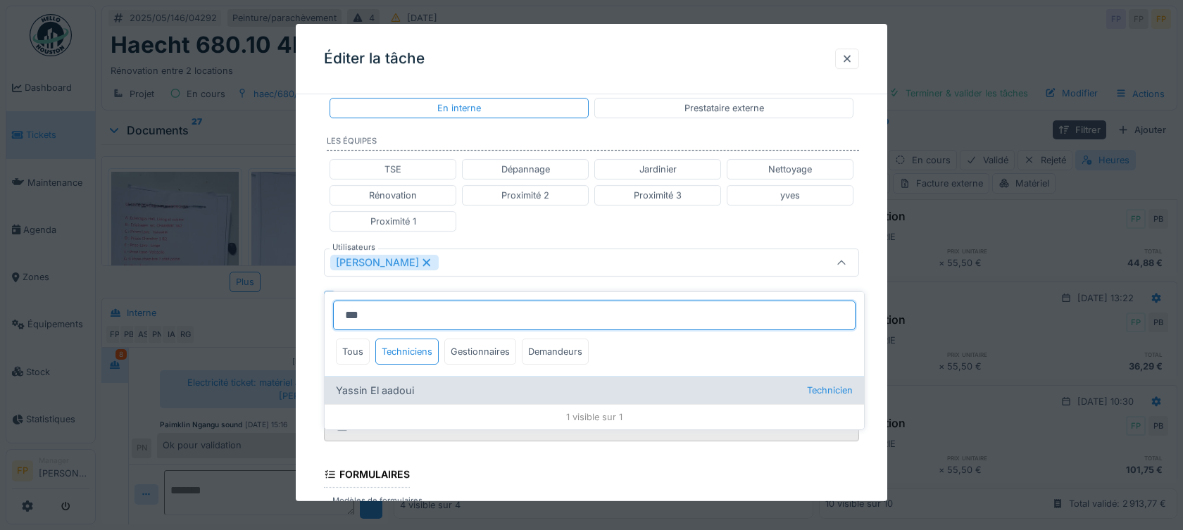
type input "**********"
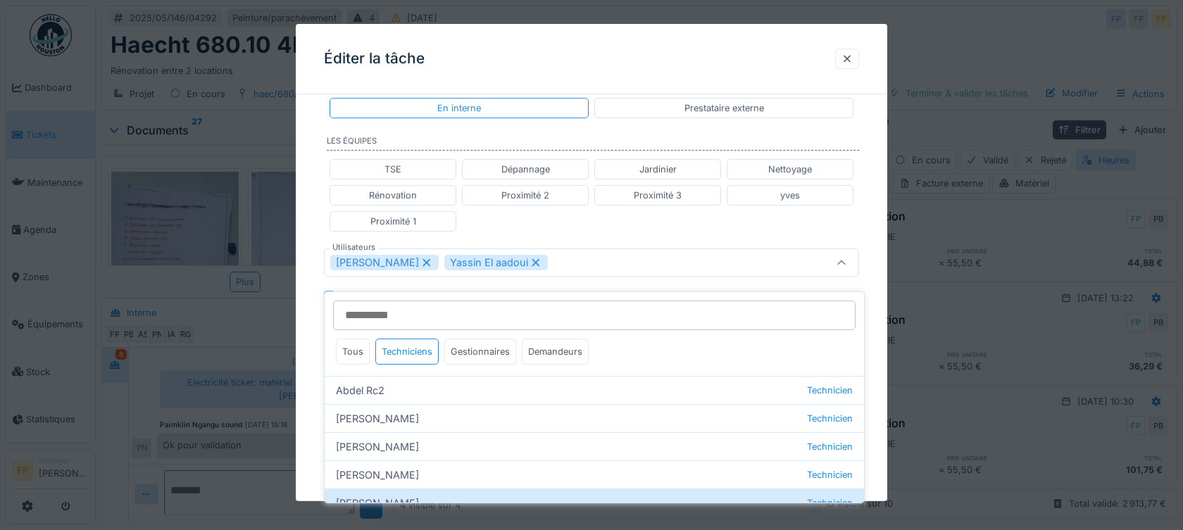
click at [311, 325] on div "**********" at bounding box center [592, 243] width 592 height 930
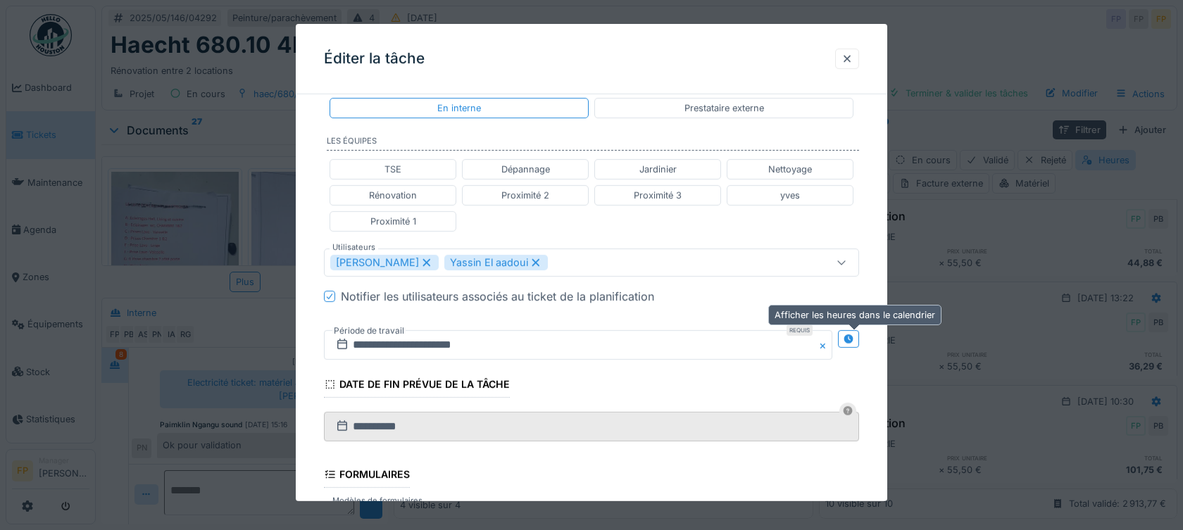
click at [854, 339] on icon at bounding box center [848, 339] width 11 height 9
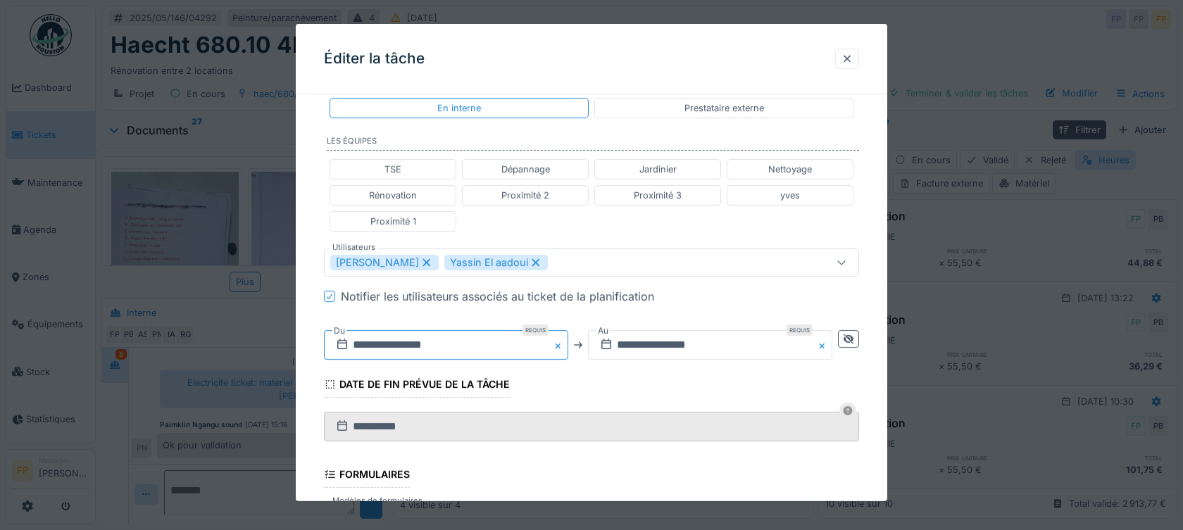
click at [399, 343] on input "**********" at bounding box center [446, 345] width 244 height 30
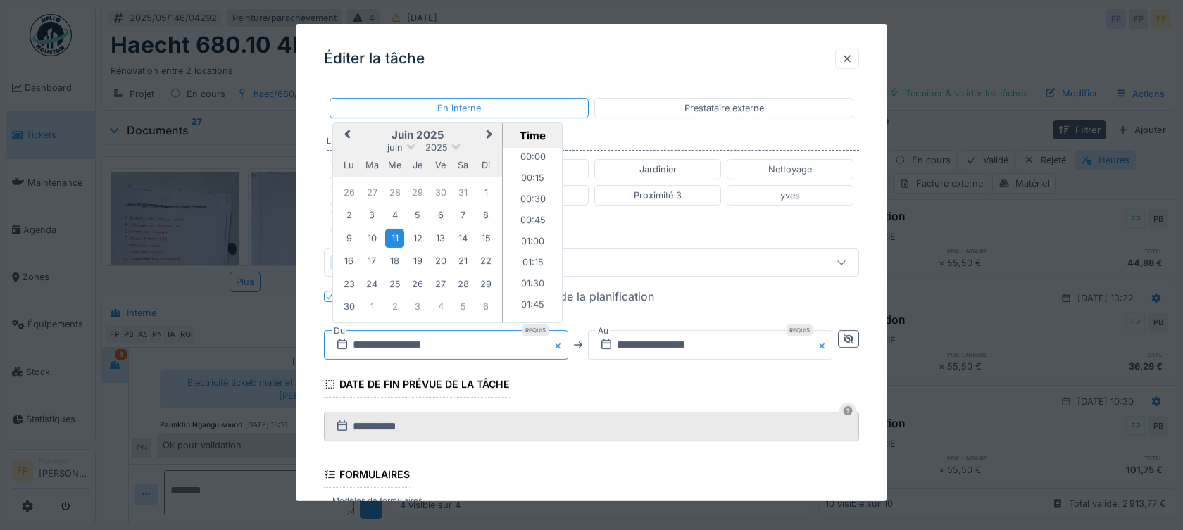
scroll to position [1022, 0]
click at [492, 135] on button "Next Month" at bounding box center [491, 136] width 23 height 23
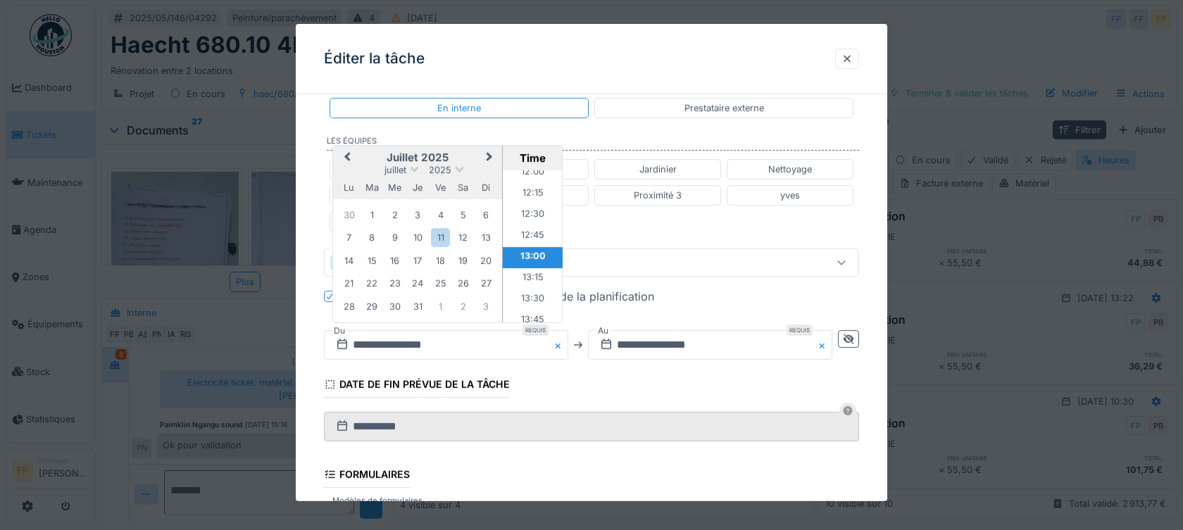
click at [489, 154] on span "Next Month" at bounding box center [489, 157] width 0 height 17
click at [349, 280] on div "18" at bounding box center [348, 283] width 19 height 19
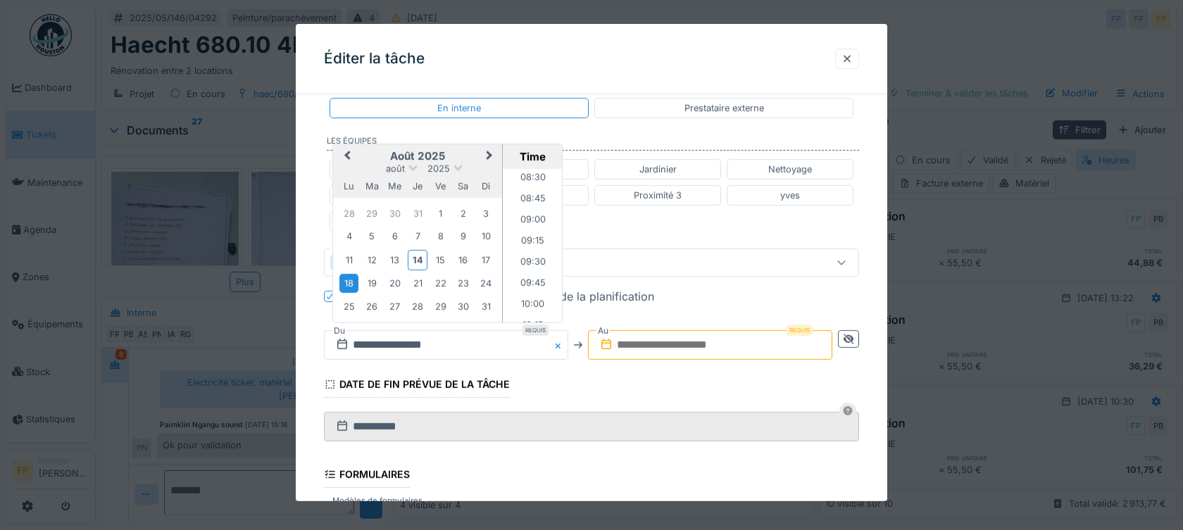
scroll to position [747, 0]
click at [535, 276] on li "10:00" at bounding box center [533, 277] width 60 height 21
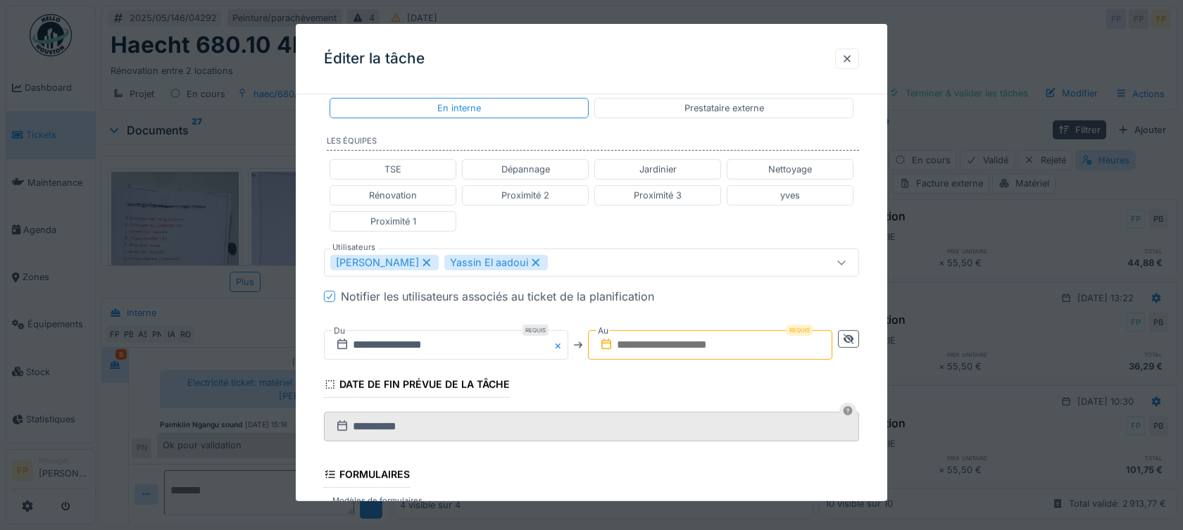
click at [634, 344] on input "text" at bounding box center [710, 345] width 244 height 30
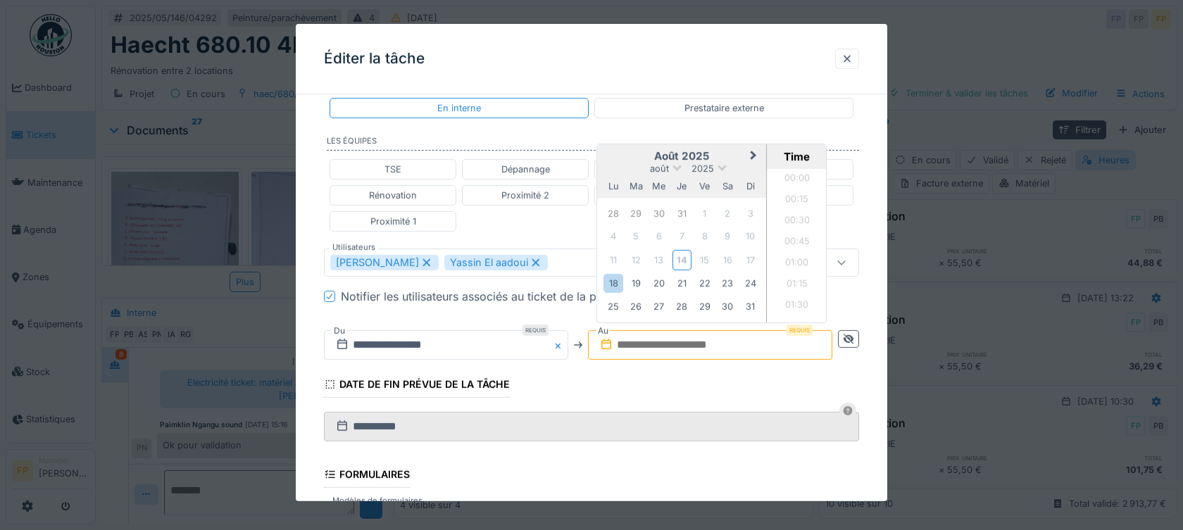
scroll to position [1223, 0]
click at [611, 284] on div "18" at bounding box center [613, 283] width 19 height 19
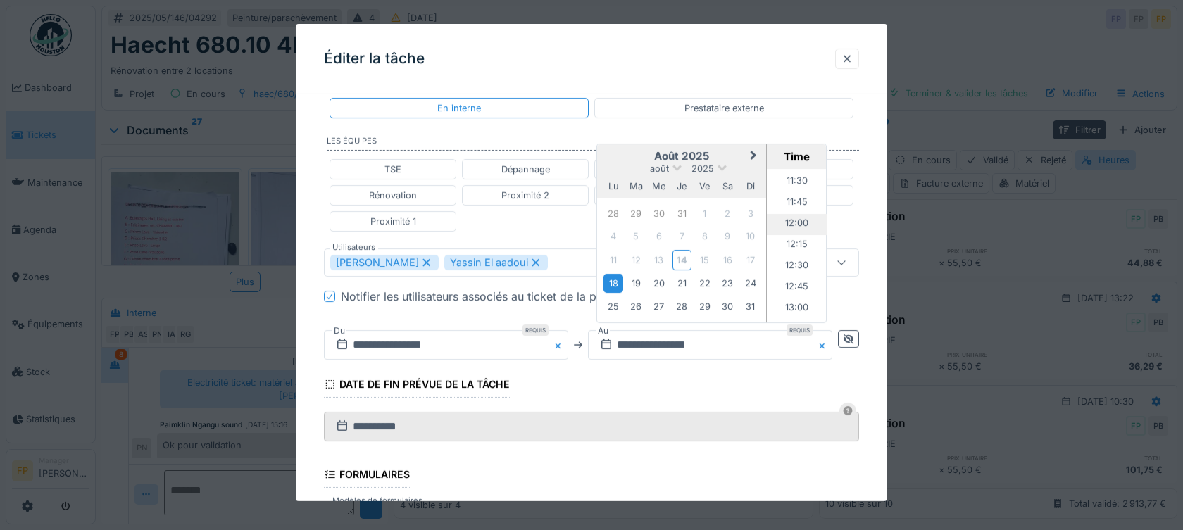
click at [794, 221] on li "12:00" at bounding box center [797, 224] width 60 height 21
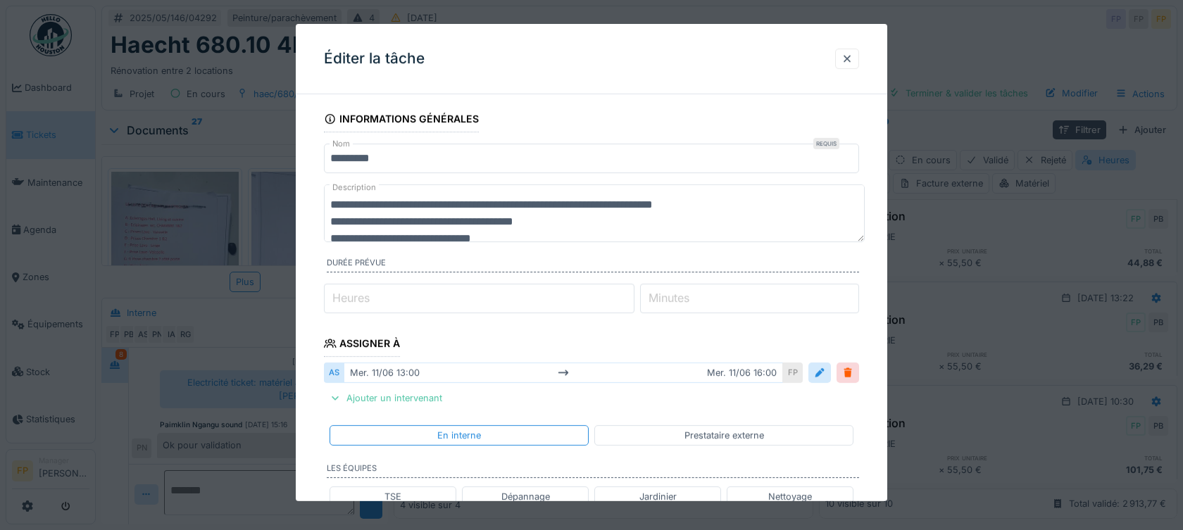
scroll to position [51, 0]
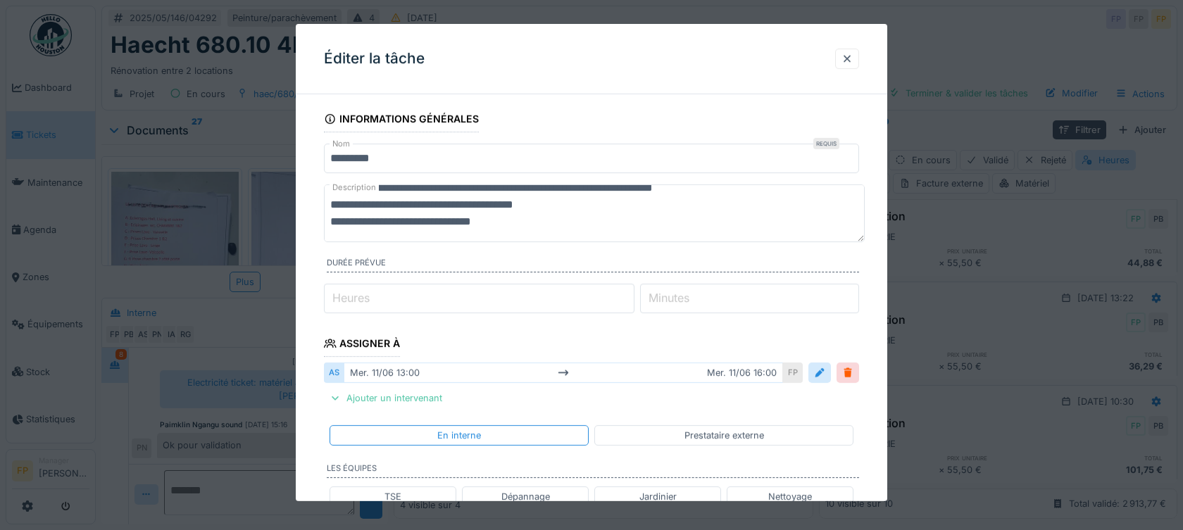
click at [525, 199] on textarea "**********" at bounding box center [594, 214] width 541 height 58
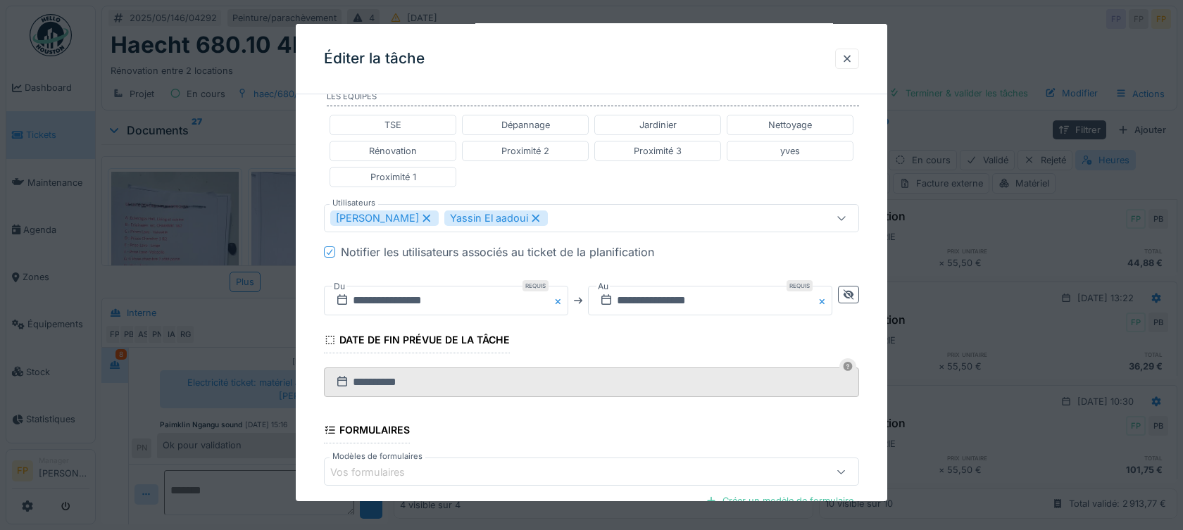
scroll to position [585, 0]
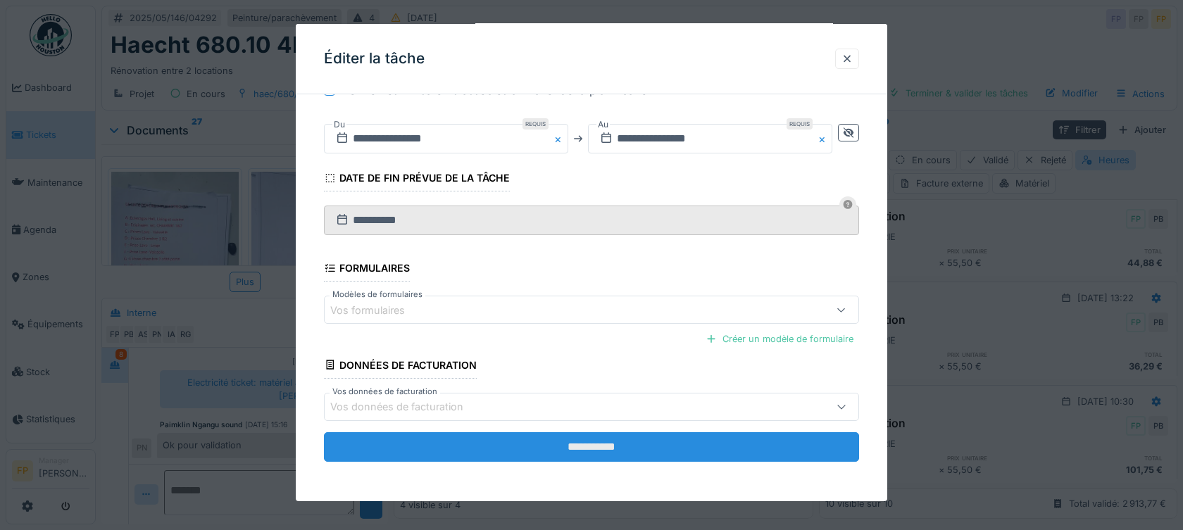
type textarea "**********"
click at [586, 448] on input "**********" at bounding box center [591, 447] width 535 height 30
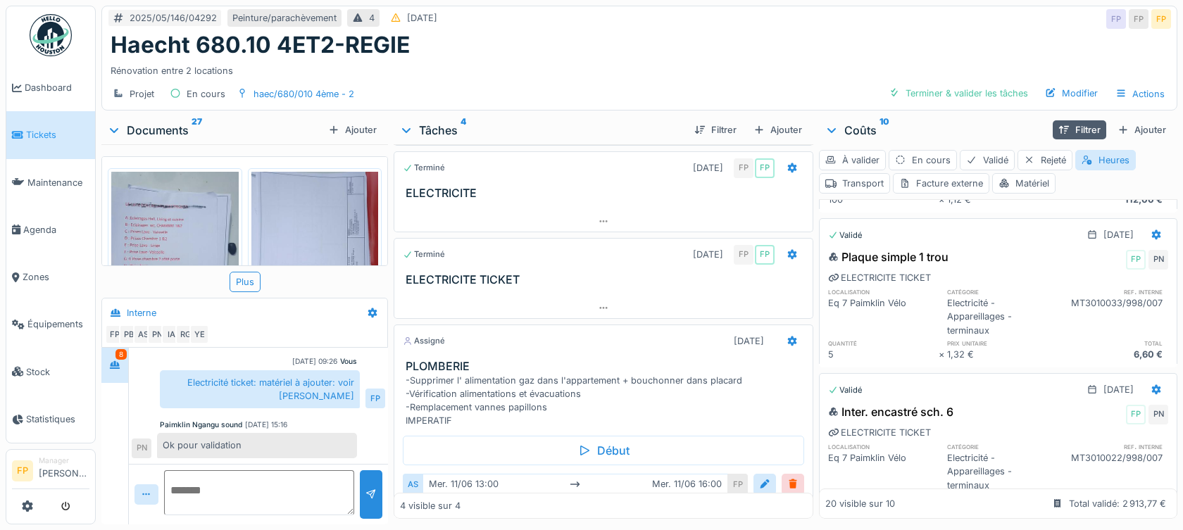
scroll to position [203, 0]
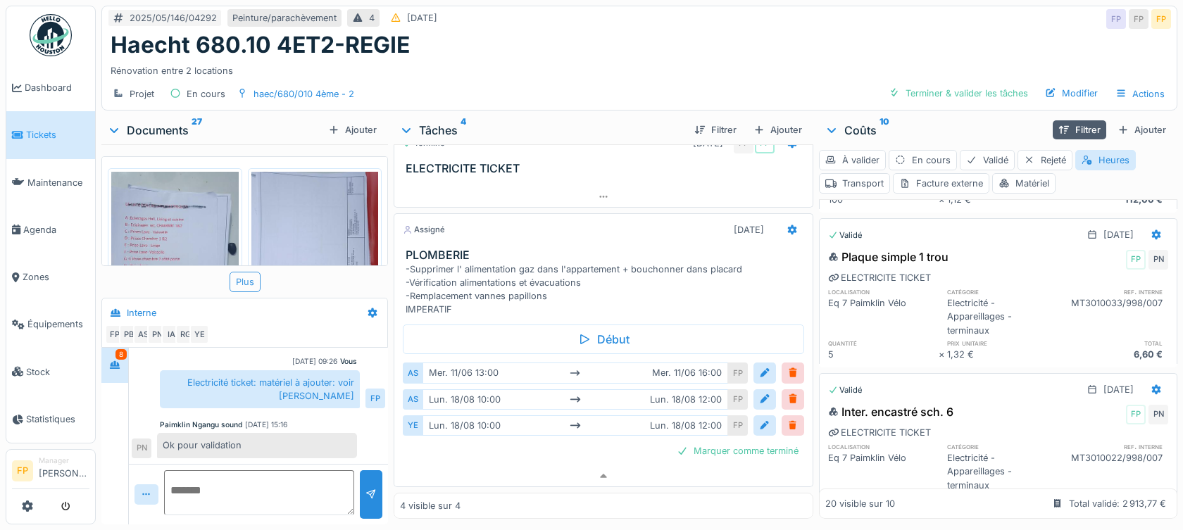
click at [241, 272] on div "Plus" at bounding box center [245, 282] width 31 height 20
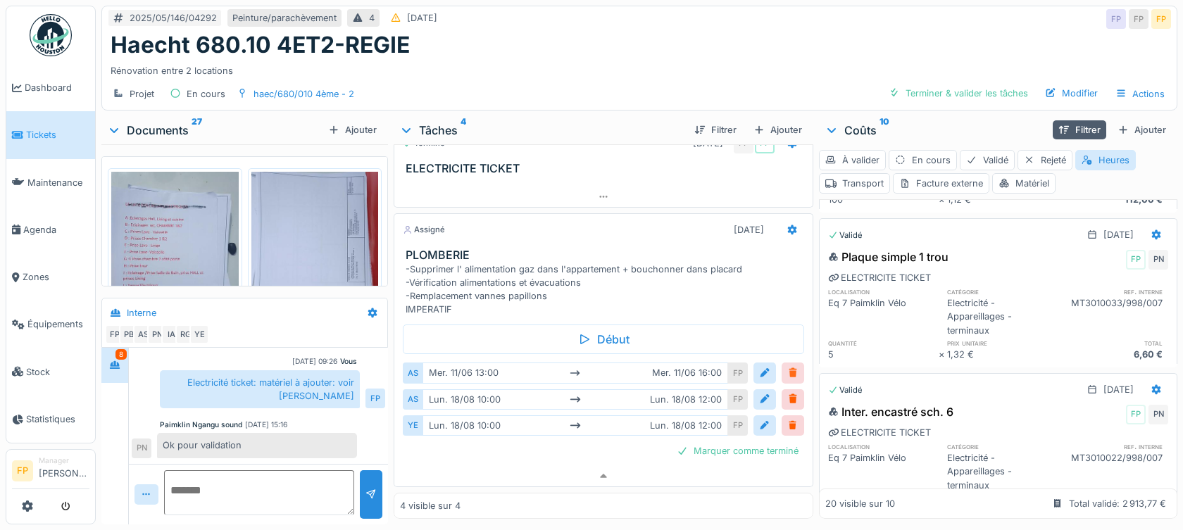
click at [787, 366] on div at bounding box center [792, 372] width 11 height 13
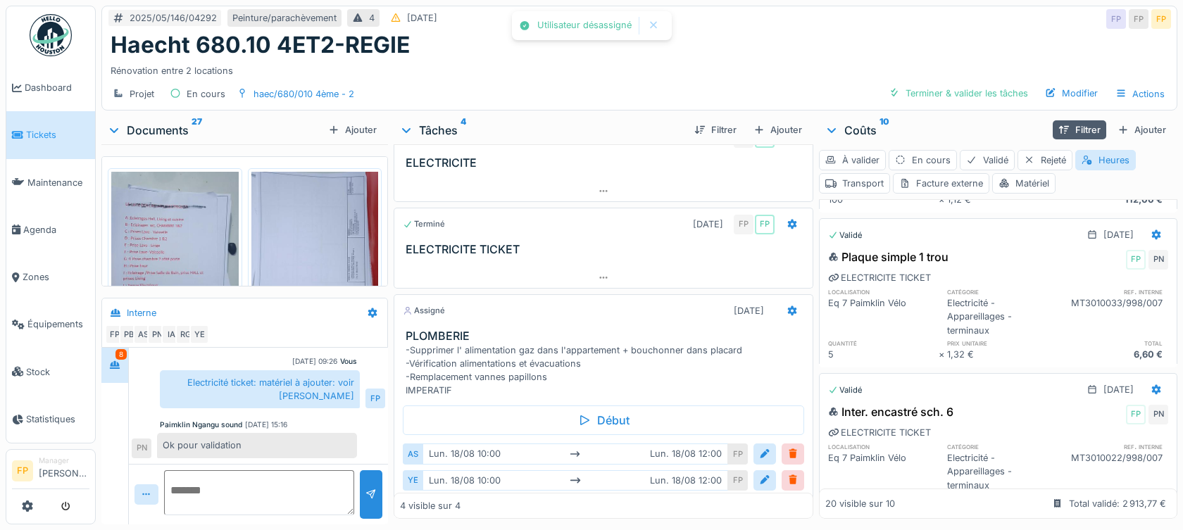
scroll to position [177, 0]
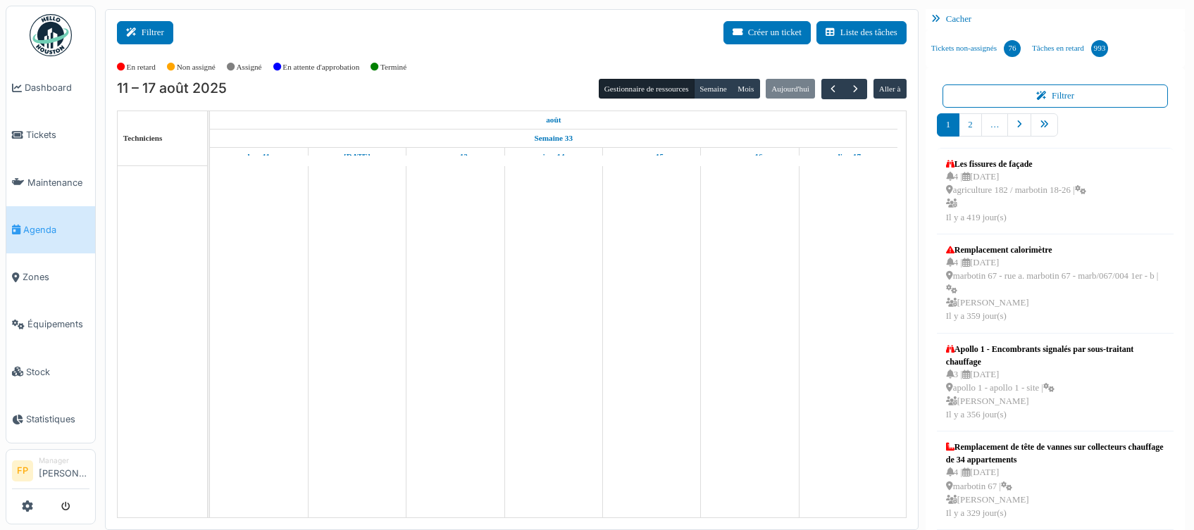
click at [161, 31] on button "Filtrer" at bounding box center [145, 32] width 56 height 23
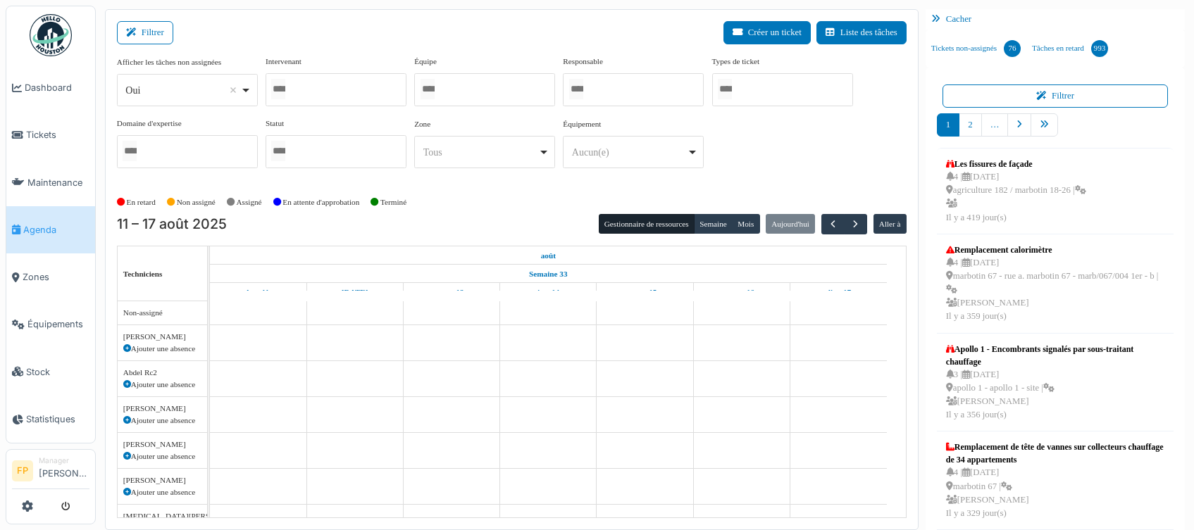
click at [174, 92] on div "Oui Remove item" at bounding box center [182, 90] width 115 height 15
select select "**"
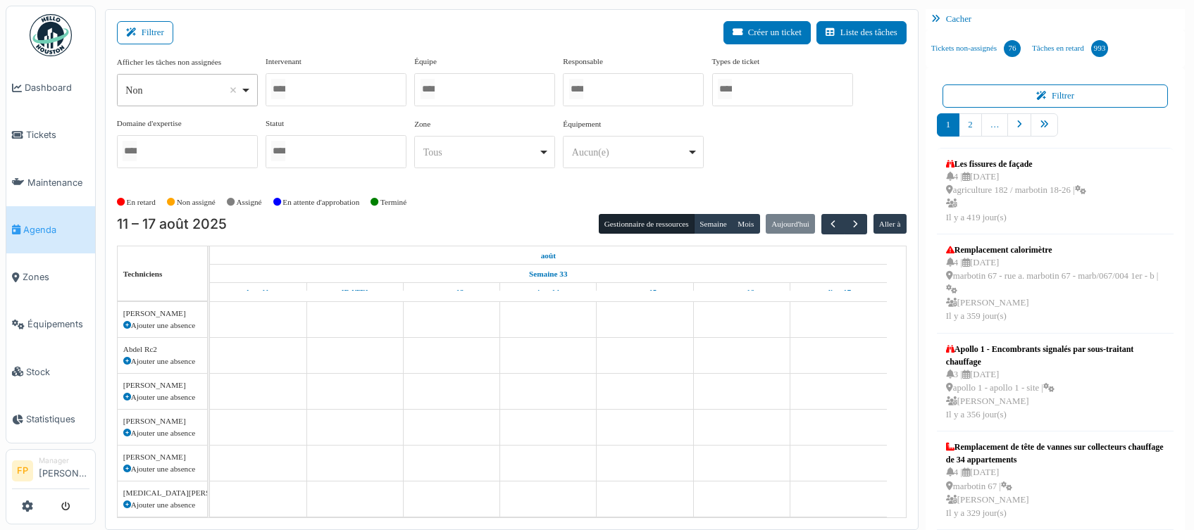
click at [344, 99] on div at bounding box center [336, 89] width 141 height 33
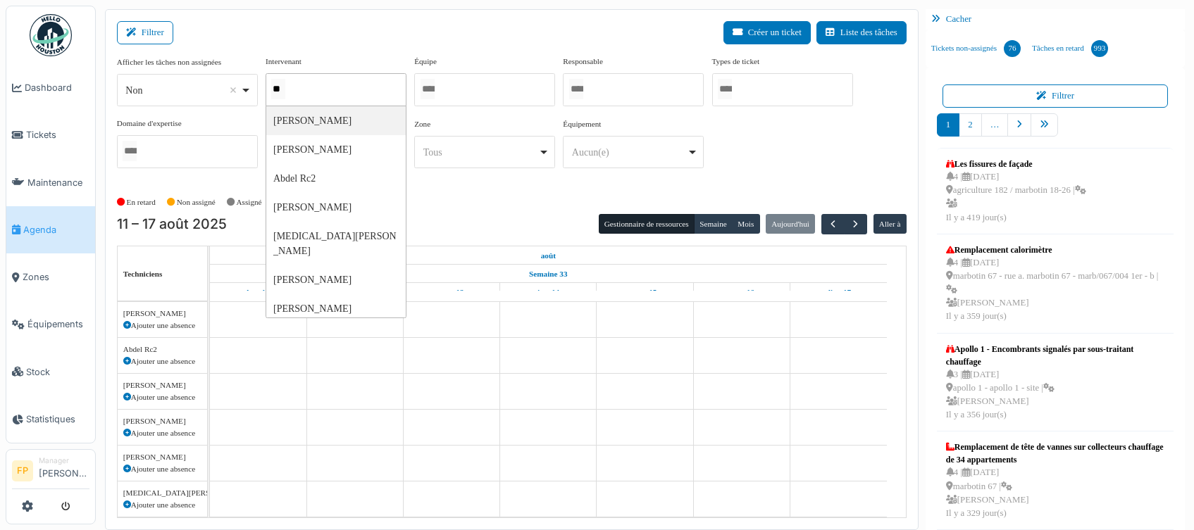
type input "***"
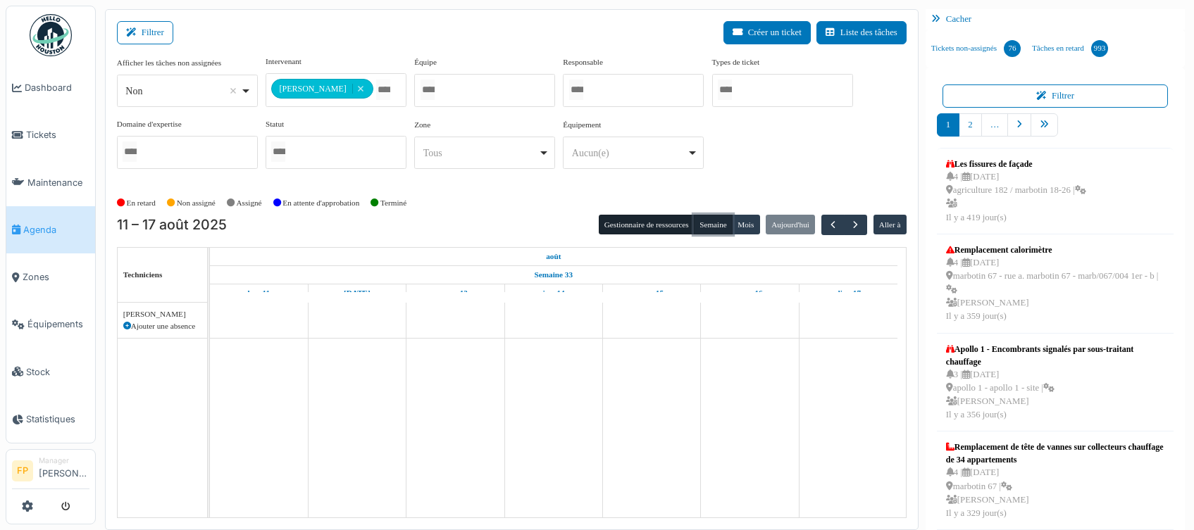
click at [698, 223] on button "Semaine" at bounding box center [713, 225] width 39 height 20
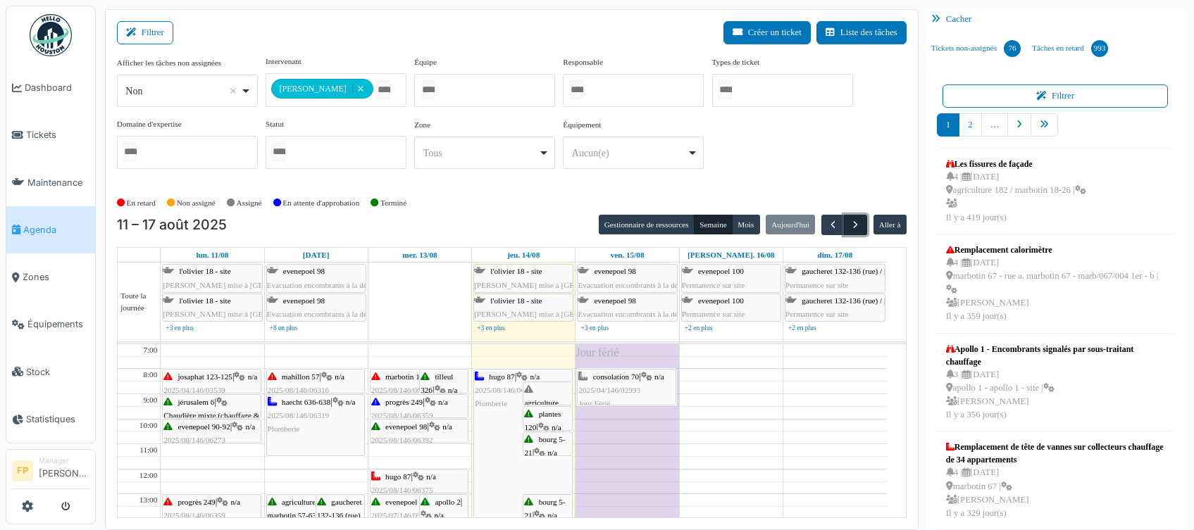
click at [849, 225] on span "button" at bounding box center [855, 225] width 12 height 12
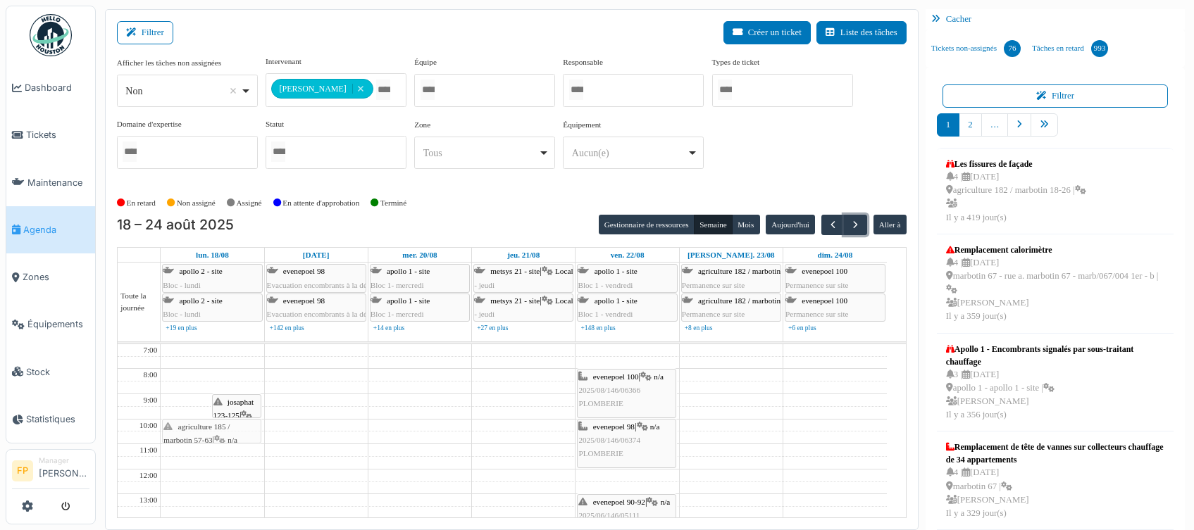
drag, startPoint x: 170, startPoint y: 405, endPoint x: 173, endPoint y: 432, distance: 26.8
click at [850, 223] on span "button" at bounding box center [855, 225] width 12 height 12
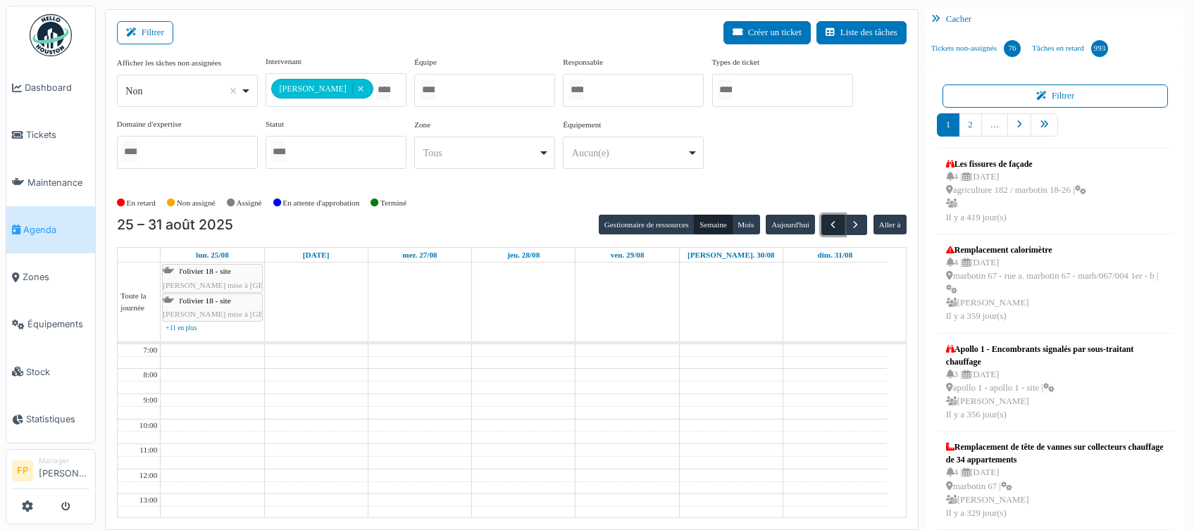
click at [827, 222] on span "button" at bounding box center [833, 225] width 12 height 12
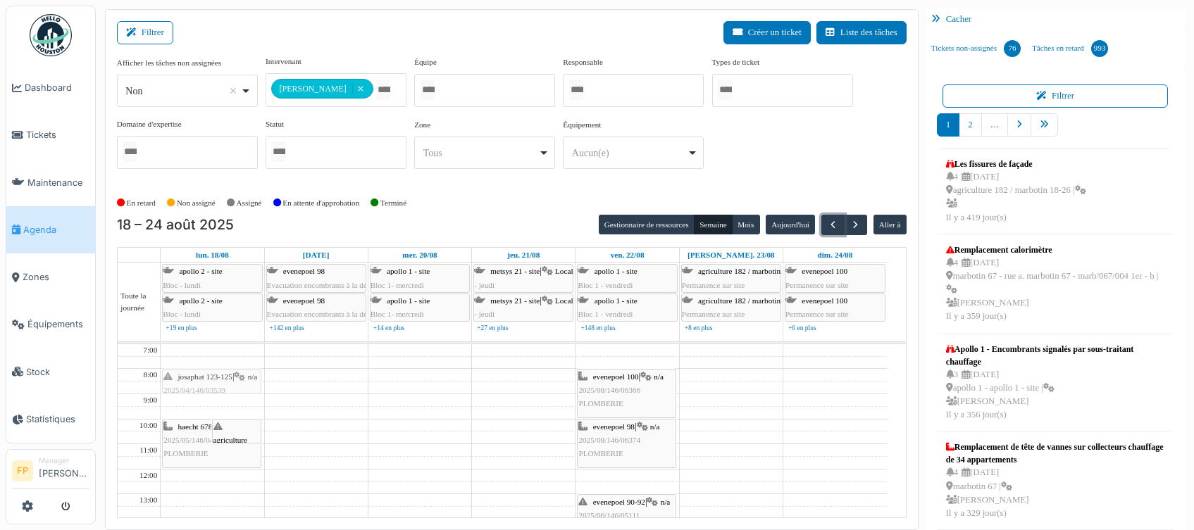
drag, startPoint x: 186, startPoint y: 404, endPoint x: 186, endPoint y: 396, distance: 8.5
drag, startPoint x: 227, startPoint y: 435, endPoint x: 224, endPoint y: 414, distance: 20.7
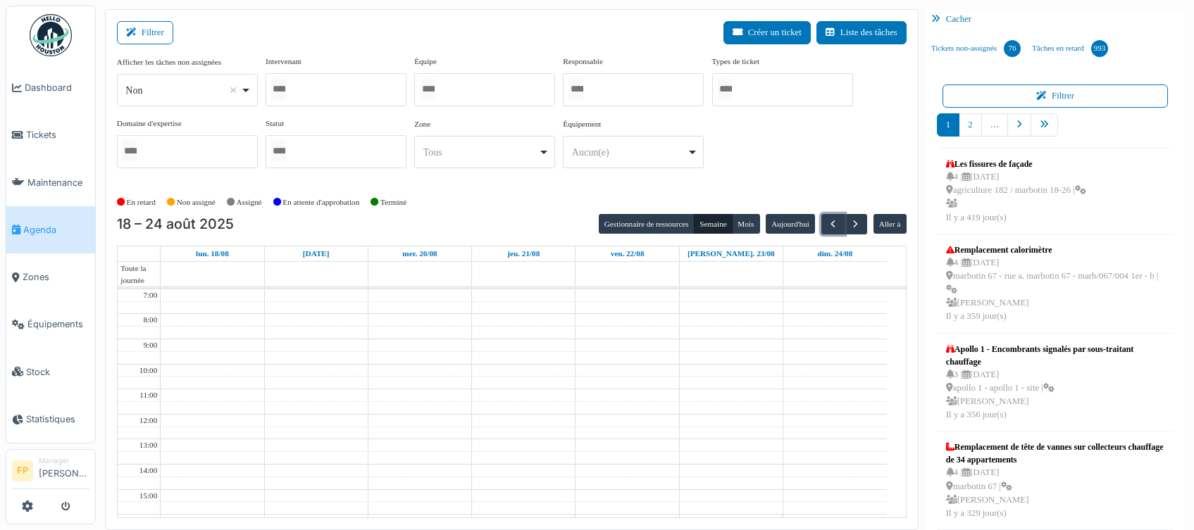
click at [332, 92] on div at bounding box center [336, 89] width 141 height 33
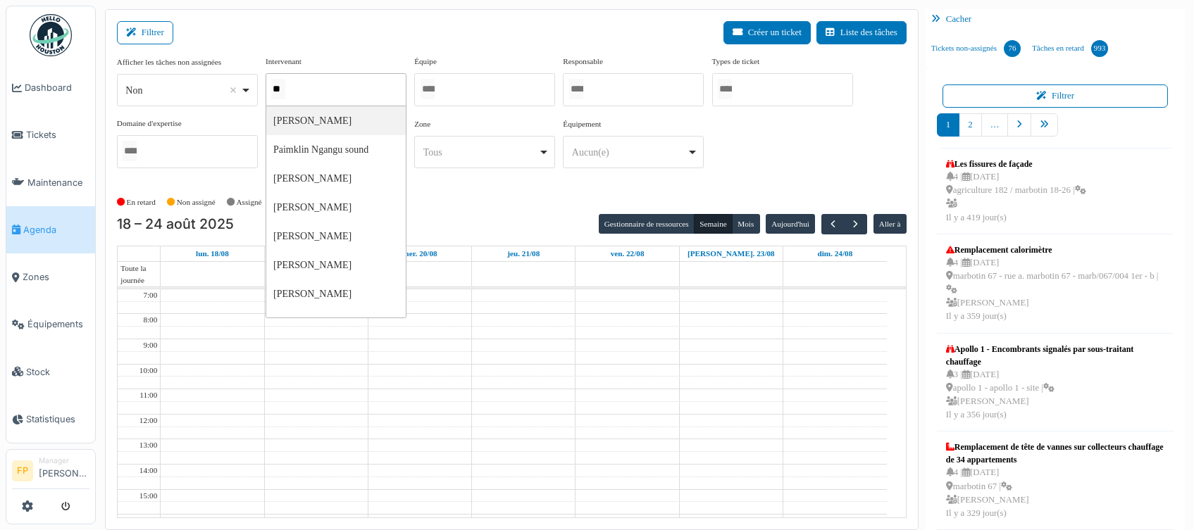
type input "***"
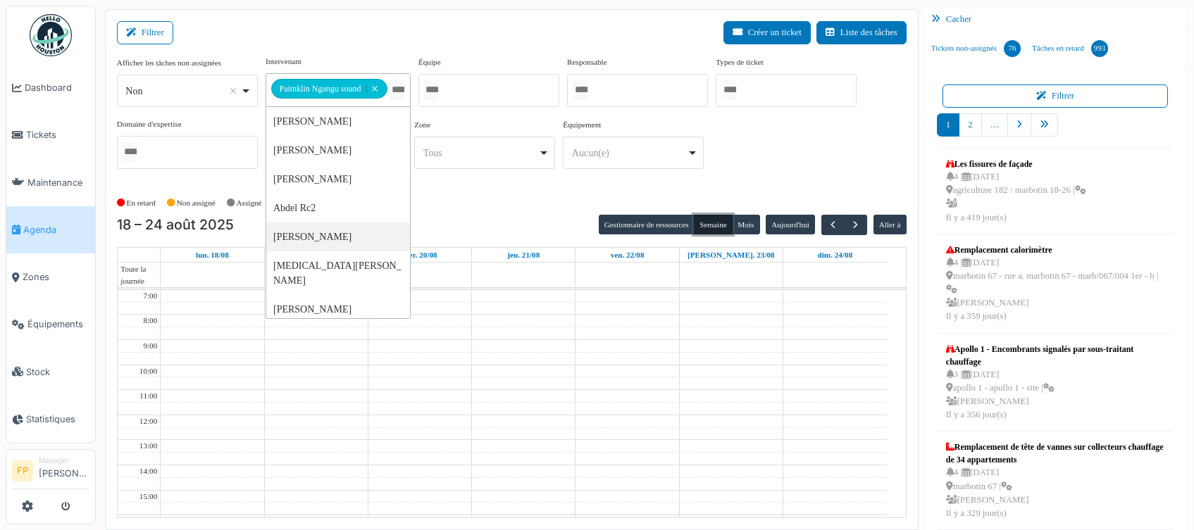
click at [704, 225] on button "Semaine" at bounding box center [713, 225] width 39 height 20
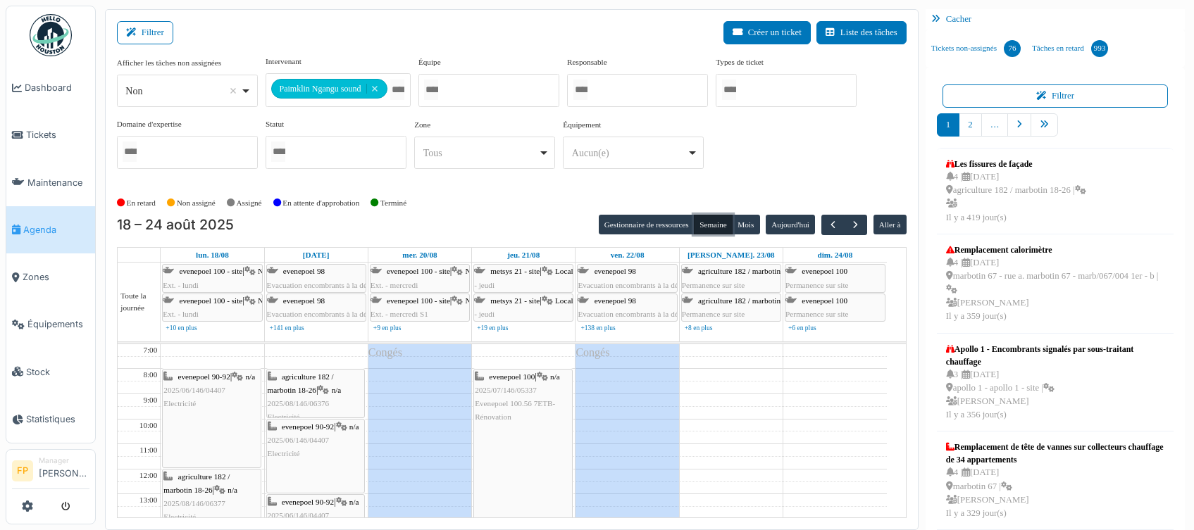
scroll to position [14, 0]
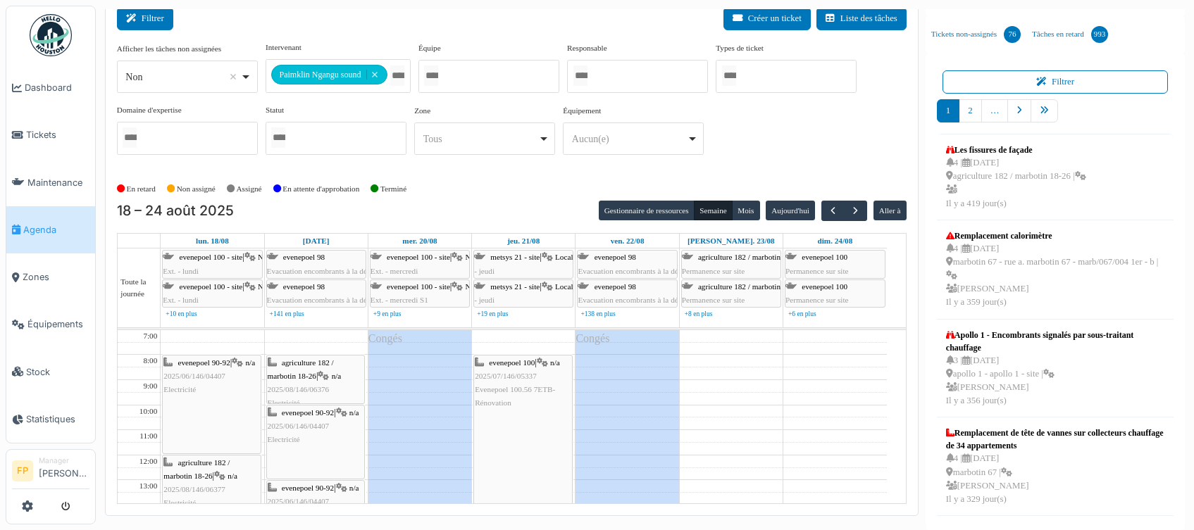
click at [158, 17] on button "Filtrer" at bounding box center [145, 18] width 56 height 23
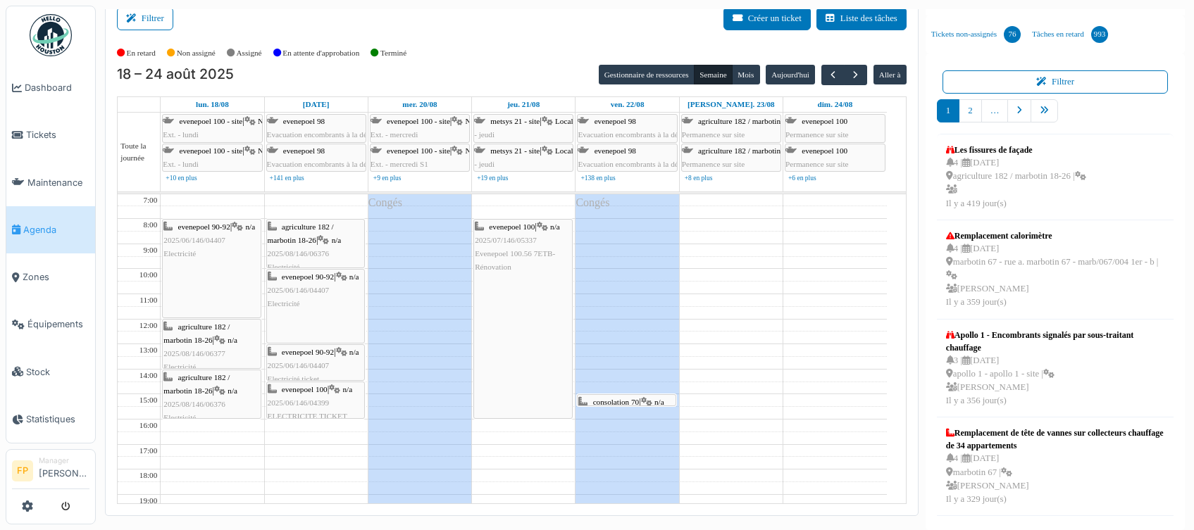
click at [210, 246] on div "evenepoel 90-92 | n/a 2025/06/146/04407 Electricité" at bounding box center [211, 240] width 96 height 41
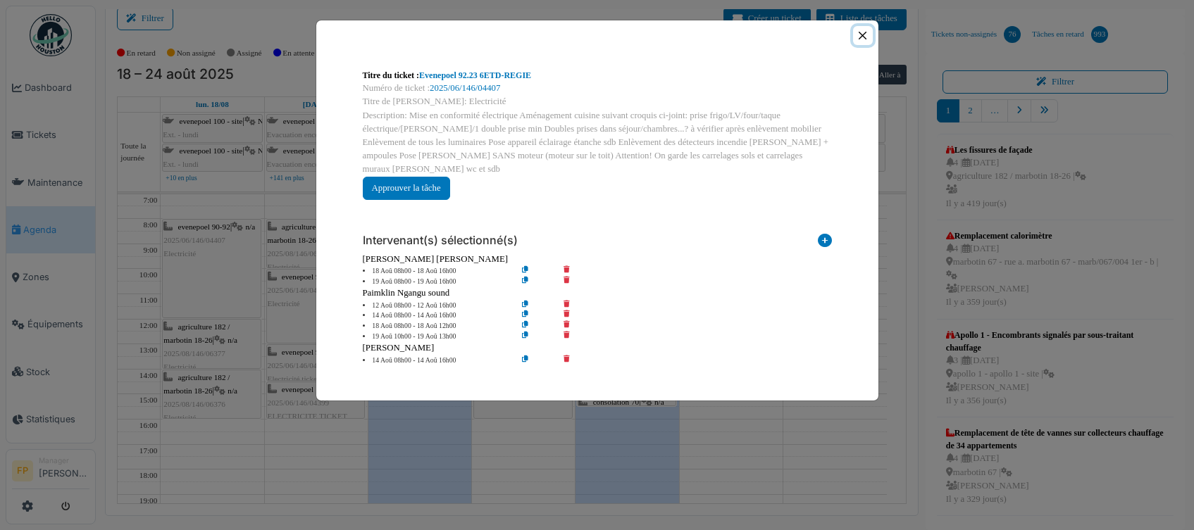
click at [864, 31] on button "Close" at bounding box center [862, 35] width 19 height 19
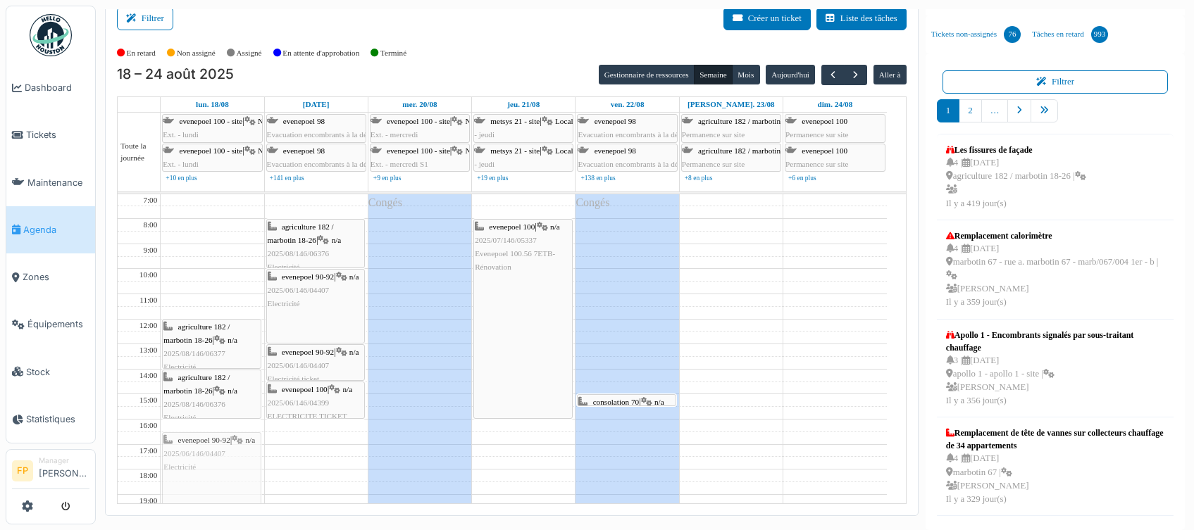
scroll to position [1, 0]
drag, startPoint x: 196, startPoint y: 263, endPoint x: 191, endPoint y: 456, distance: 192.3
click at [191, 456] on div "evenepoel 90-92 | n/a 2025/06/146/04407 Electricité agriculture 182 / marbotin …" at bounding box center [212, 406] width 103 height 425
drag, startPoint x: 204, startPoint y: 333, endPoint x: 220, endPoint y: 251, distance: 83.3
click at [224, 227] on div "agriculture 182 / marbotin 18-26 | n/a 2025/08/146/06376 Electricité evenepoel …" at bounding box center [212, 406] width 103 height 425
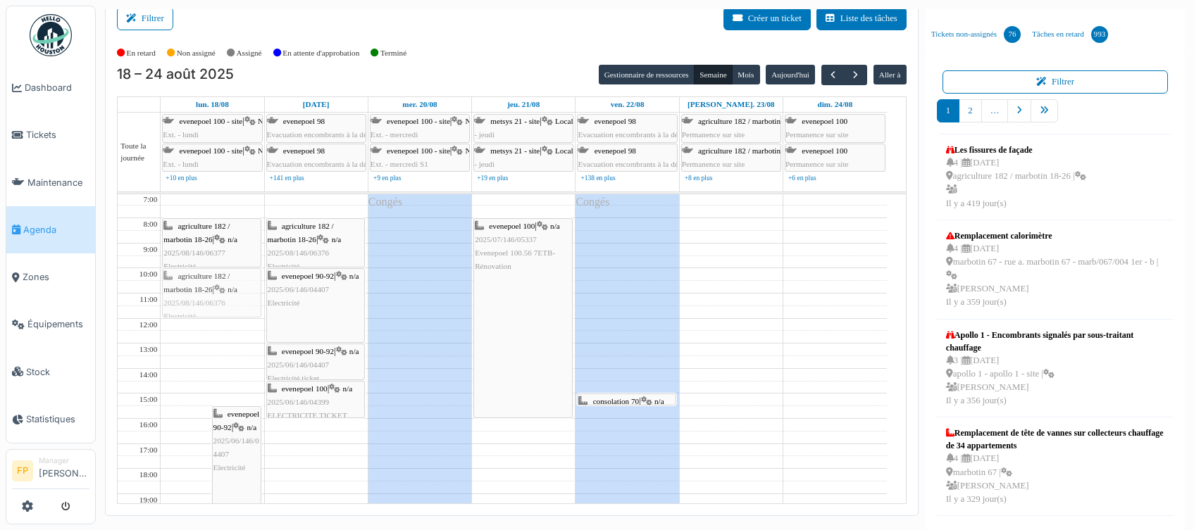
drag, startPoint x: 195, startPoint y: 389, endPoint x: 217, endPoint y: 292, distance: 99.6
click at [217, 292] on div "agriculture 182 / marbotin 18-26 | n/a 2025/08/146/06376 Electricité evenepoel …" at bounding box center [212, 406] width 103 height 425
drag, startPoint x: 223, startPoint y: 449, endPoint x: 237, endPoint y: 352, distance: 98.2
click at [237, 352] on div "agriculture 182 / marbotin 18-26 | n/a 2025/08/146/06377 Electricité agricultur…" at bounding box center [212, 406] width 103 height 425
drag, startPoint x: 232, startPoint y: 349, endPoint x: 230, endPoint y: 358, distance: 8.6
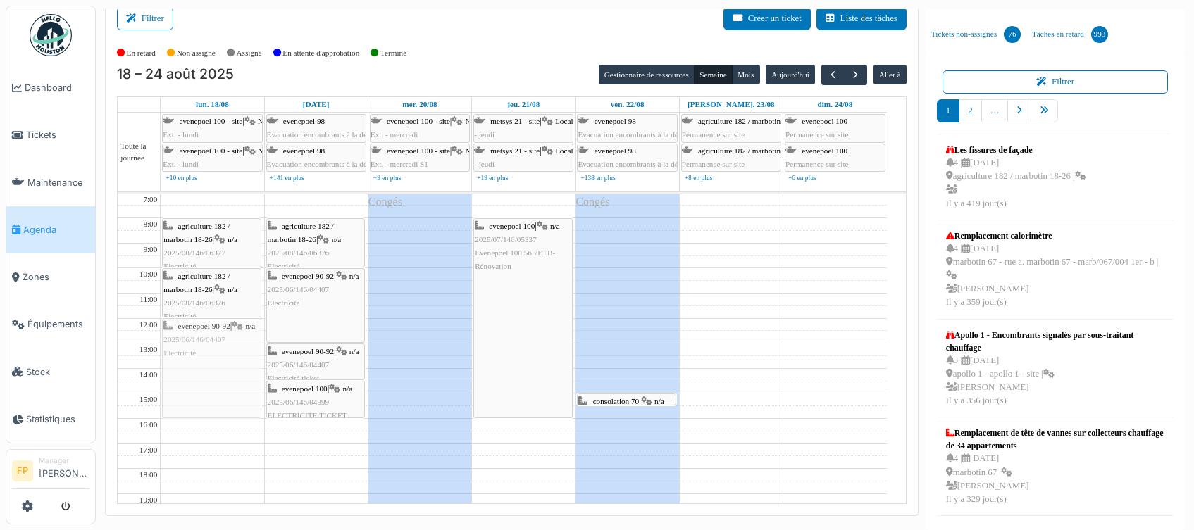
click at [230, 358] on div "agriculture 182 / marbotin 18-26 | n/a 2025/08/146/06376 Electricité evenepoel …" at bounding box center [212, 406] width 103 height 425
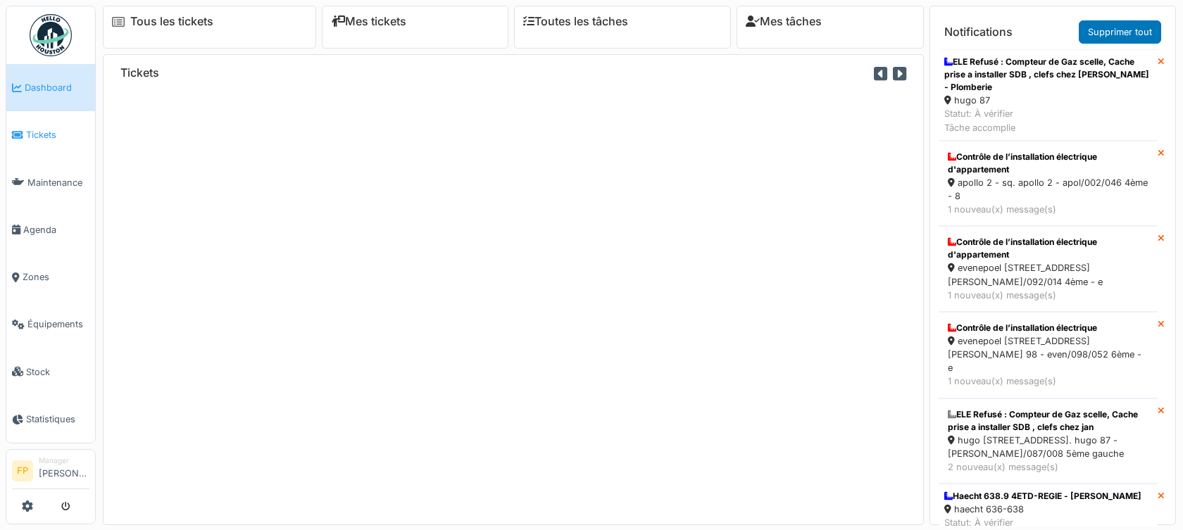
click at [41, 131] on span "Tickets" at bounding box center [57, 134] width 63 height 13
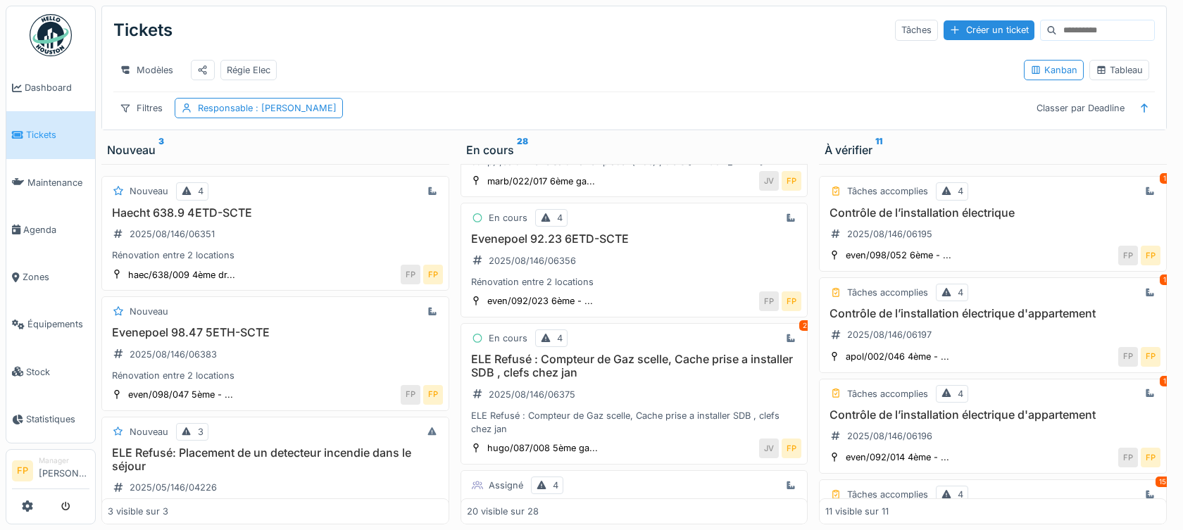
scroll to position [493, 0]
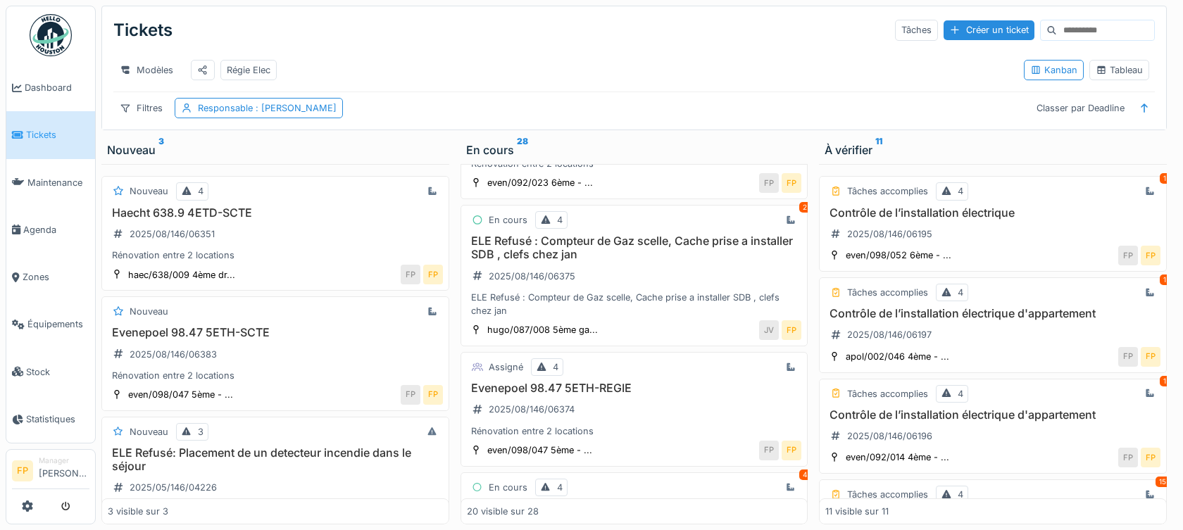
click at [1057, 31] on input at bounding box center [1105, 30] width 97 height 20
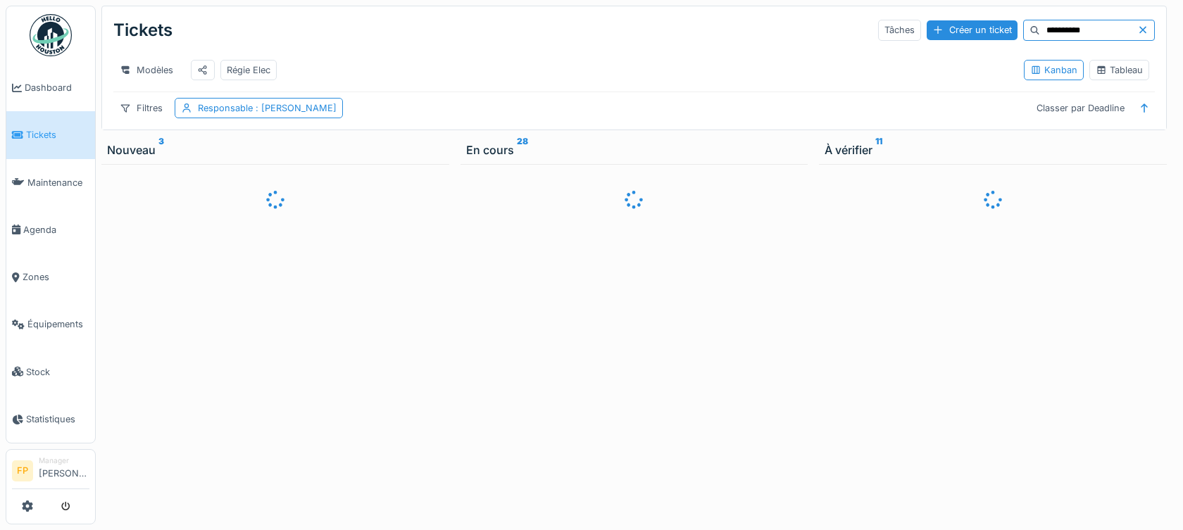
scroll to position [0, 0]
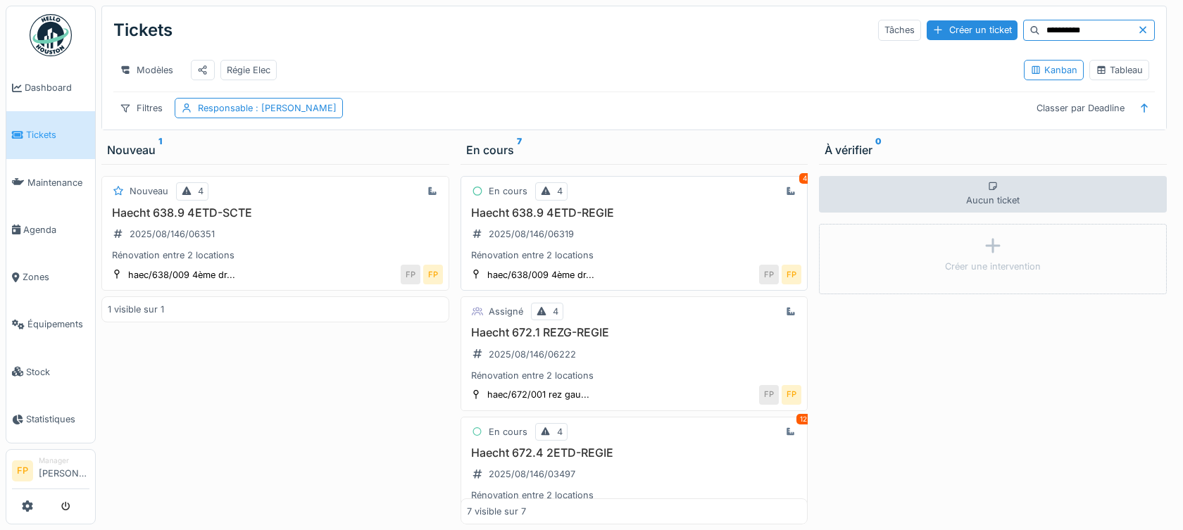
type input "**********"
click at [559, 220] on h3 "Haecht 638.9 4ETD-REGIE" at bounding box center [634, 212] width 335 height 13
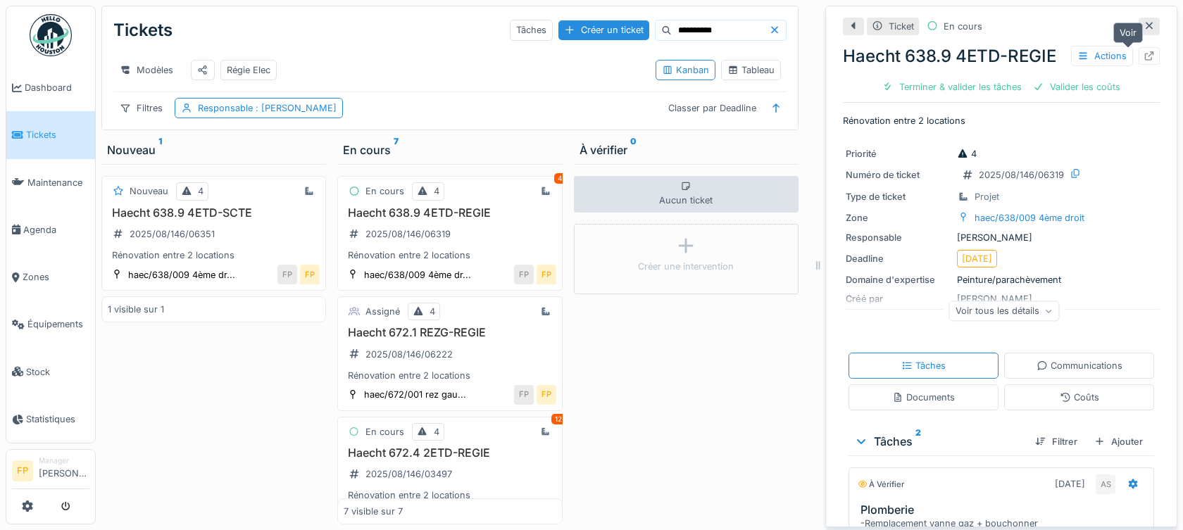
click at [1139, 51] on div at bounding box center [1149, 56] width 21 height 18
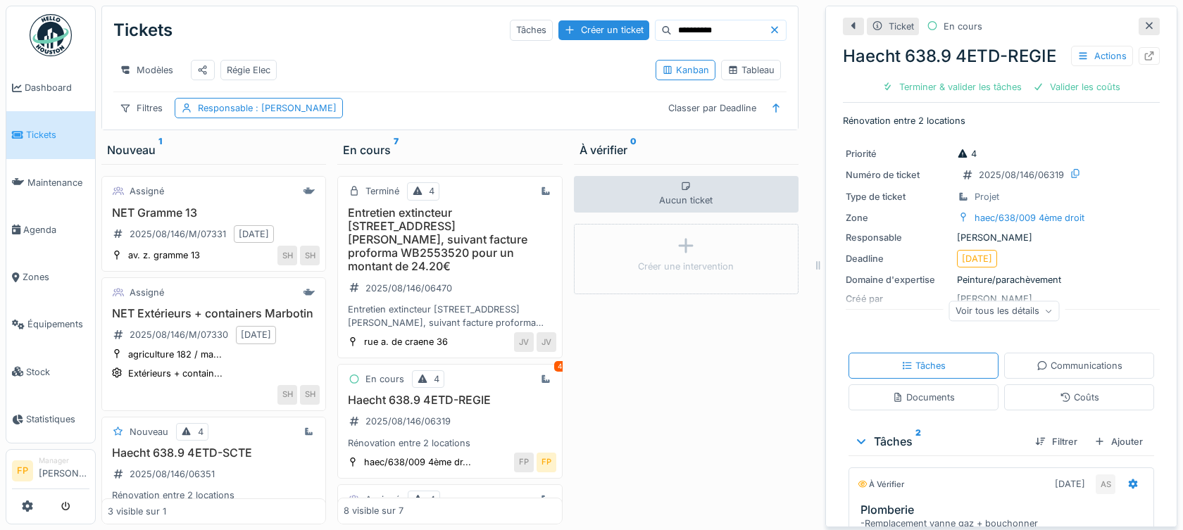
click at [769, 29] on icon at bounding box center [774, 29] width 11 height 9
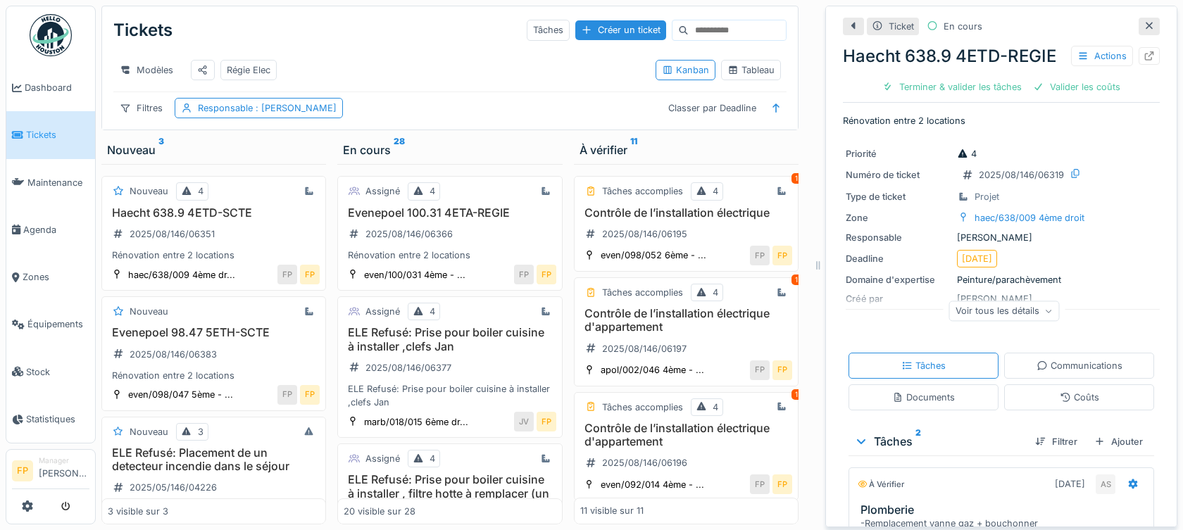
click at [693, 29] on input at bounding box center [737, 30] width 97 height 20
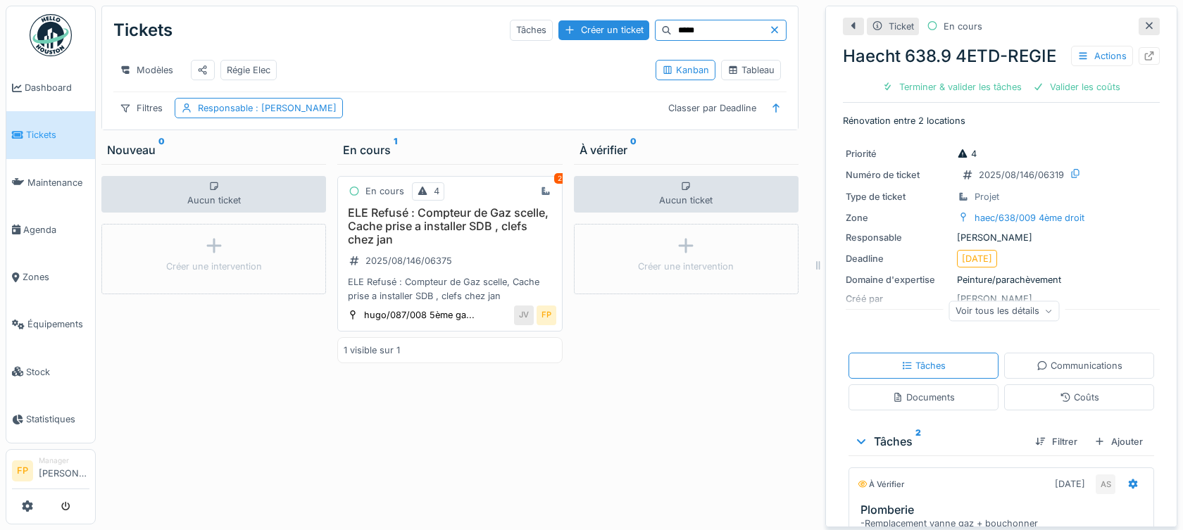
type input "*****"
click at [426, 220] on h3 "ELE Refusé : Compteur de Gaz scelle, Cache prise a installer SDB , clefs chez j…" at bounding box center [450, 226] width 212 height 41
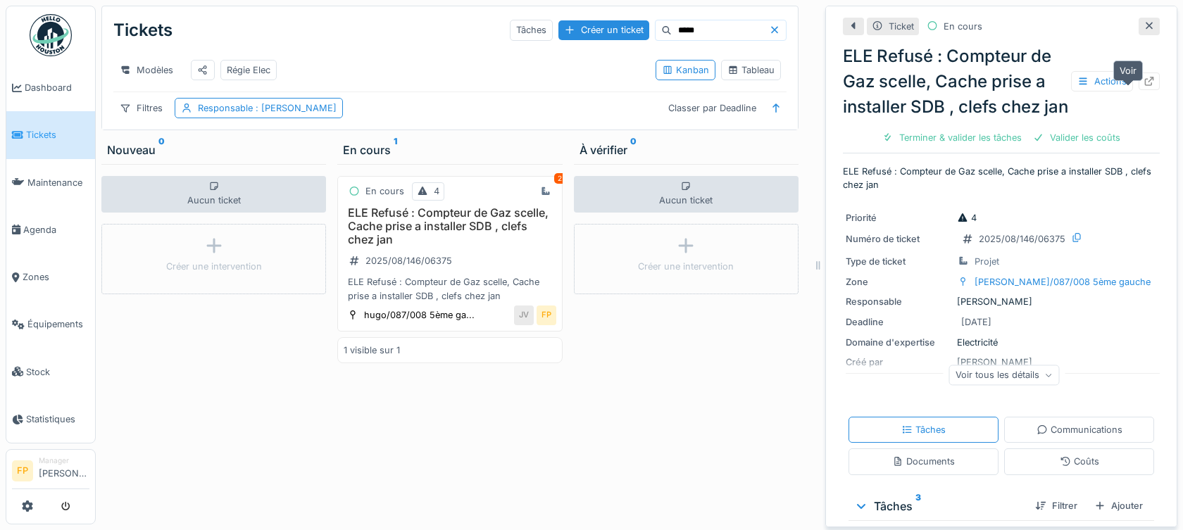
click at [1144, 86] on icon at bounding box center [1149, 81] width 11 height 9
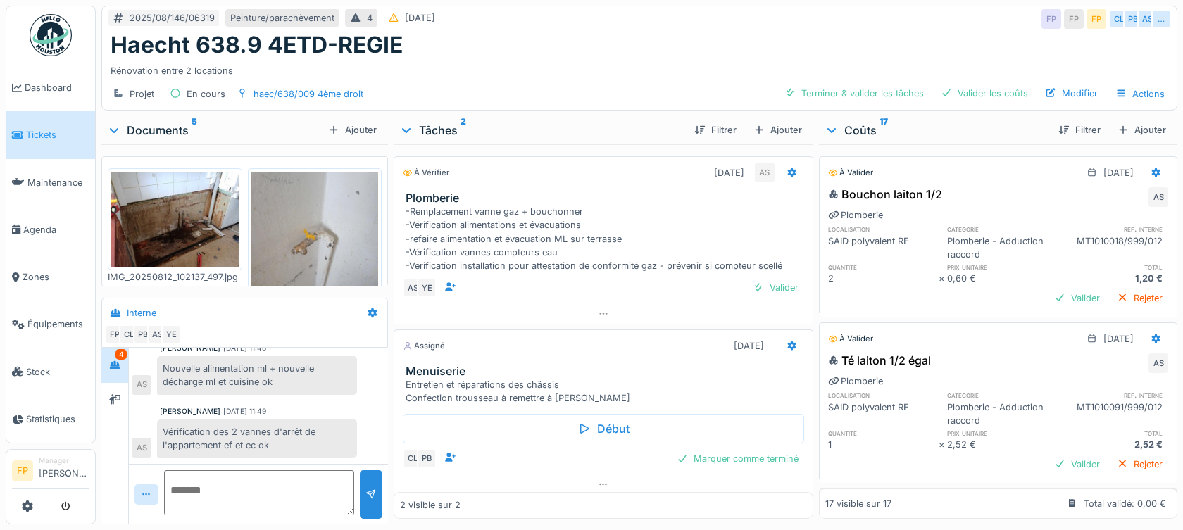
scroll to position [11, 0]
click at [1049, 289] on div "Valider" at bounding box center [1077, 298] width 57 height 19
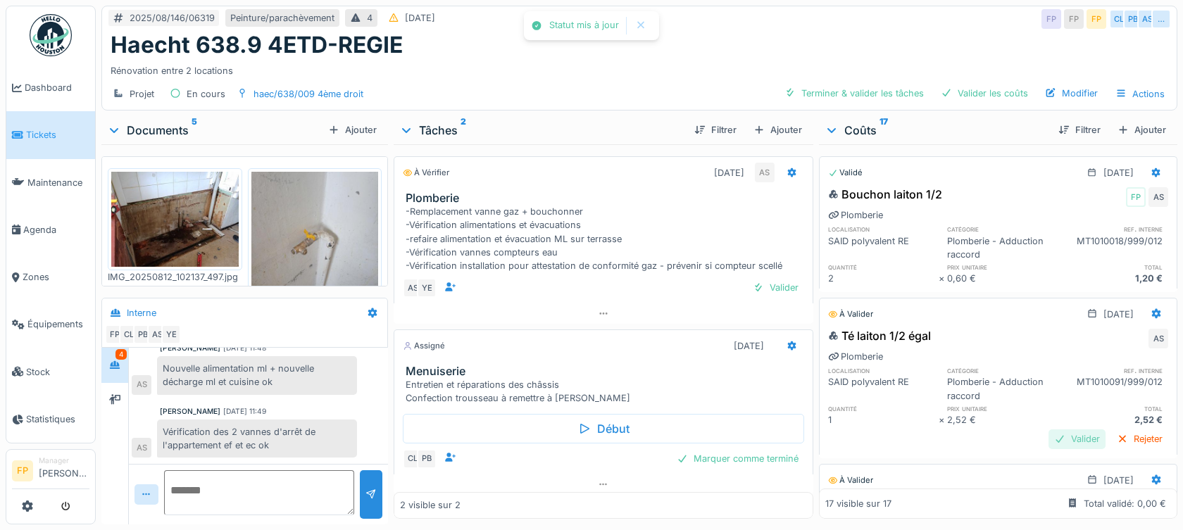
click at [1049, 430] on div "Valider" at bounding box center [1077, 439] width 57 height 19
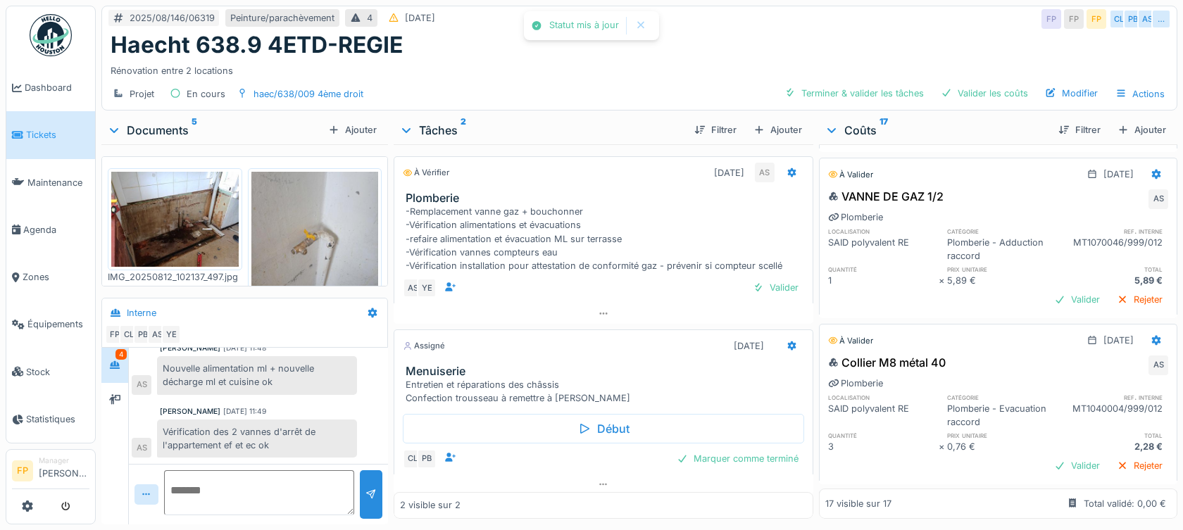
scroll to position [282, 0]
click at [1049, 289] on div "Valider" at bounding box center [1077, 298] width 57 height 19
click at [1047, 455] on div "Validé 12/08/2025 Bouchon laiton 1/2 FP AS Plomberie localisation catégorie ref…" at bounding box center [998, 331] width 358 height 375
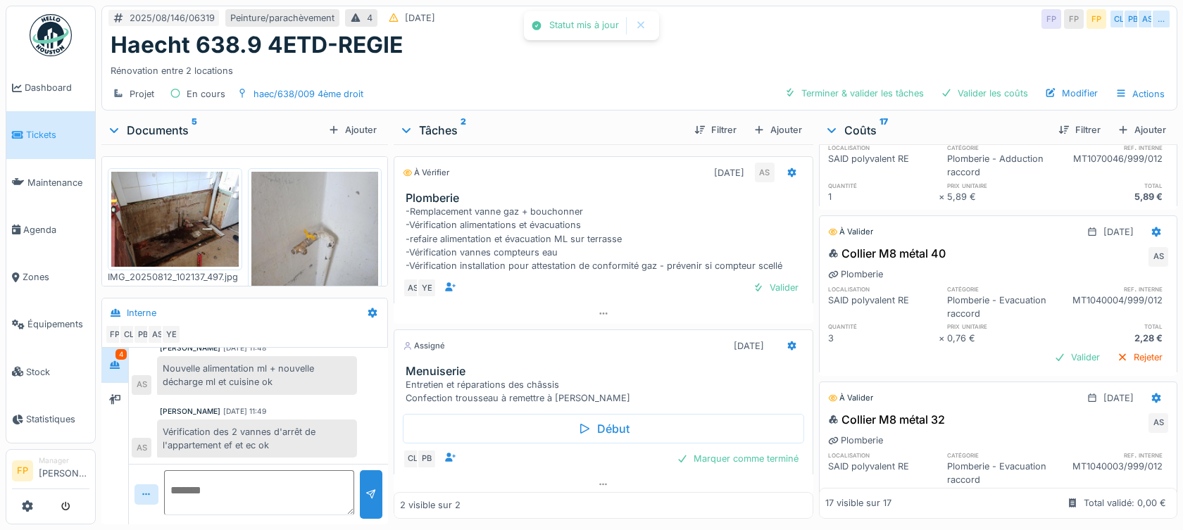
scroll to position [352, 0]
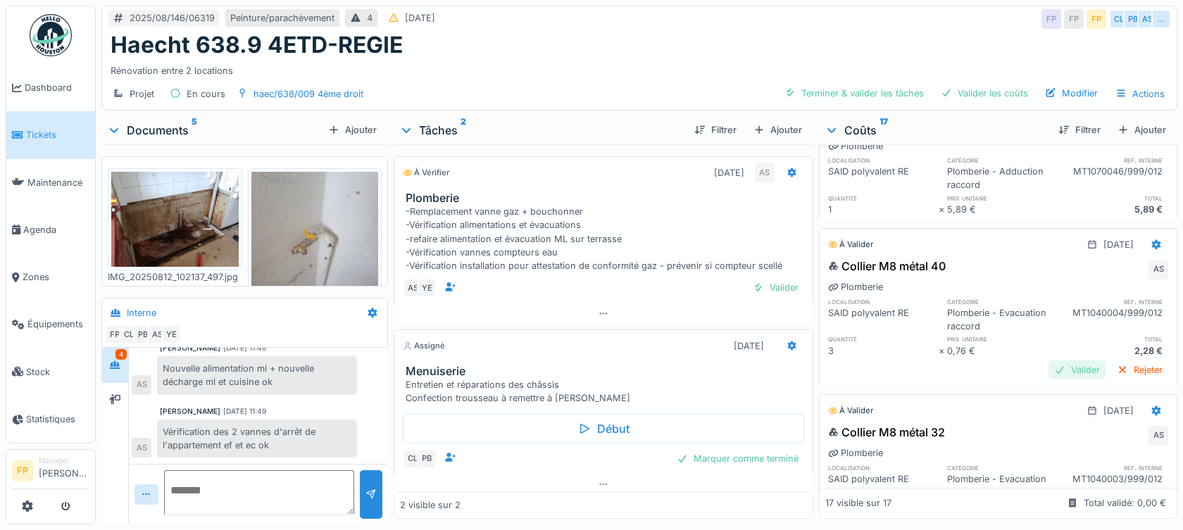
click at [1060, 361] on div "Valider" at bounding box center [1077, 370] width 57 height 19
click at [1051, 361] on div "Valider" at bounding box center [1077, 370] width 57 height 19
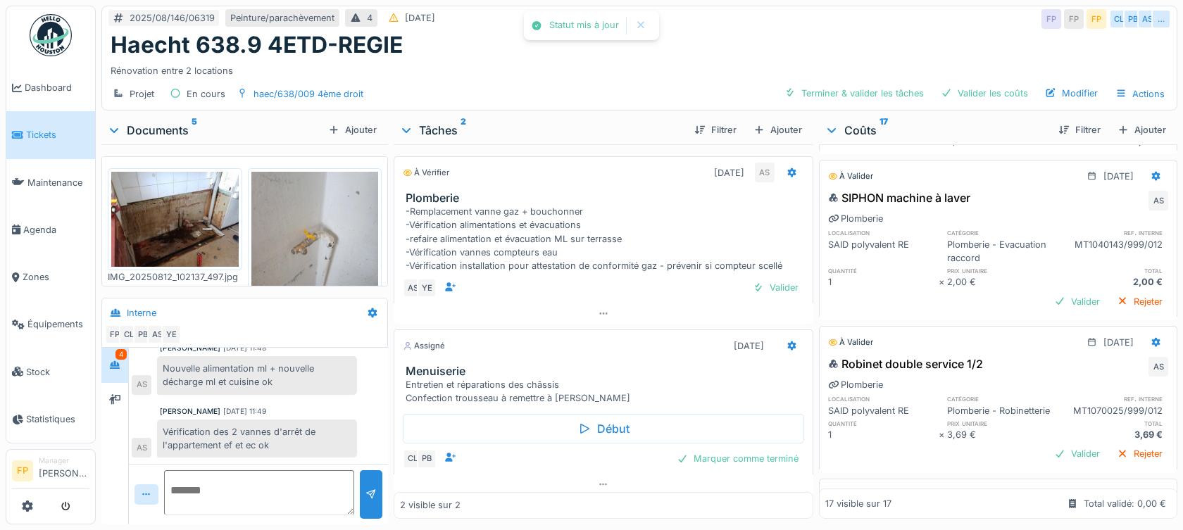
scroll to position [704, 0]
click at [1052, 292] on div "Valider" at bounding box center [1077, 301] width 57 height 19
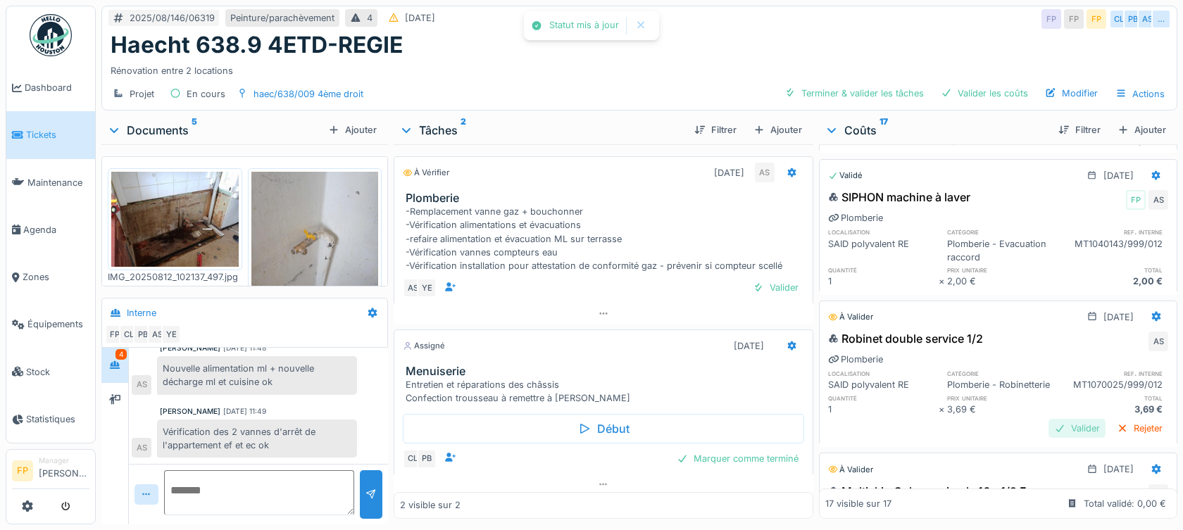
click at [1049, 432] on div "Valider" at bounding box center [1077, 428] width 57 height 19
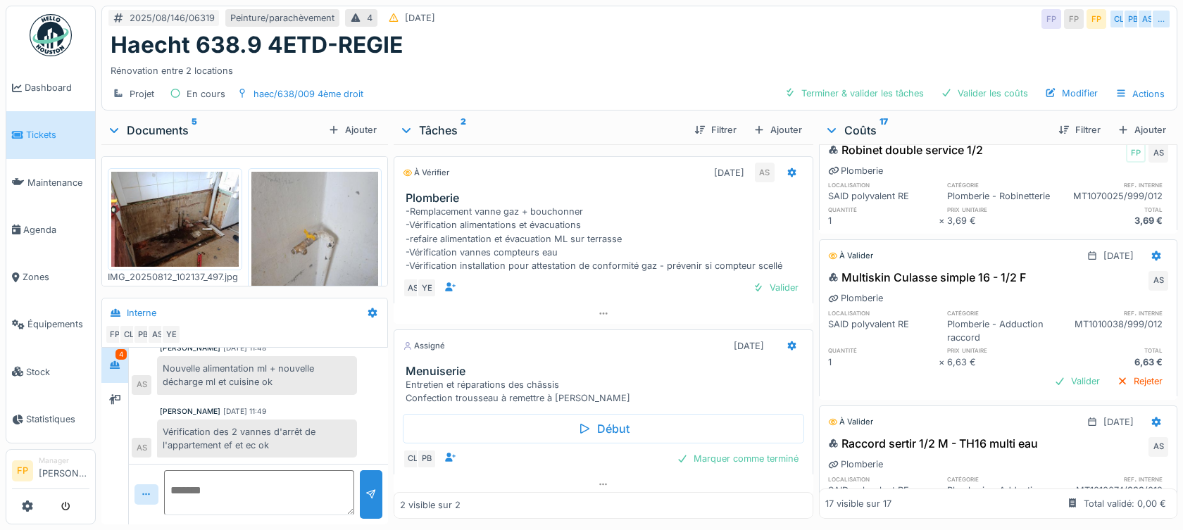
scroll to position [916, 0]
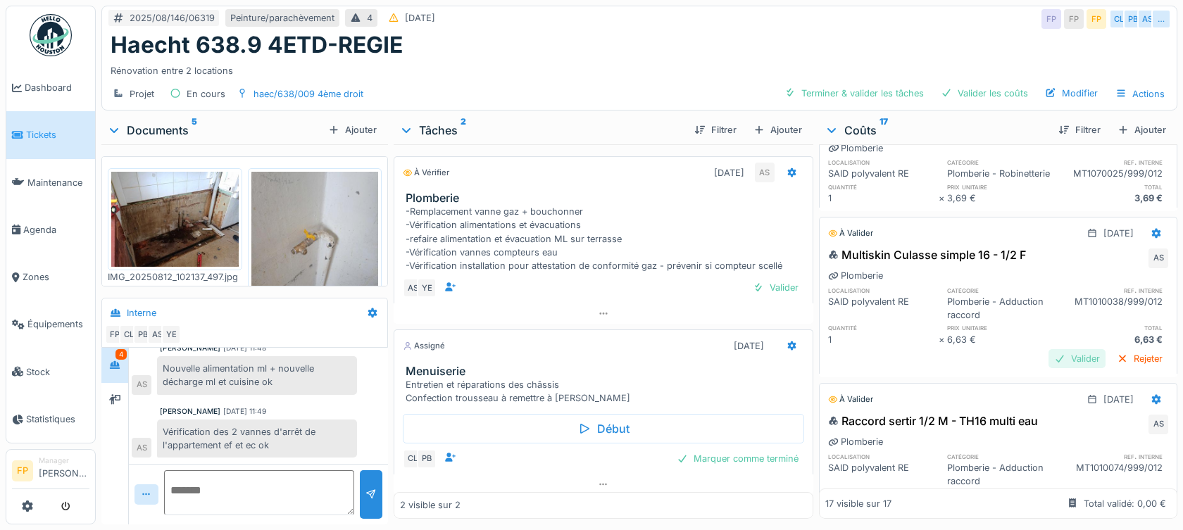
click at [1049, 361] on div "Valider" at bounding box center [1077, 358] width 57 height 19
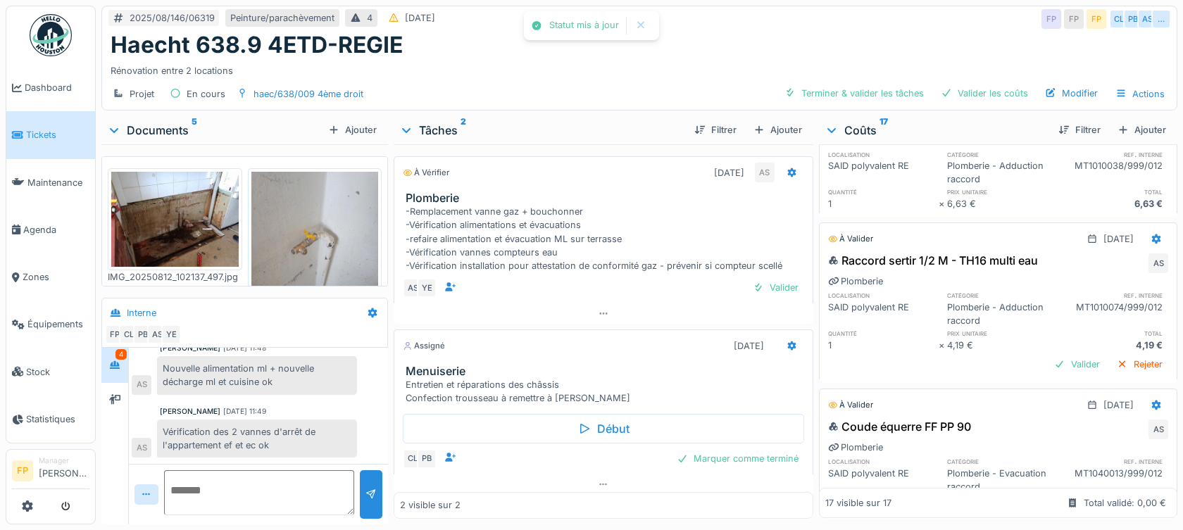
scroll to position [1056, 0]
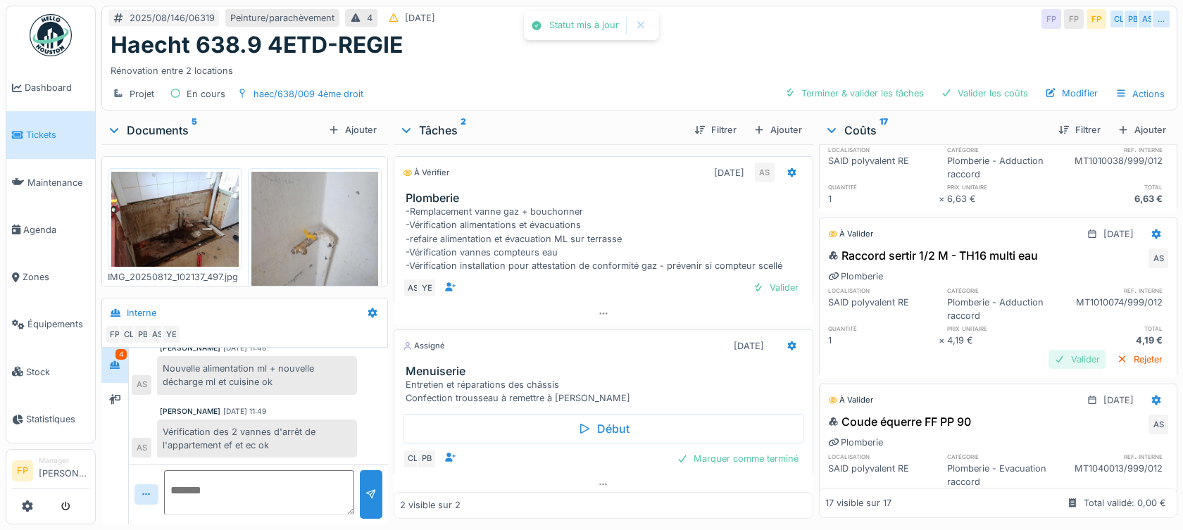
click at [1049, 359] on div "Valider" at bounding box center [1077, 359] width 57 height 19
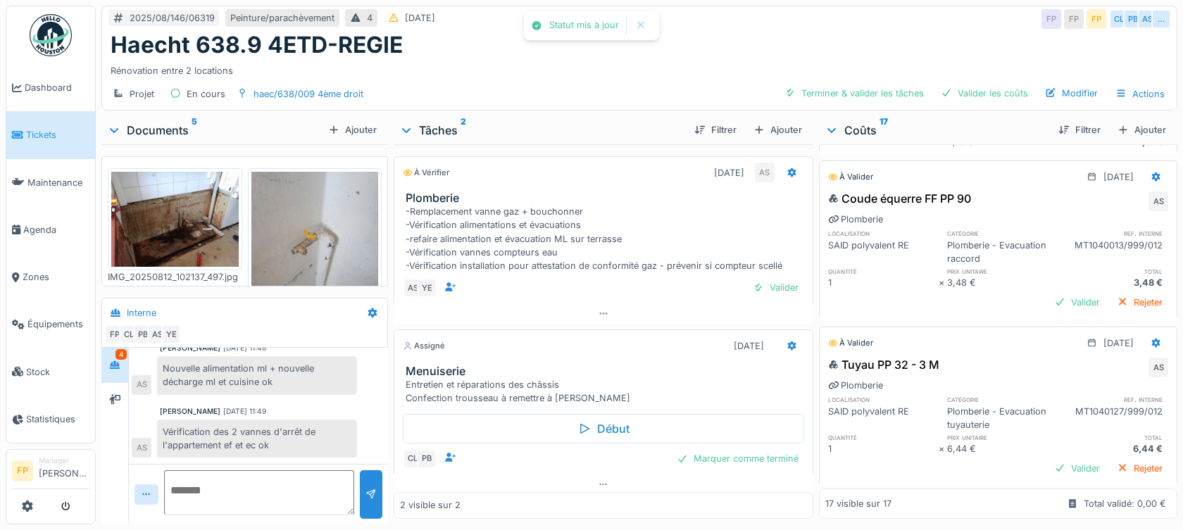
scroll to position [1338, 0]
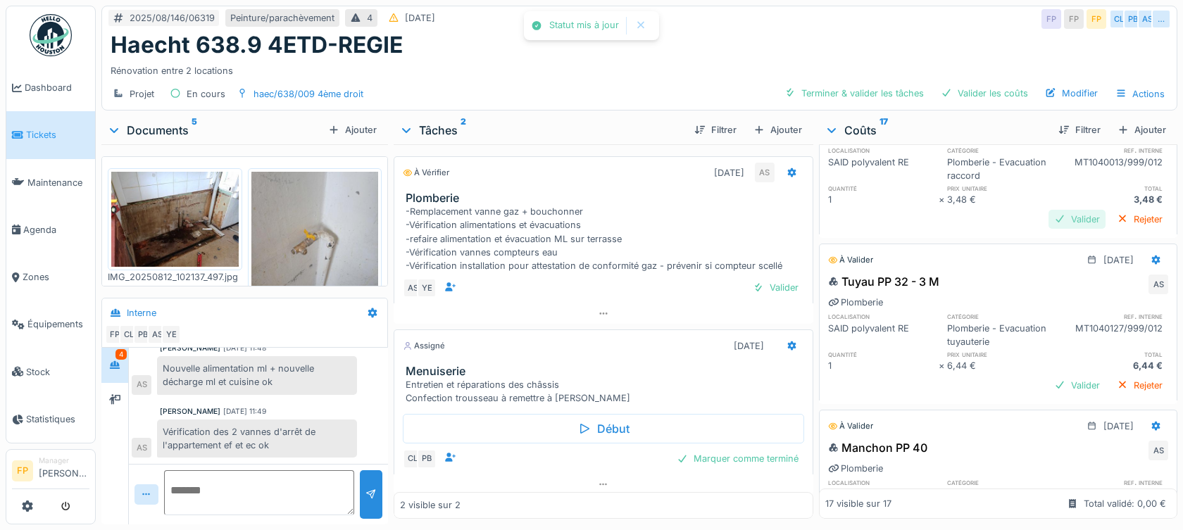
click at [1049, 220] on div "Valider" at bounding box center [1077, 219] width 57 height 19
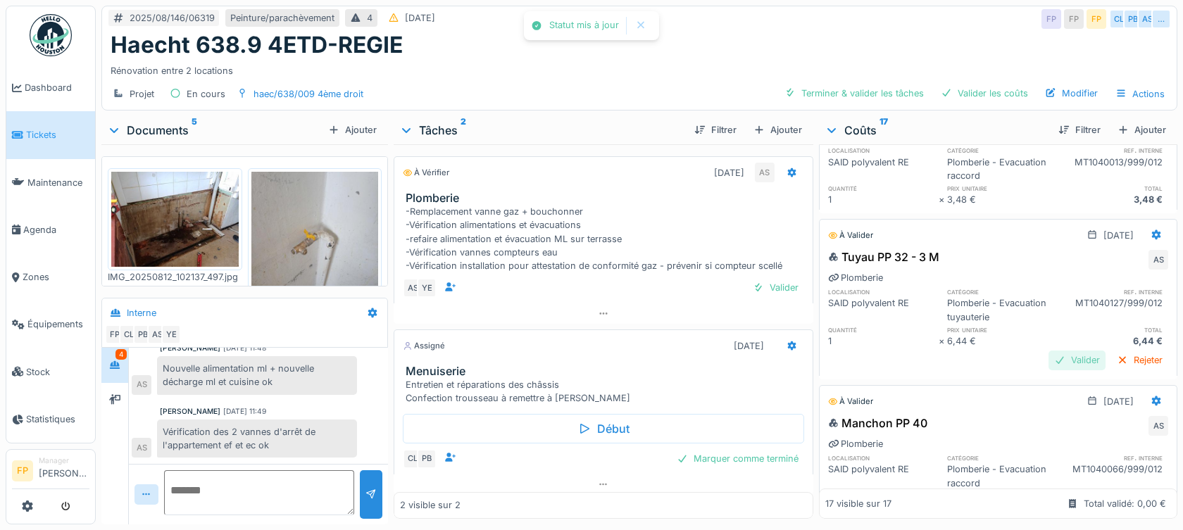
click at [1052, 366] on div "Valider" at bounding box center [1077, 360] width 57 height 19
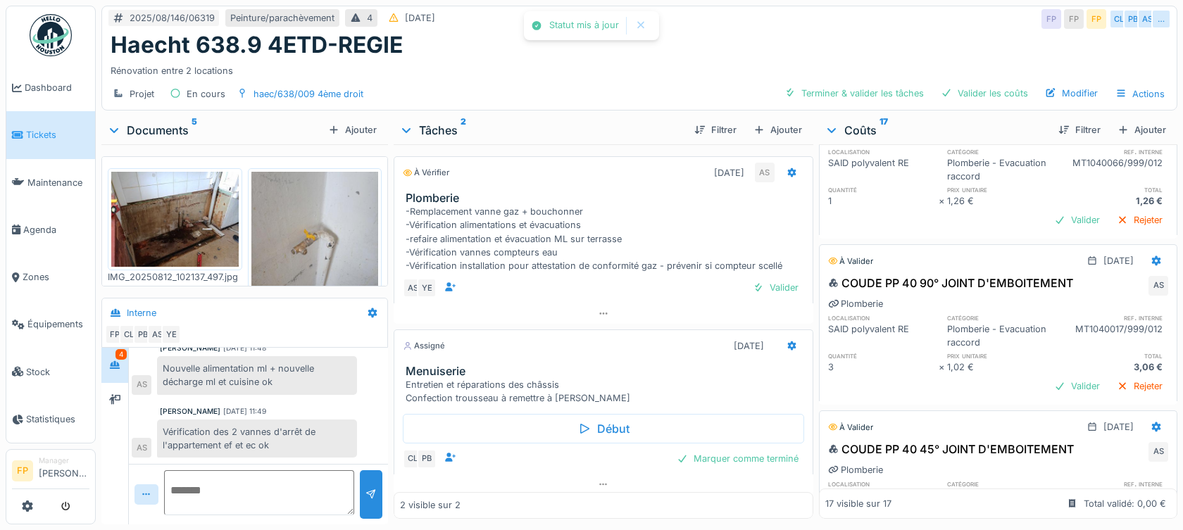
scroll to position [1595, 0]
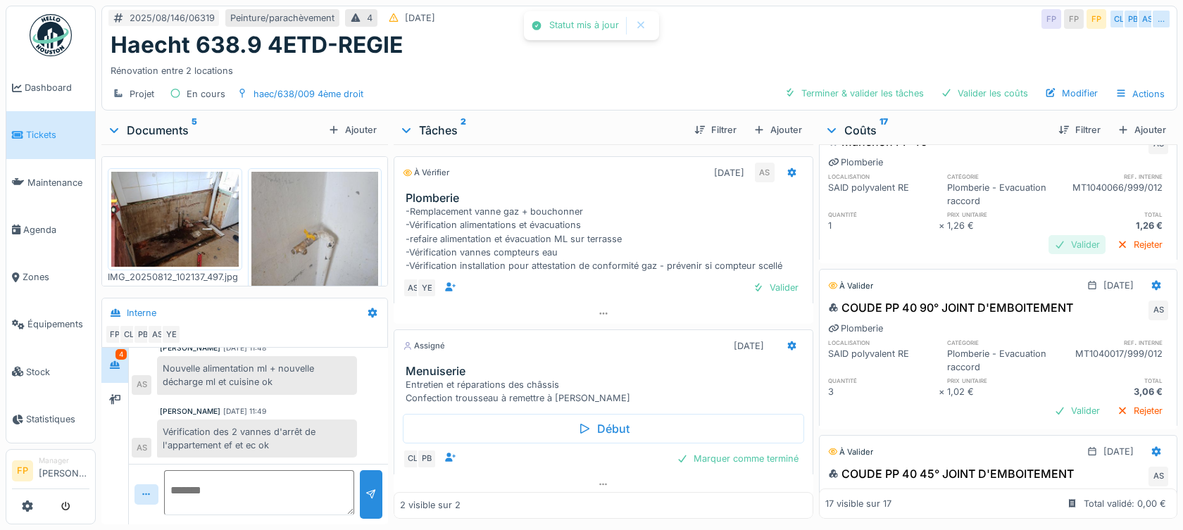
click at [1054, 249] on div "Valider" at bounding box center [1077, 244] width 57 height 19
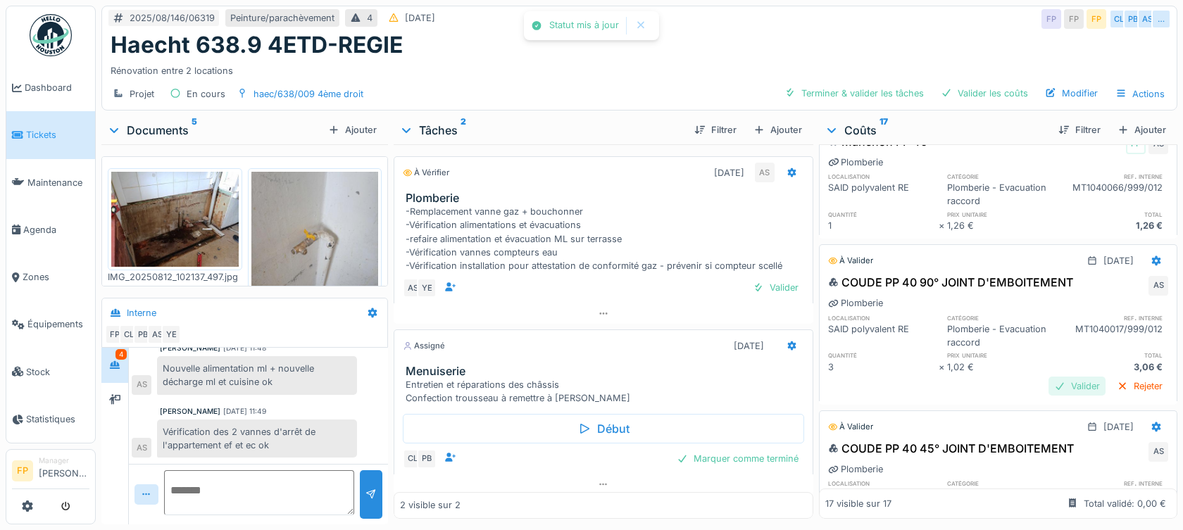
click at [1049, 392] on div "Valider" at bounding box center [1077, 386] width 57 height 19
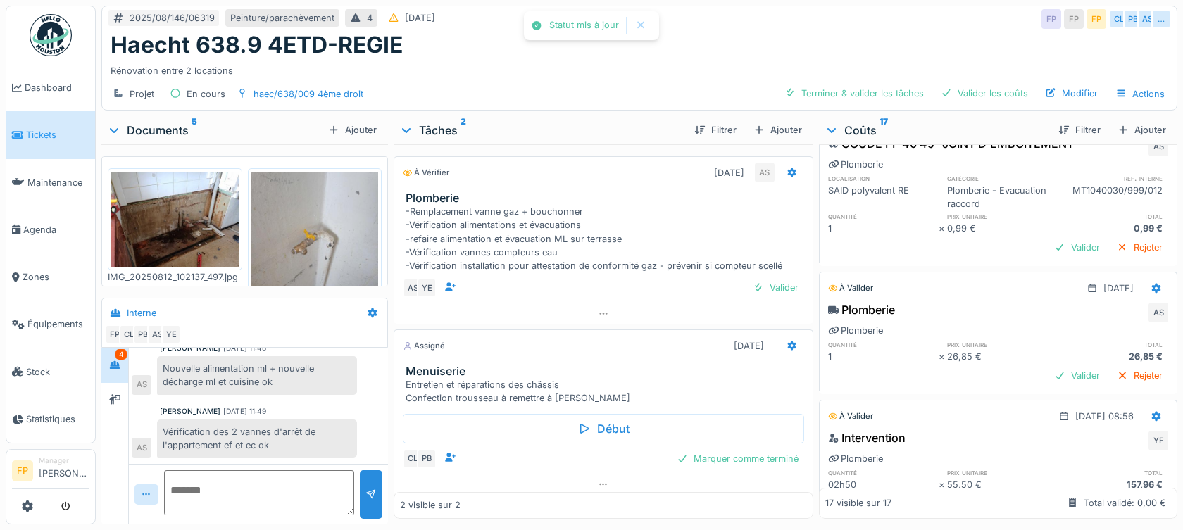
scroll to position [1877, 0]
click at [1049, 246] on div "Valider" at bounding box center [1077, 246] width 57 height 19
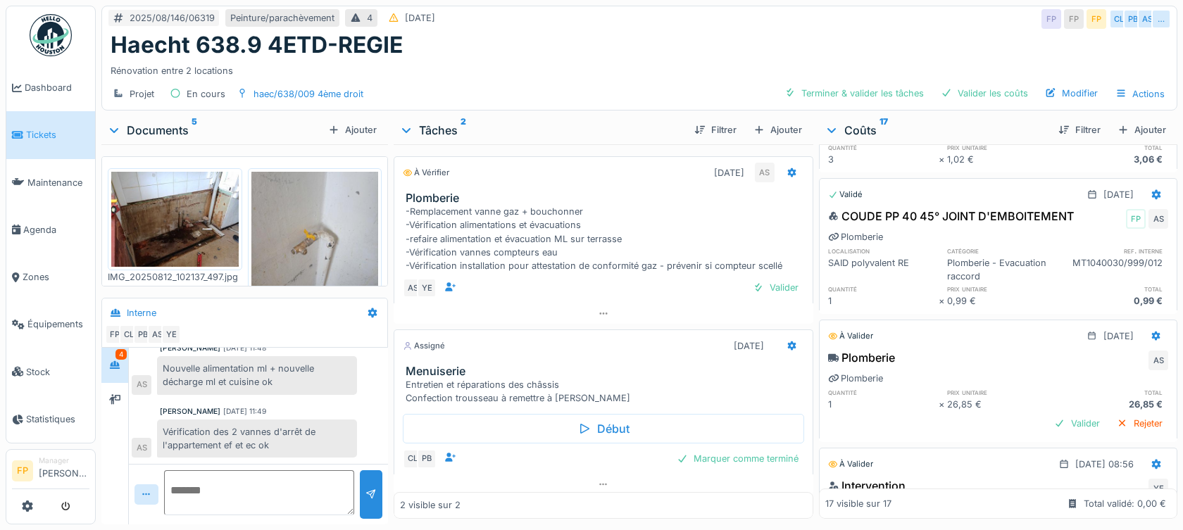
scroll to position [1902, 0]
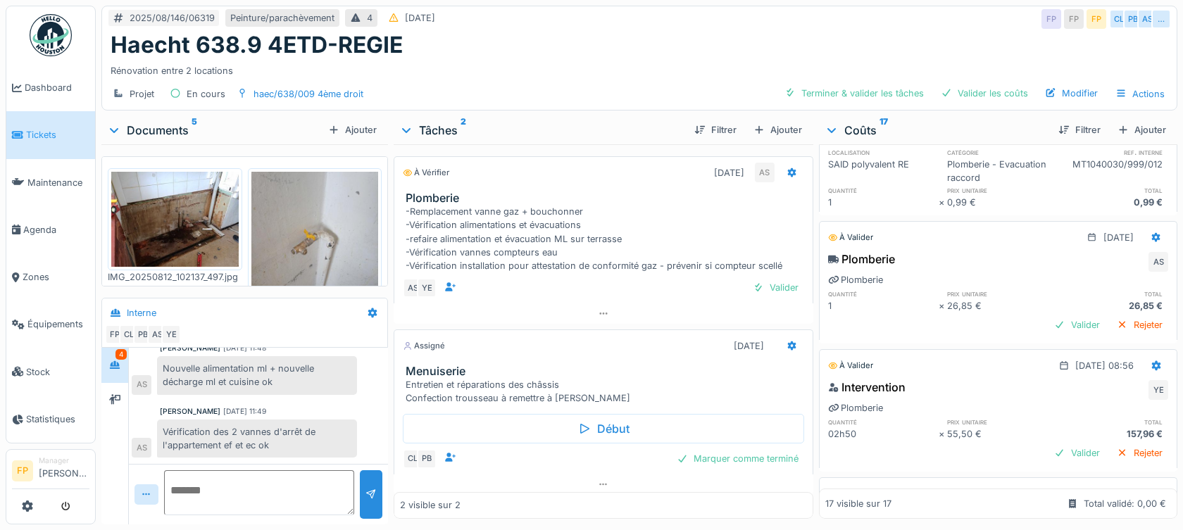
drag, startPoint x: 1049, startPoint y: 329, endPoint x: 1021, endPoint y: 289, distance: 49.0
click at [1049, 329] on div "Valider" at bounding box center [1077, 325] width 57 height 19
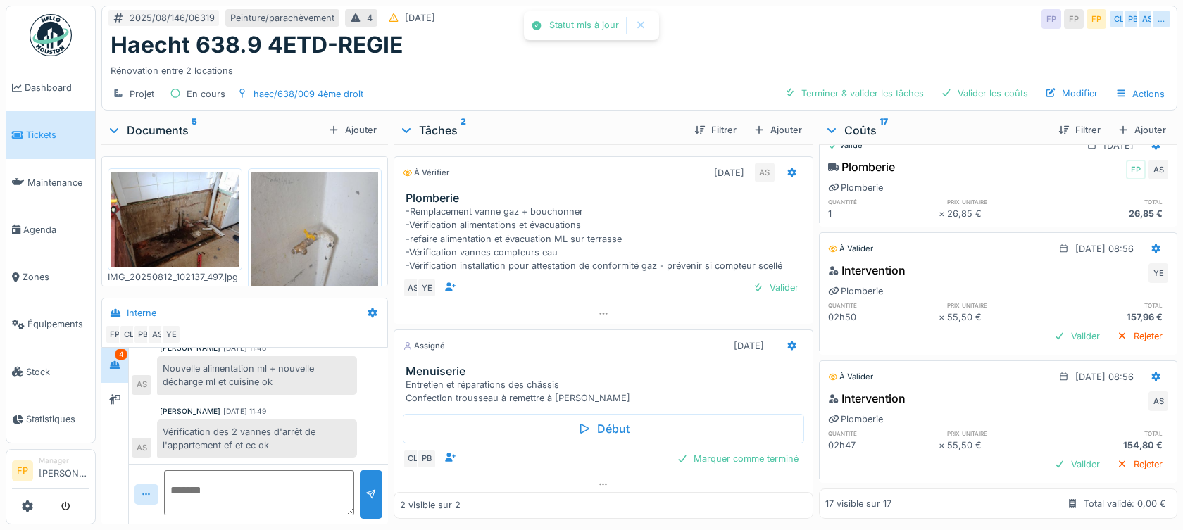
scroll to position [2028, 0]
click at [1049, 327] on div "Valider" at bounding box center [1077, 336] width 57 height 19
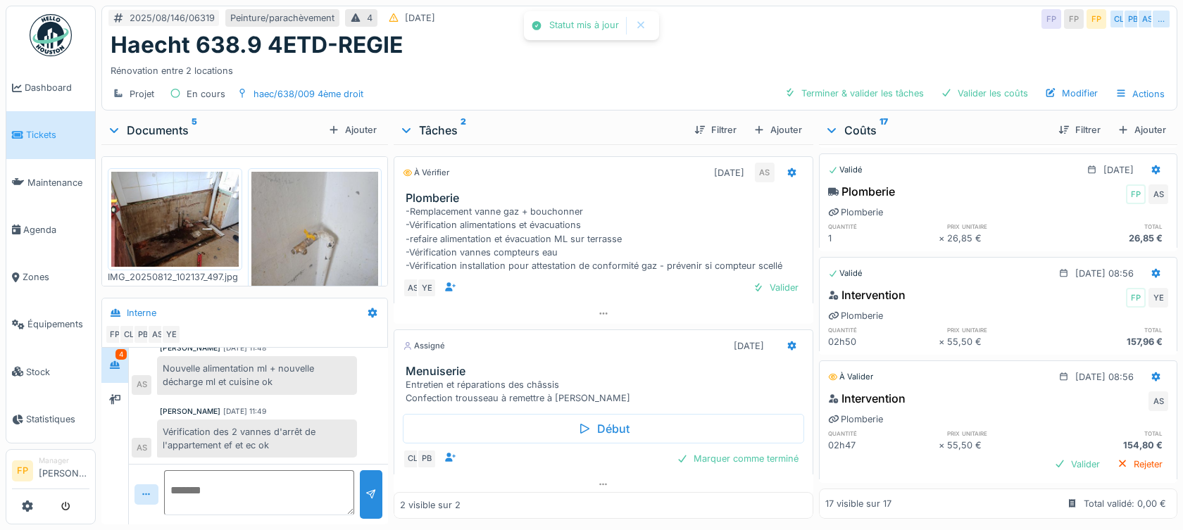
scroll to position [2004, 0]
click at [1049, 455] on div "Valider" at bounding box center [1077, 464] width 57 height 19
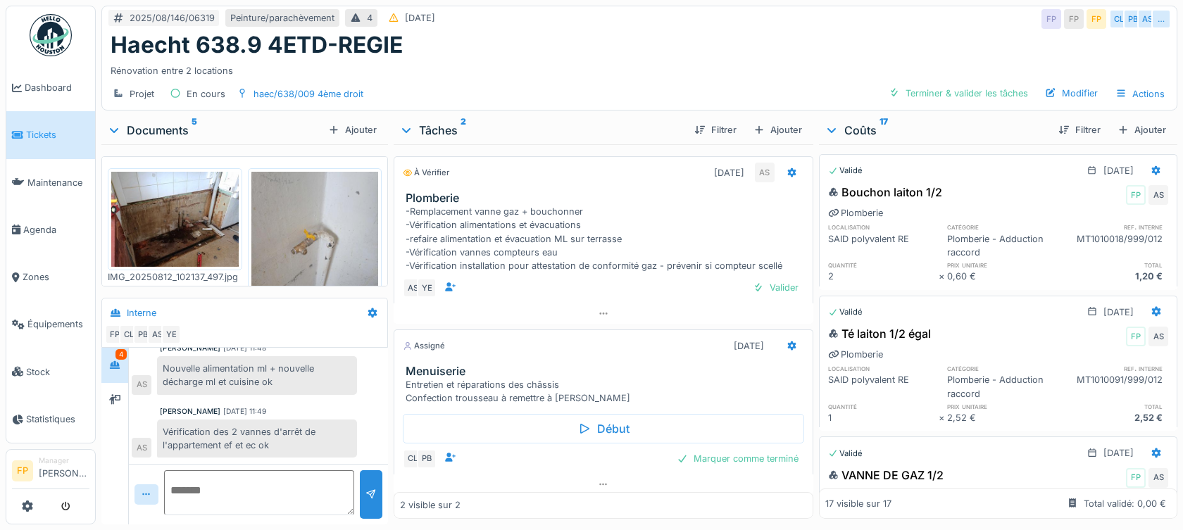
scroll to position [0, 0]
click at [769, 289] on div "Valider" at bounding box center [775, 287] width 57 height 19
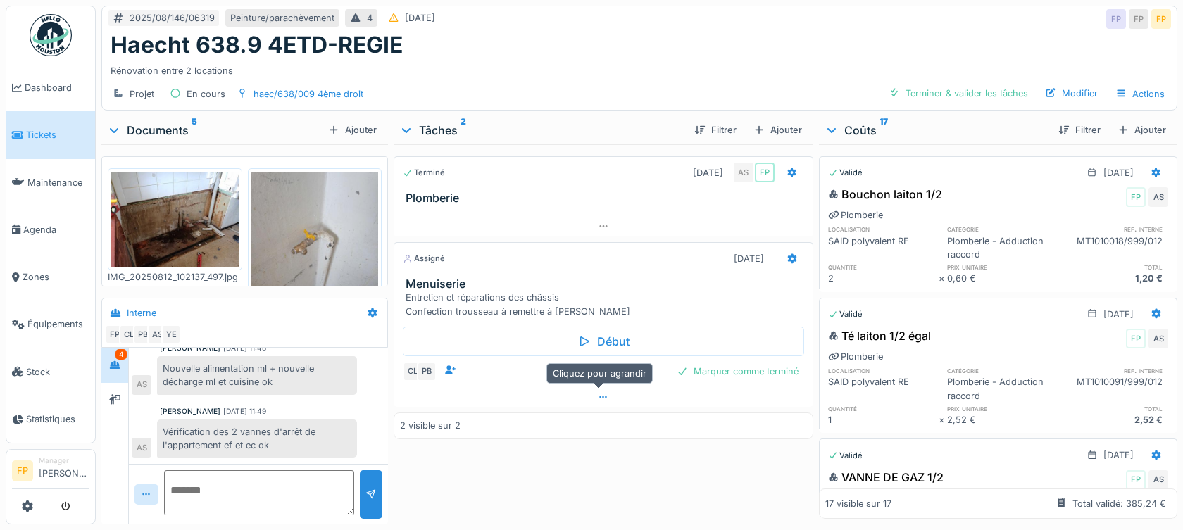
click at [601, 393] on icon at bounding box center [603, 397] width 11 height 9
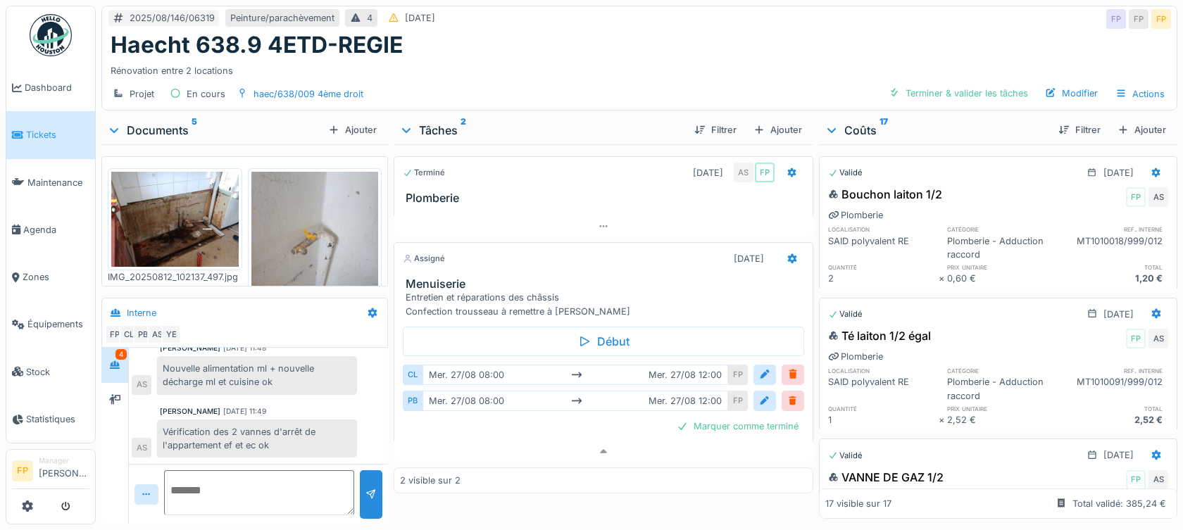
click at [647, 502] on div "Terminé 12/08/2025 AS FP Plomberie Assigné 27/08/2025 Menuiserie Entretien et r…" at bounding box center [603, 331] width 419 height 375
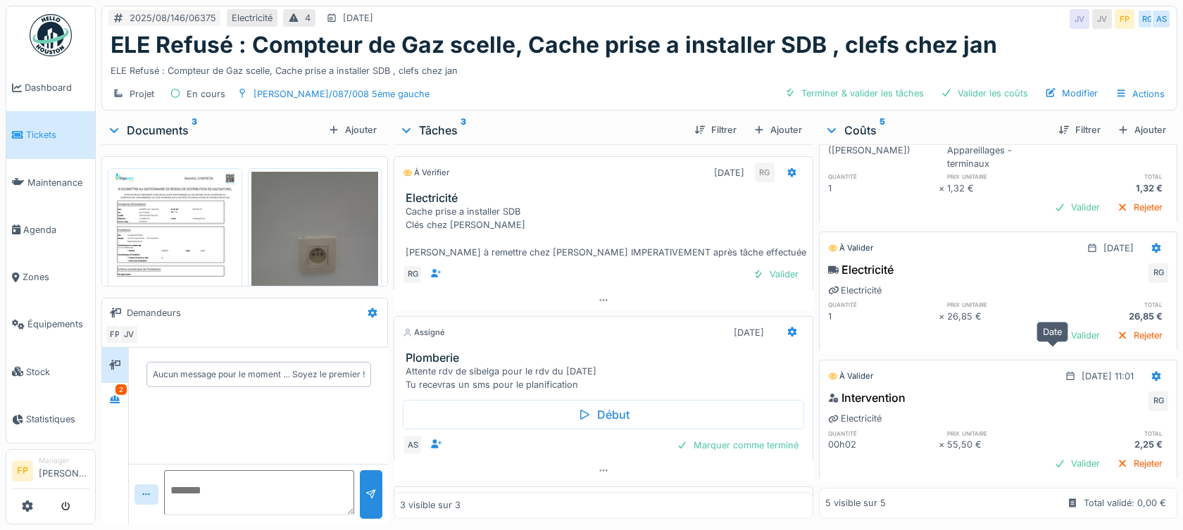
scroll to position [11, 0]
click at [1049, 454] on div "Valider" at bounding box center [1077, 463] width 57 height 19
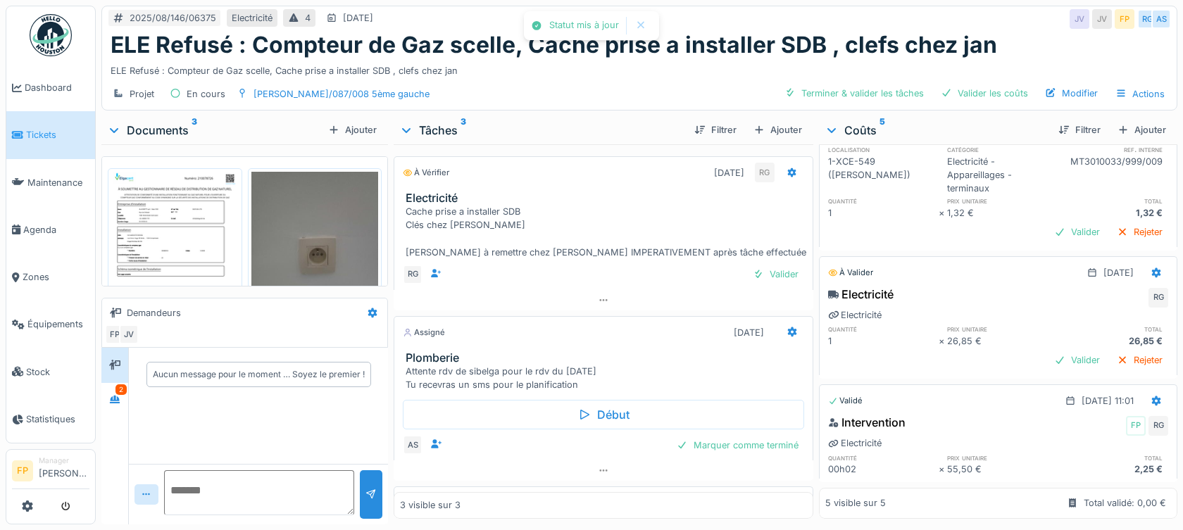
scroll to position [342, 0]
click at [1049, 351] on div "Valider" at bounding box center [1077, 360] width 57 height 19
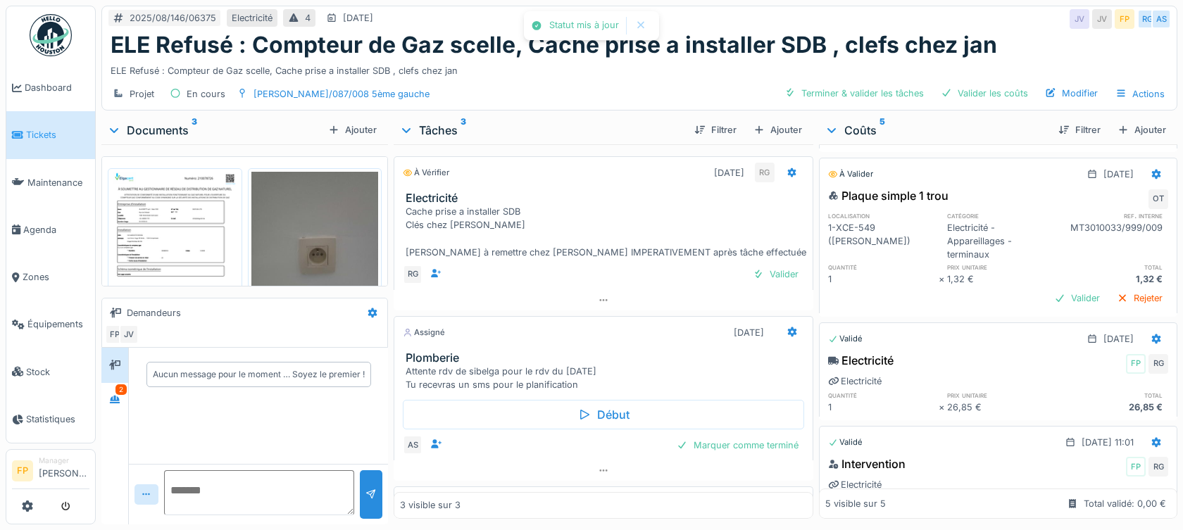
scroll to position [177, 0]
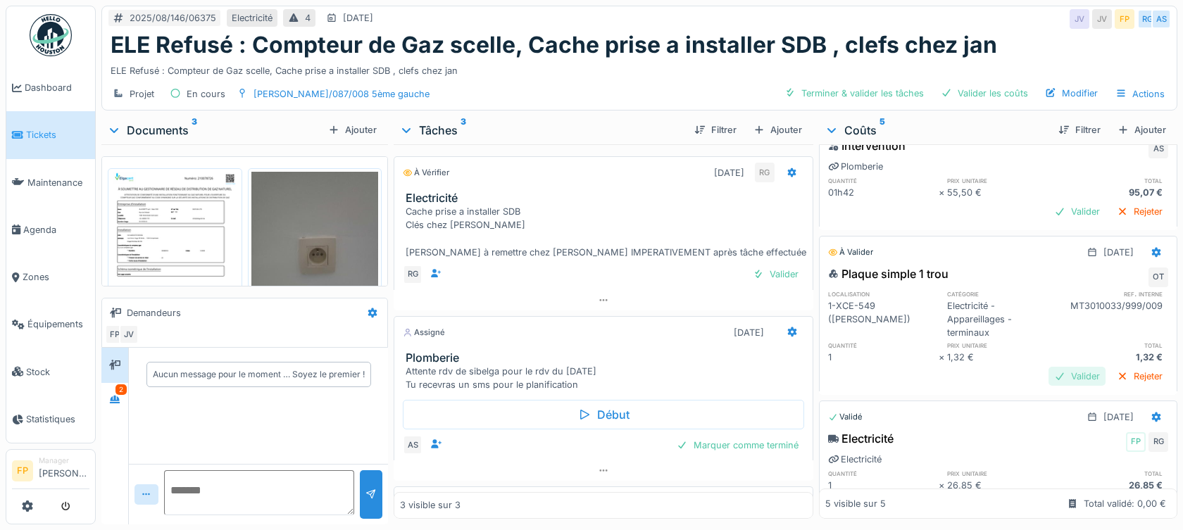
click at [1049, 367] on div "Valider" at bounding box center [1077, 376] width 57 height 19
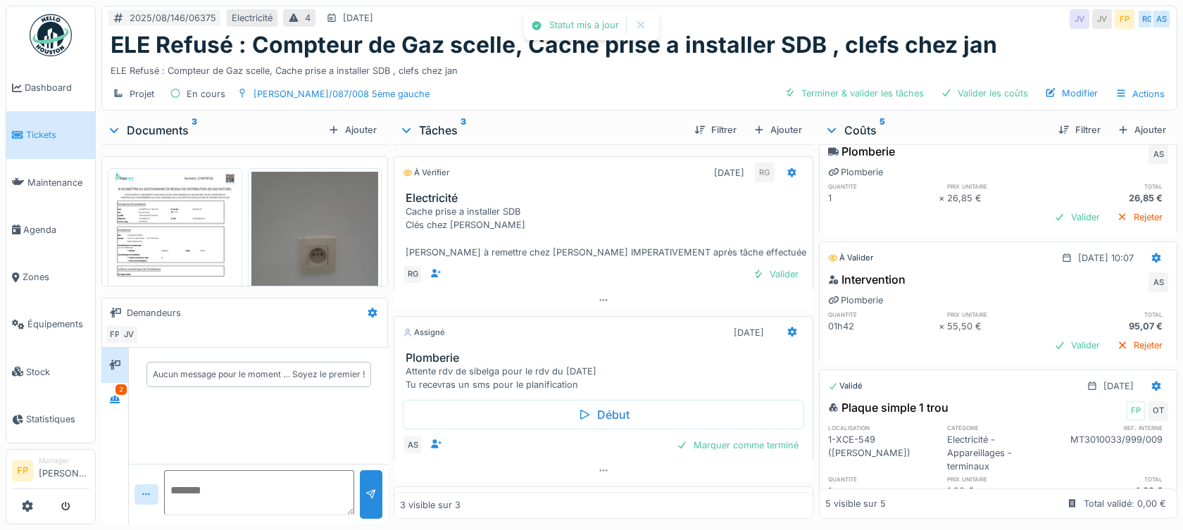
scroll to position [0, 0]
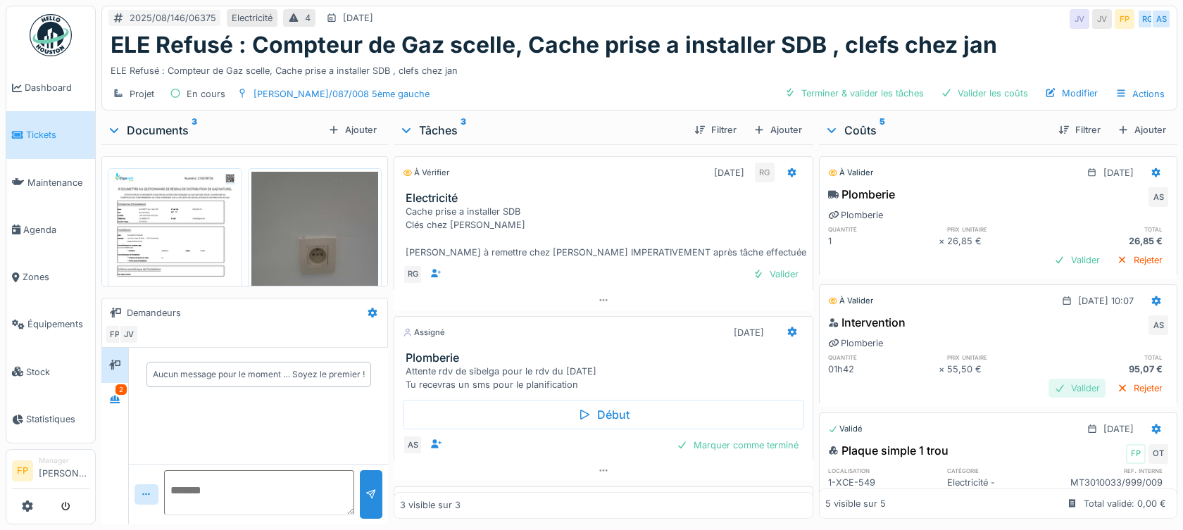
click at [1049, 380] on div "Valider" at bounding box center [1077, 388] width 57 height 19
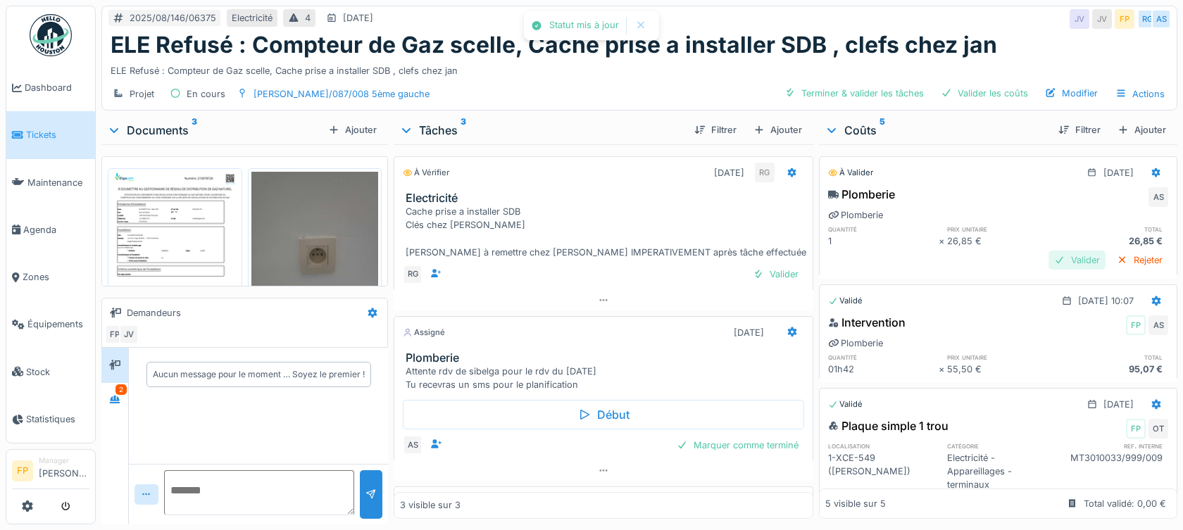
click at [1049, 251] on div "Valider" at bounding box center [1077, 260] width 57 height 19
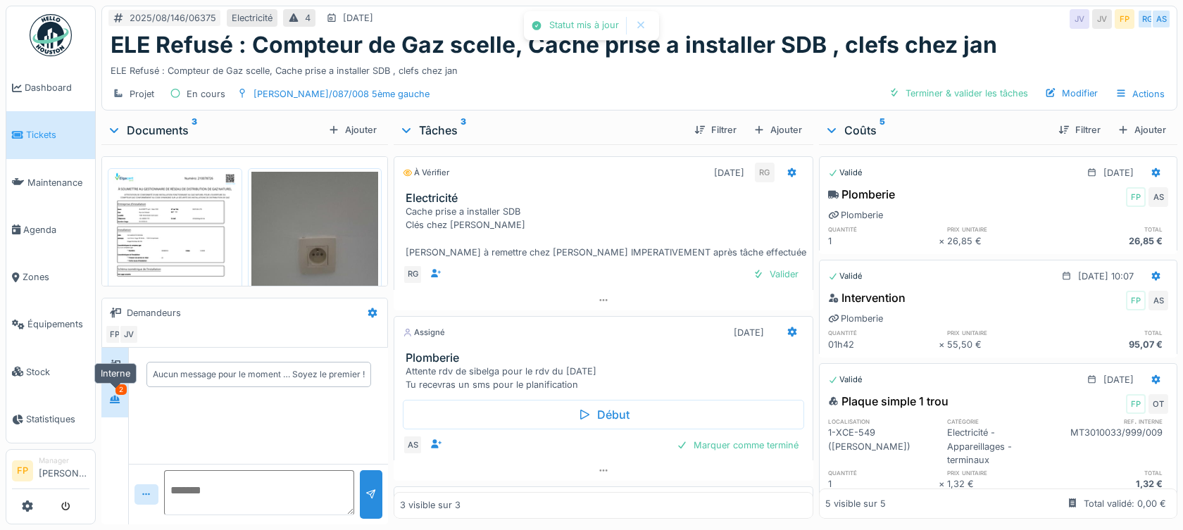
click at [127, 392] on div "2" at bounding box center [114, 400] width 27 height 35
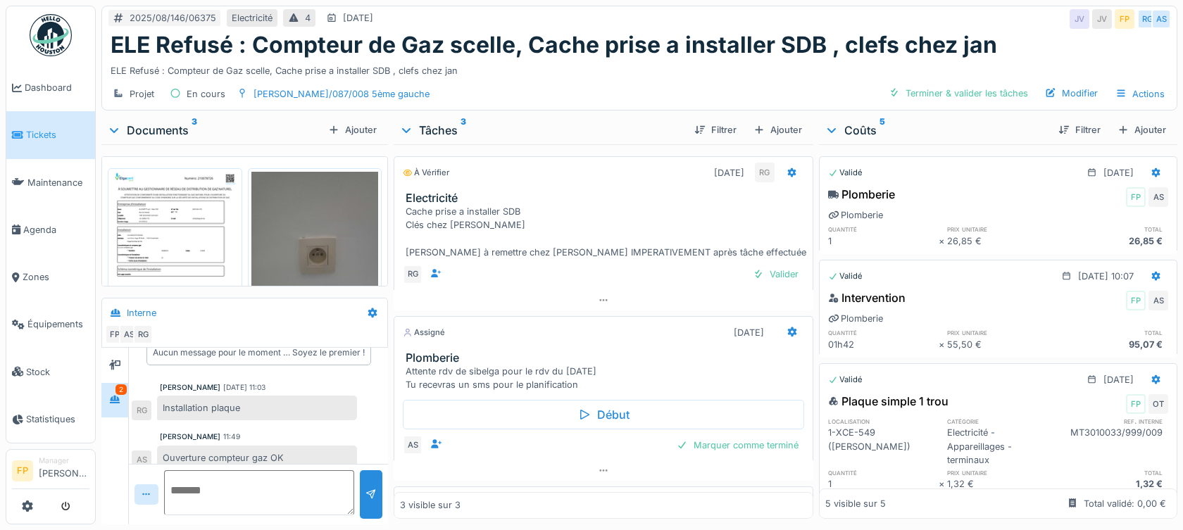
scroll to position [34, 0]
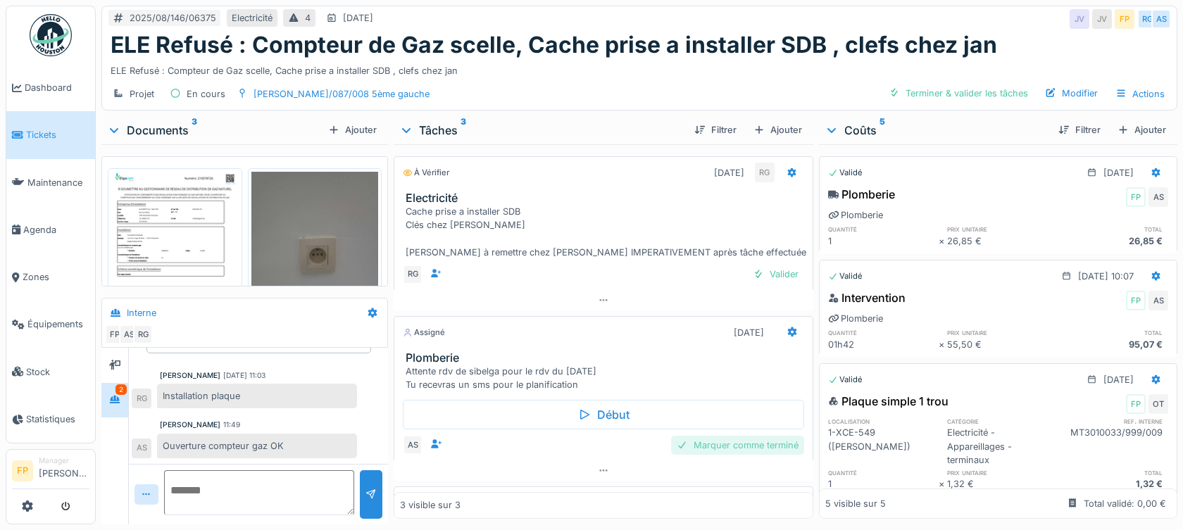
click at [705, 450] on div "Marquer comme terminé" at bounding box center [737, 445] width 133 height 19
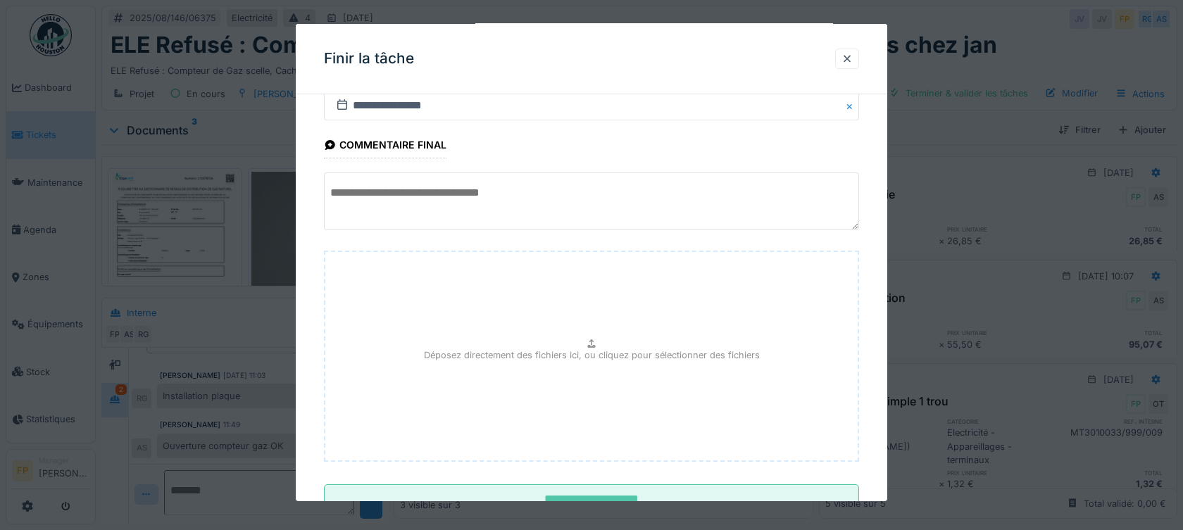
scroll to position [96, 0]
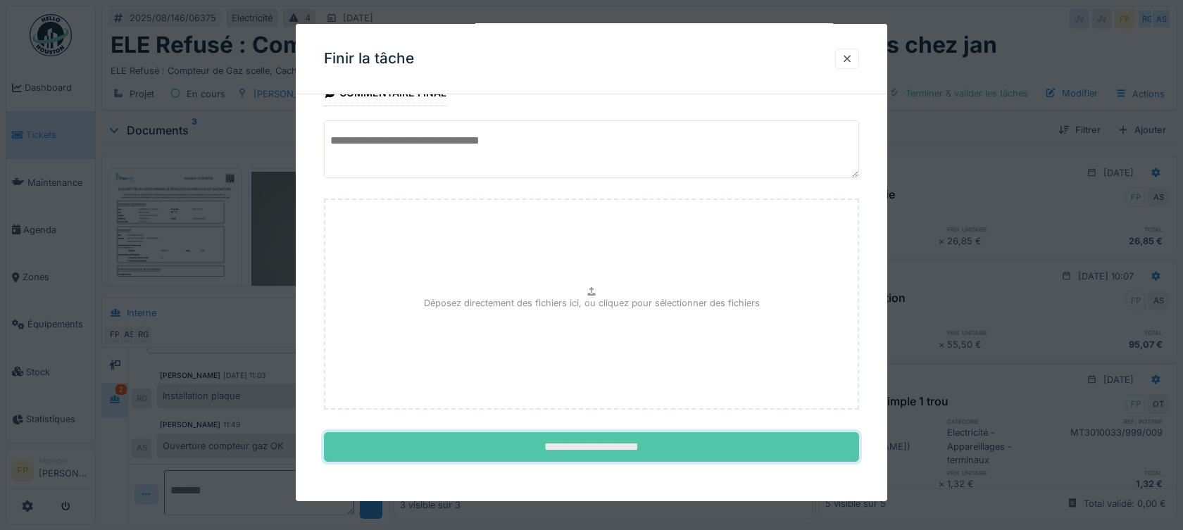
click at [606, 450] on input "**********" at bounding box center [591, 447] width 535 height 30
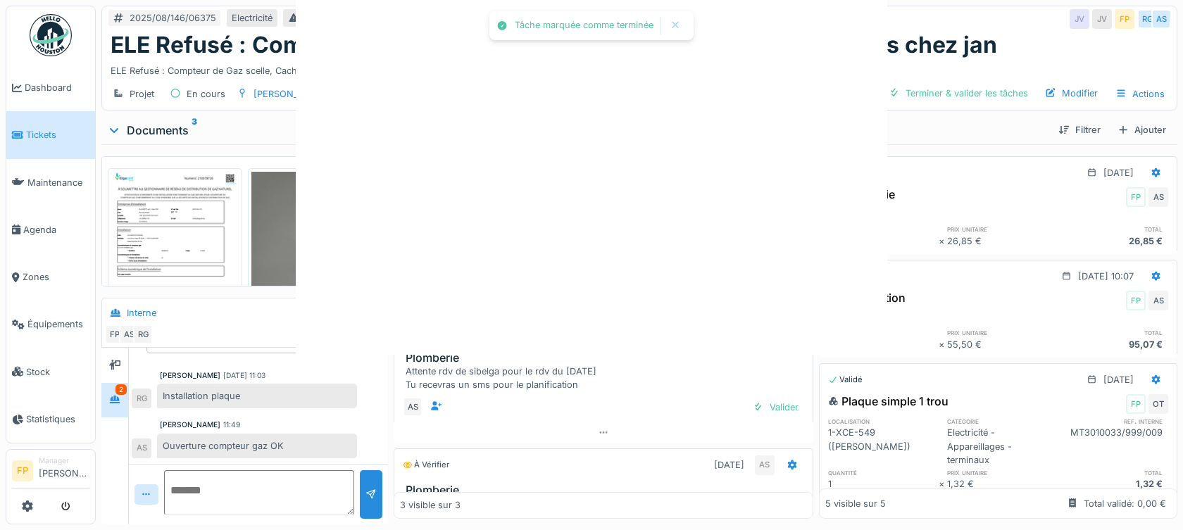
scroll to position [0, 0]
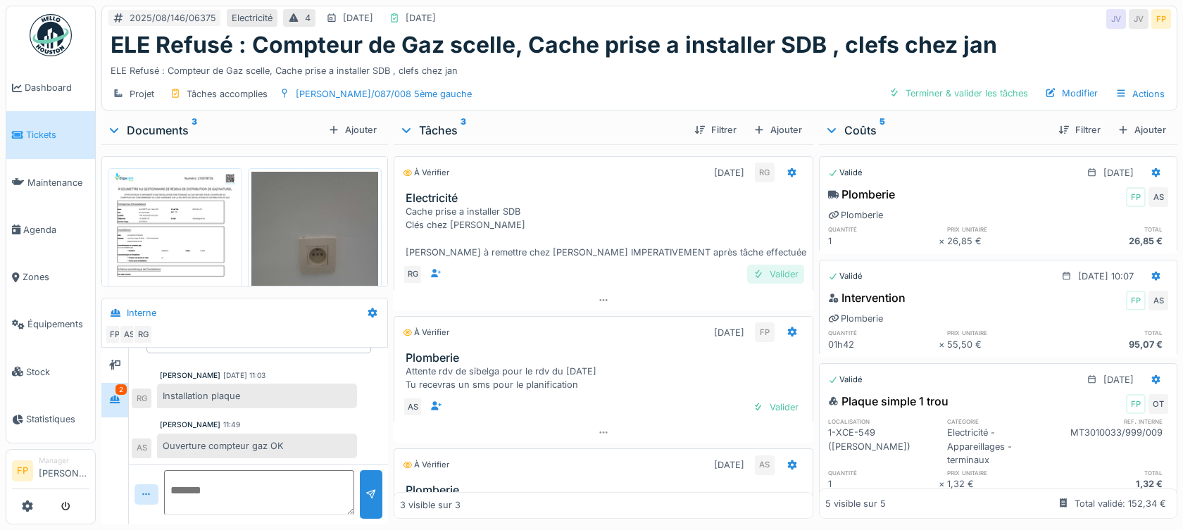
click at [766, 270] on div "Valider" at bounding box center [775, 274] width 57 height 19
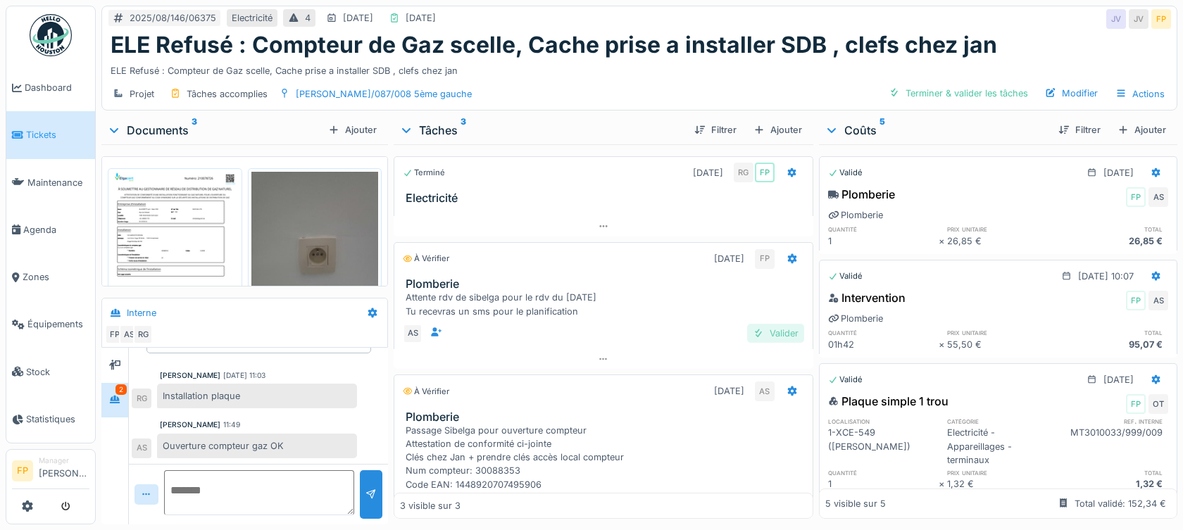
click at [753, 331] on div at bounding box center [758, 333] width 11 height 13
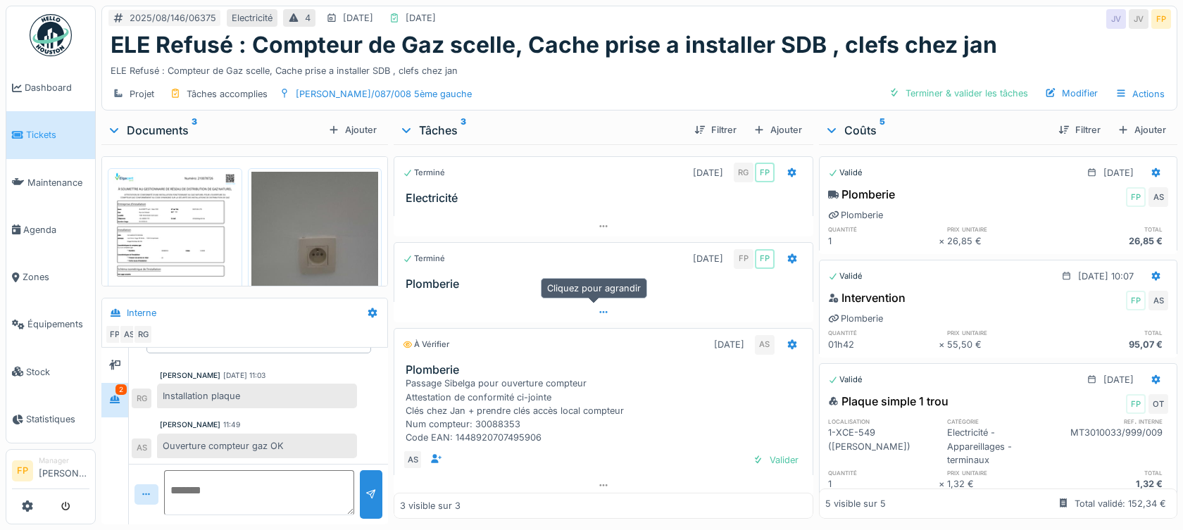
click at [598, 311] on icon at bounding box center [603, 312] width 11 height 9
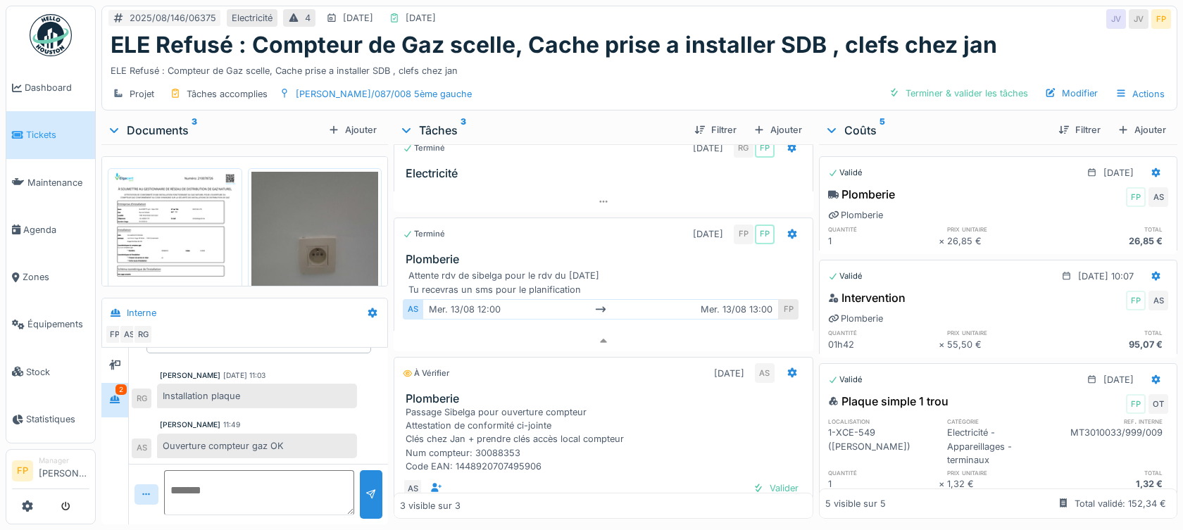
scroll to position [77, 0]
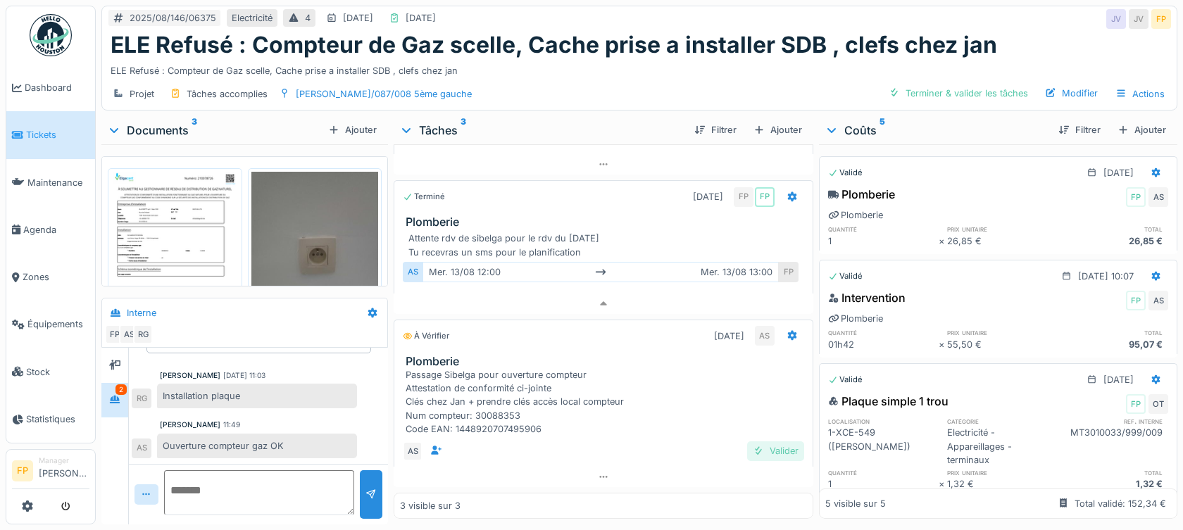
click at [761, 442] on div "Valider" at bounding box center [775, 451] width 57 height 19
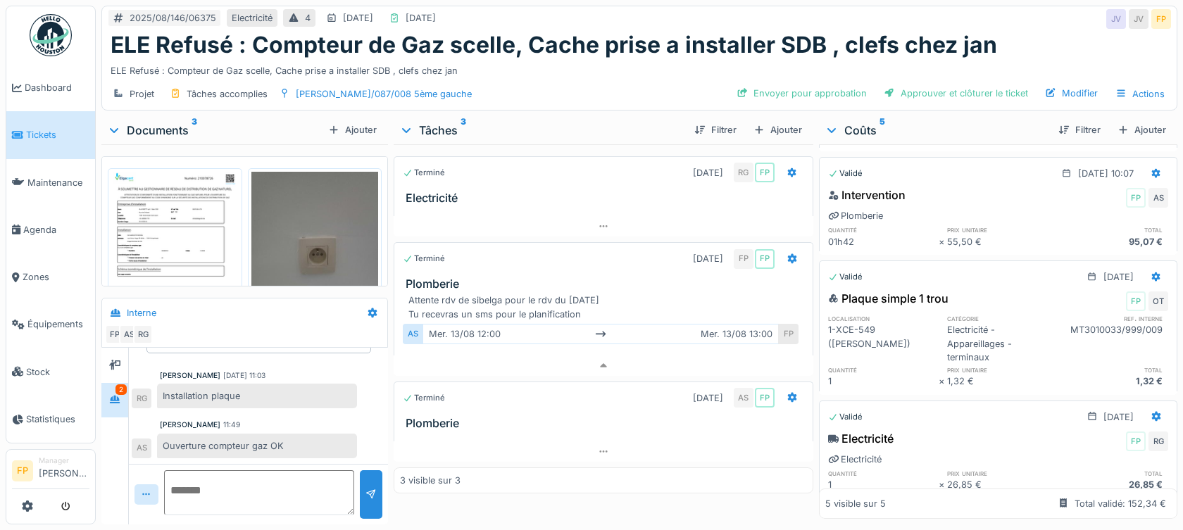
scroll to position [0, 0]
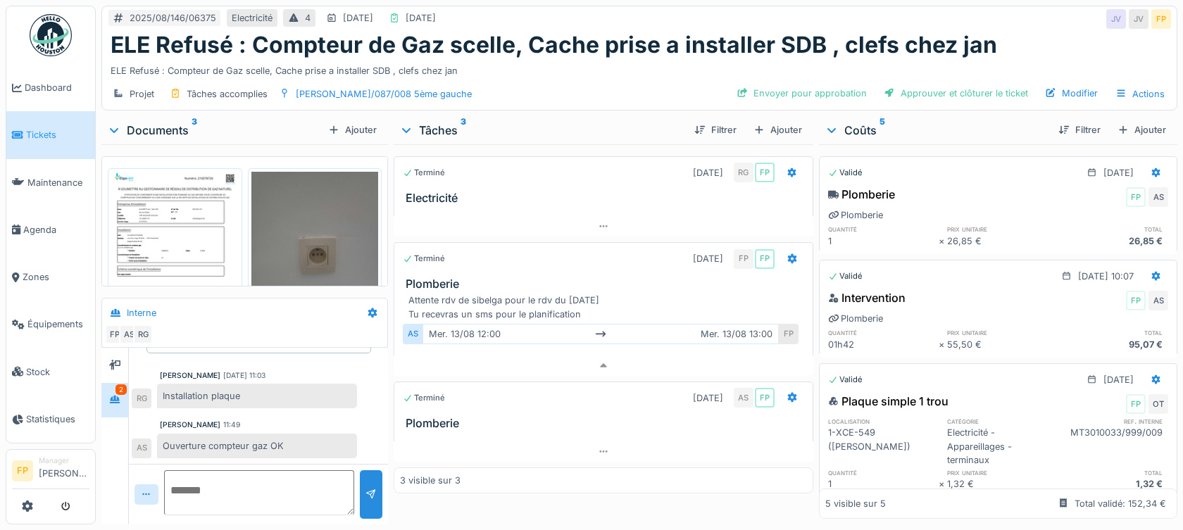
click at [137, 116] on div "Documents 3 Ajouter" at bounding box center [244, 130] width 287 height 28
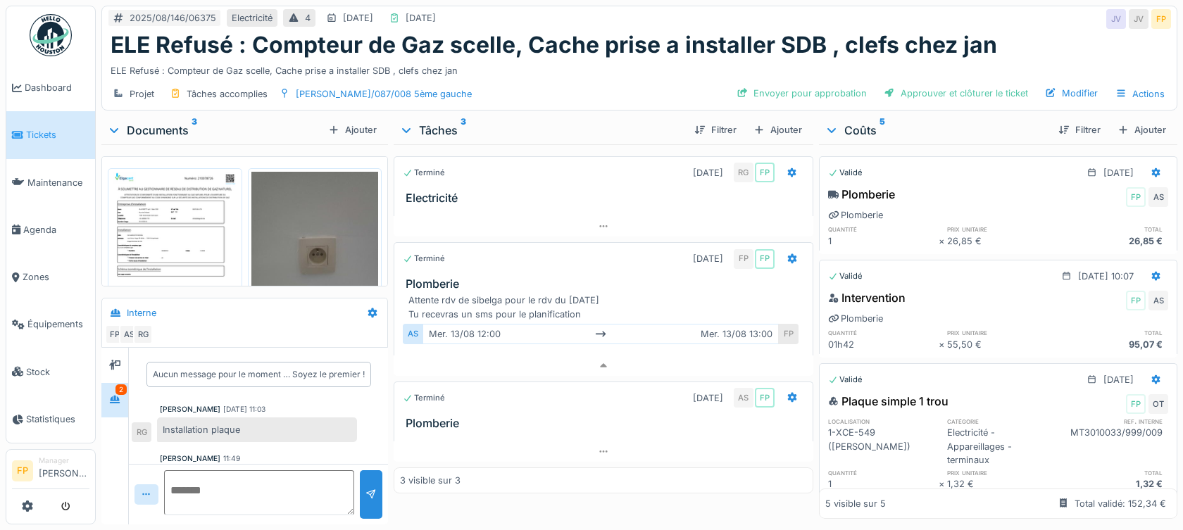
click at [155, 127] on div "Documents 3" at bounding box center [215, 130] width 216 height 17
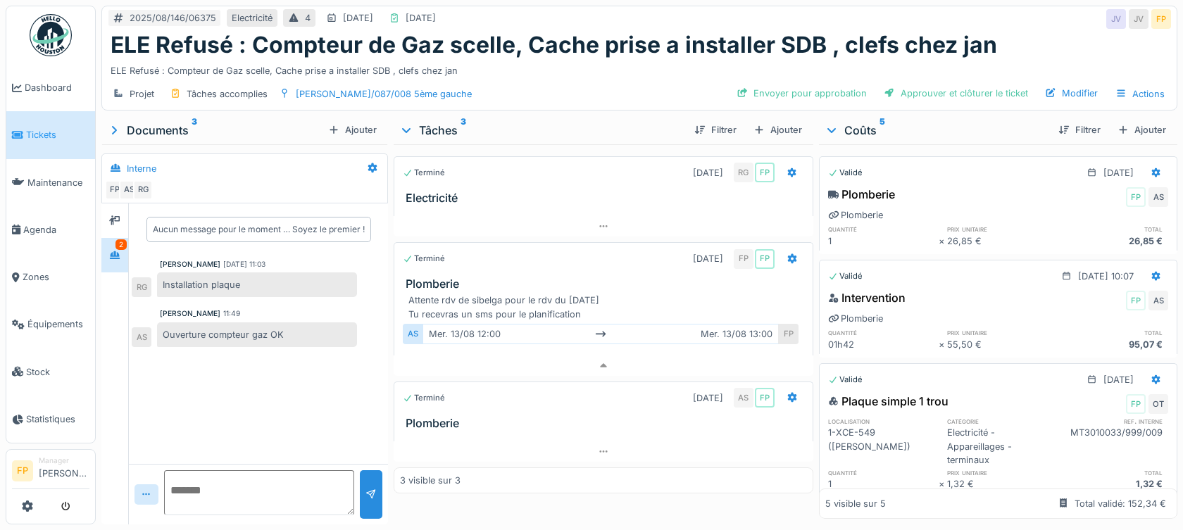
click at [142, 168] on div "Interne" at bounding box center [142, 168] width 30 height 13
click at [114, 220] on icon at bounding box center [114, 221] width 11 height 10
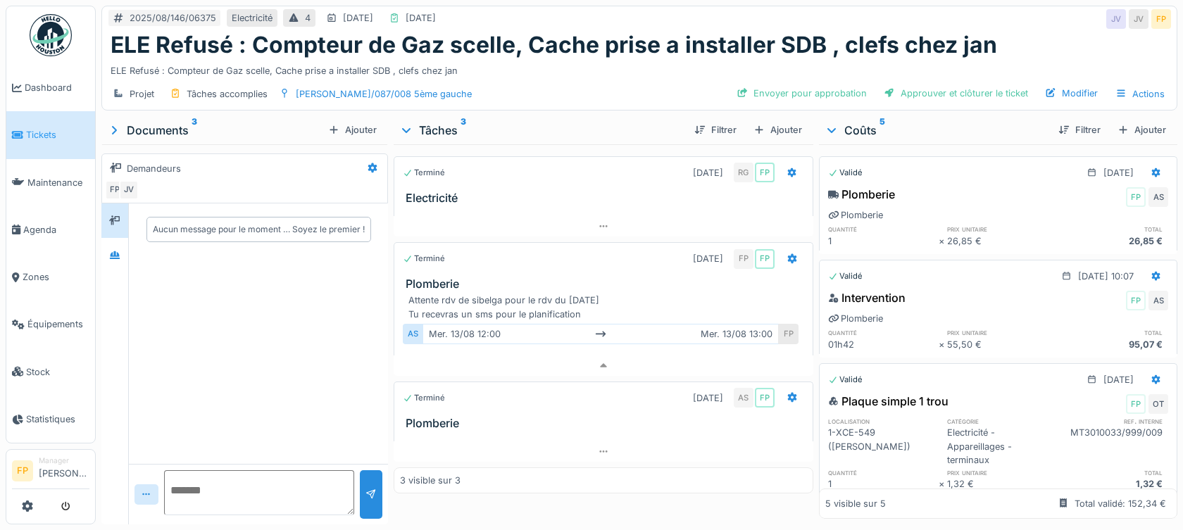
click at [228, 490] on textarea at bounding box center [259, 492] width 190 height 45
type textarea "**********"
click at [366, 492] on div at bounding box center [371, 494] width 11 height 13
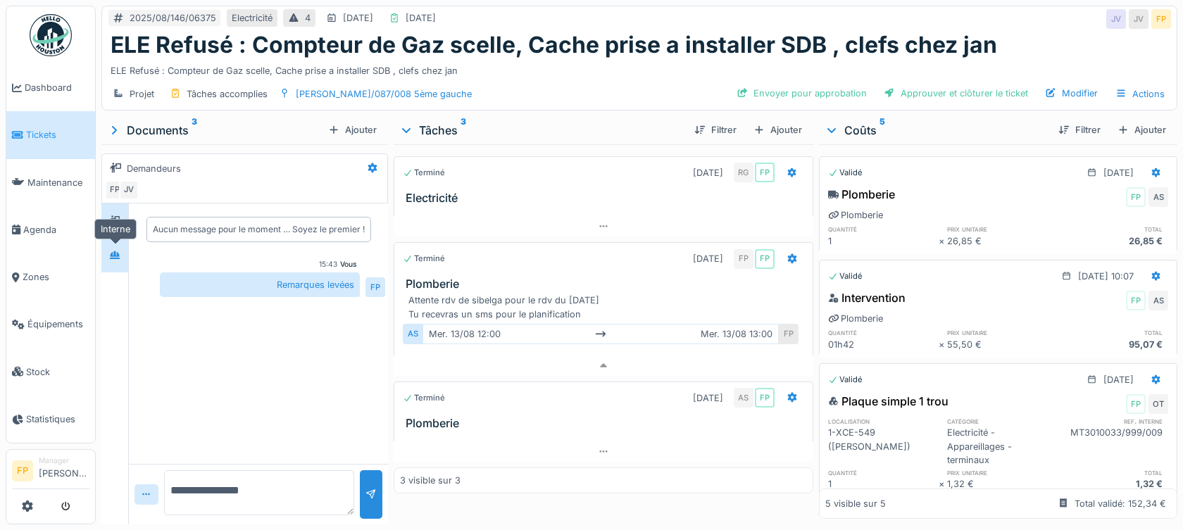
click at [117, 257] on icon at bounding box center [114, 255] width 11 height 9
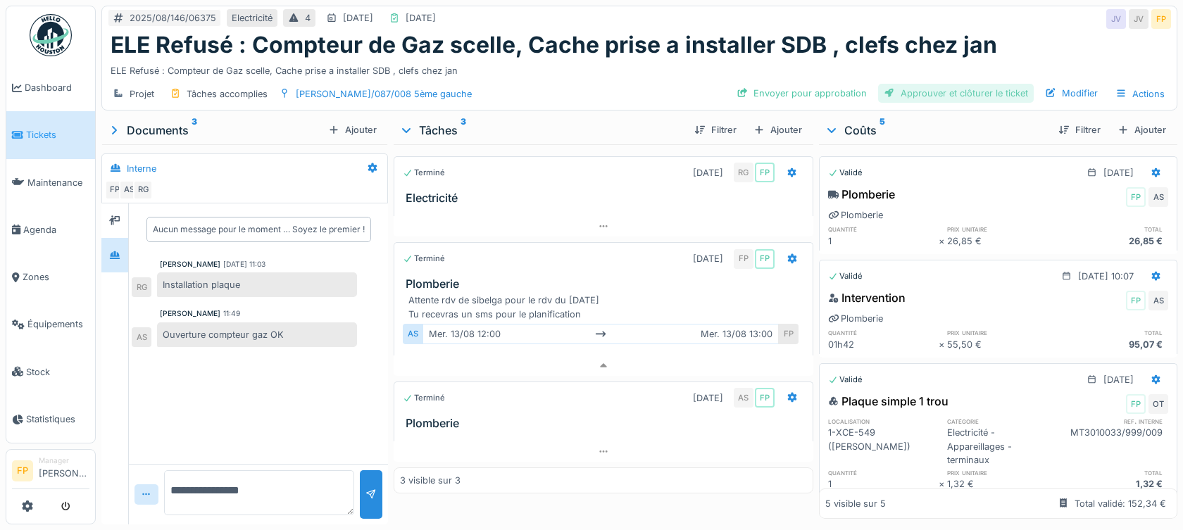
click at [971, 92] on div "Approuver et clôturer le ticket" at bounding box center [956, 93] width 156 height 19
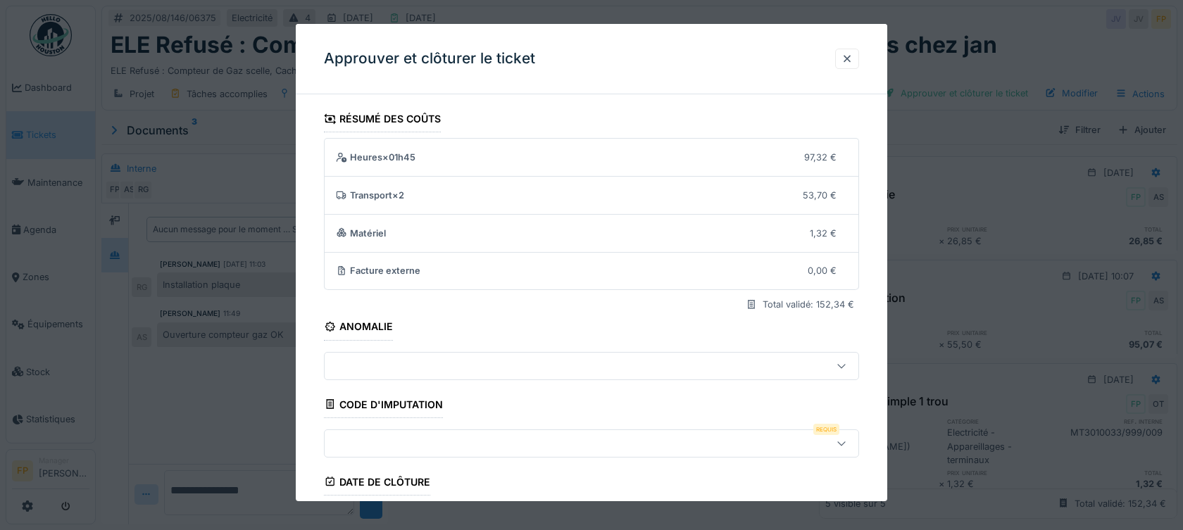
click at [428, 446] on div at bounding box center [559, 443] width 459 height 15
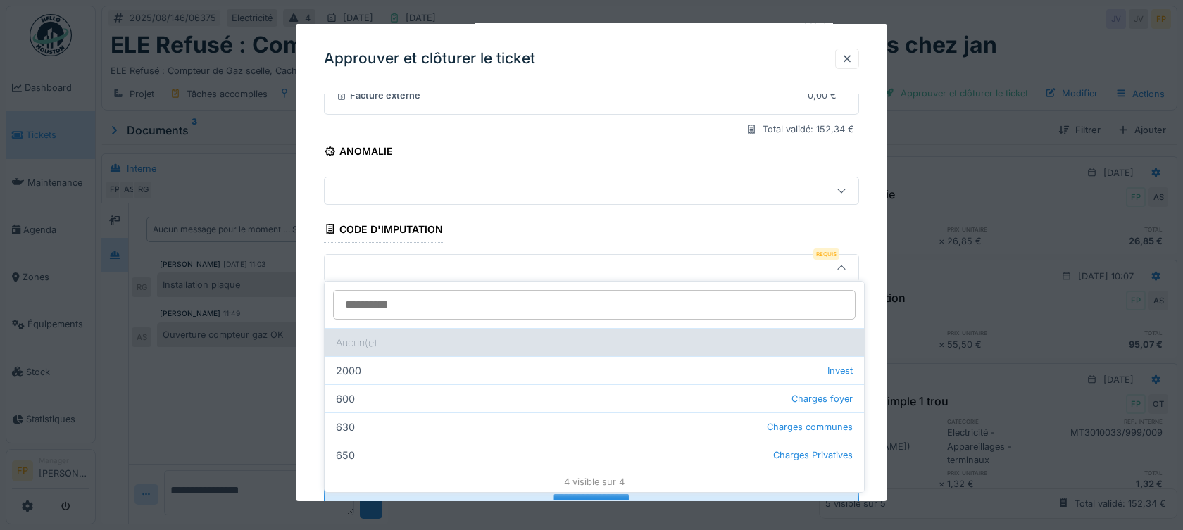
scroll to position [181, 0]
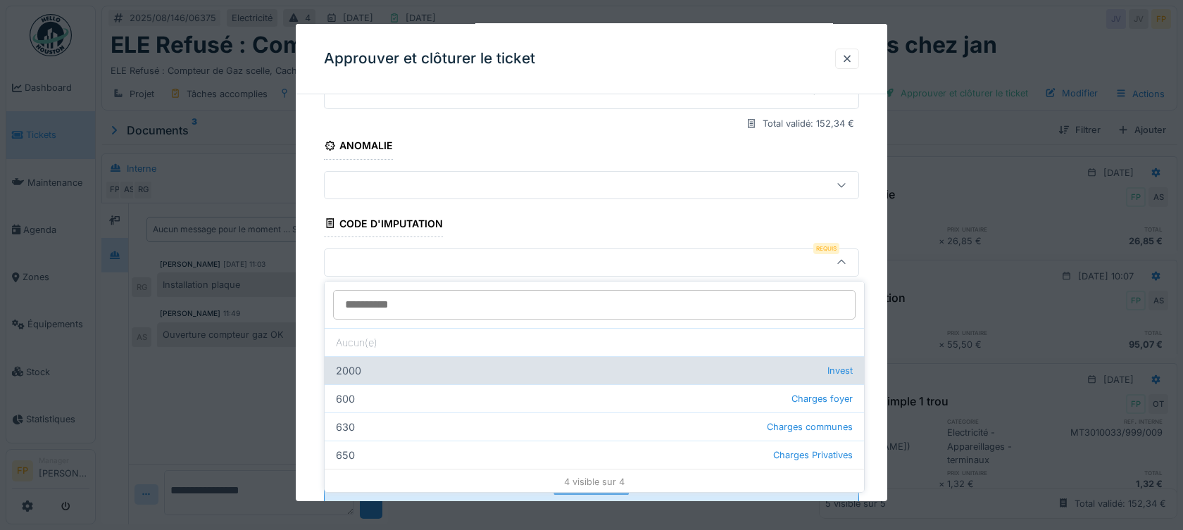
click at [451, 380] on div "2000 Invest" at bounding box center [595, 370] width 540 height 28
type input "***"
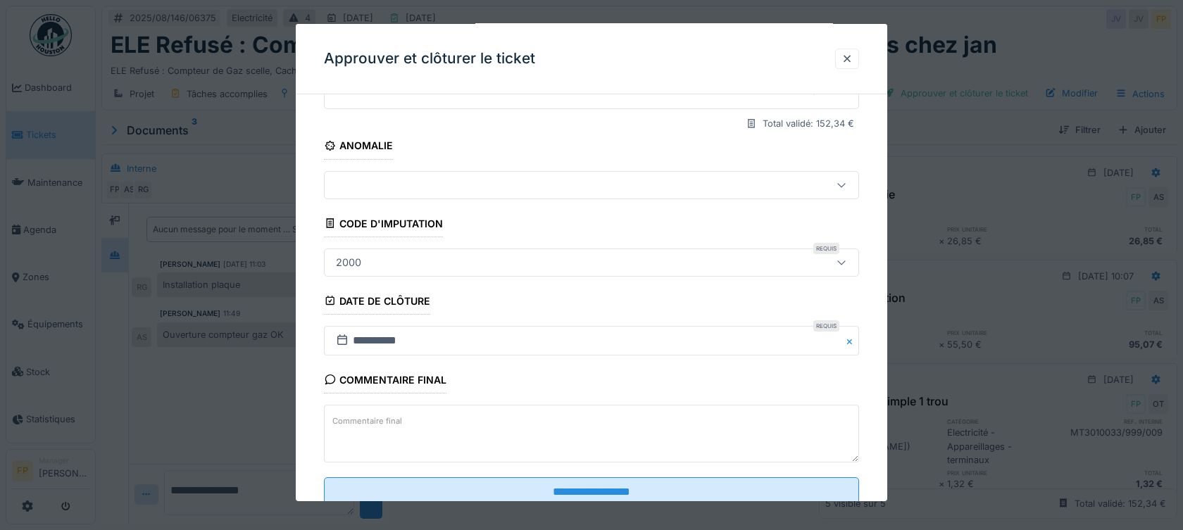
scroll to position [226, 0]
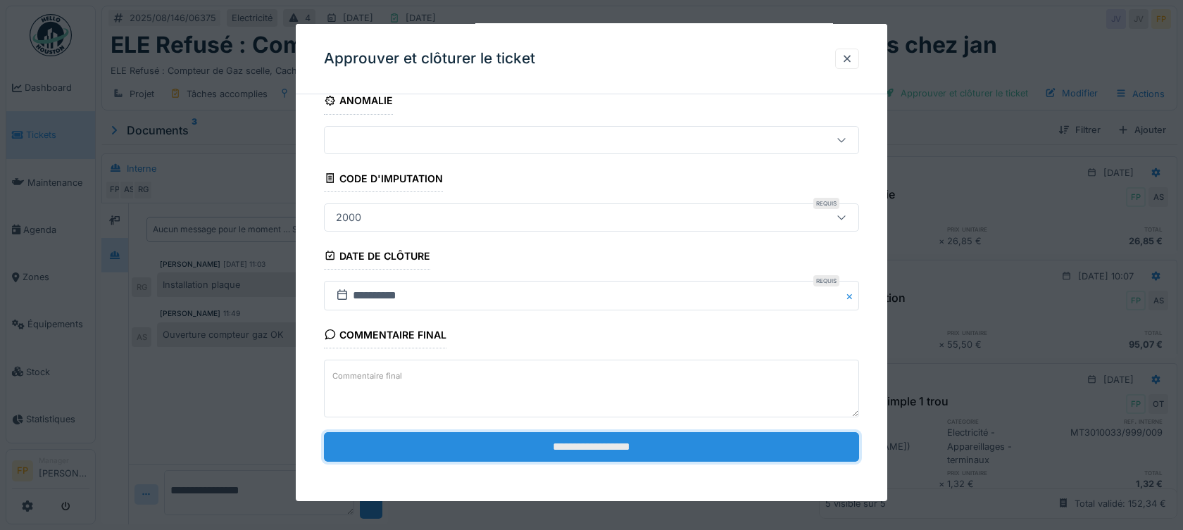
click at [598, 450] on input "**********" at bounding box center [591, 447] width 535 height 30
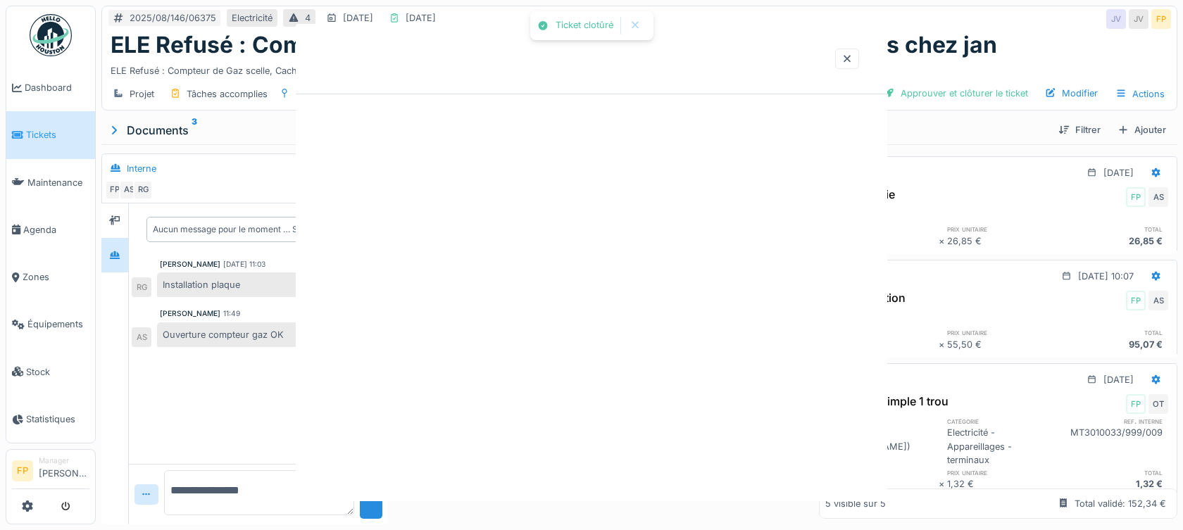
scroll to position [0, 0]
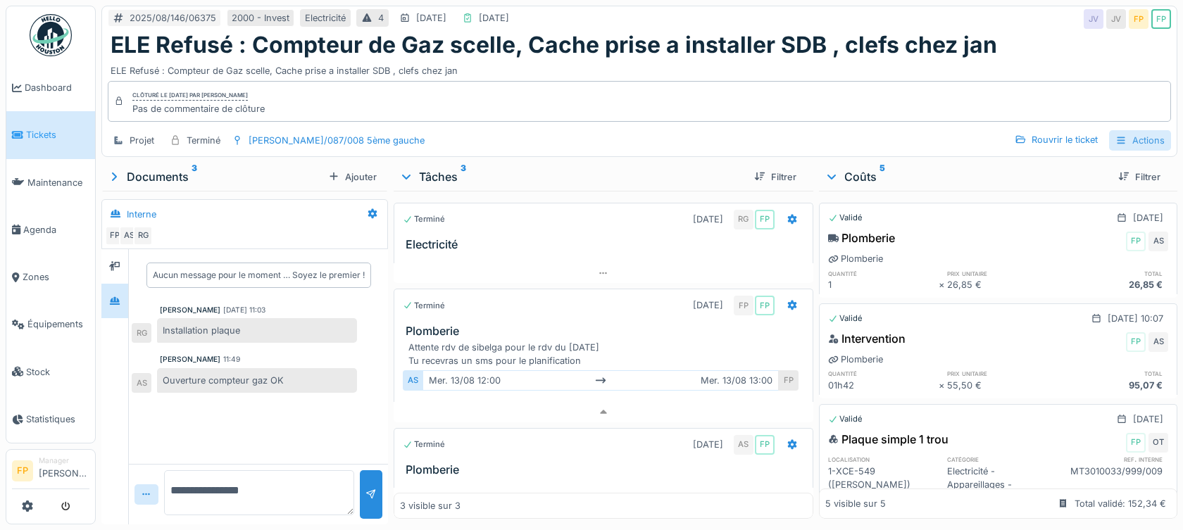
click at [1142, 142] on div "Actions" at bounding box center [1140, 140] width 62 height 20
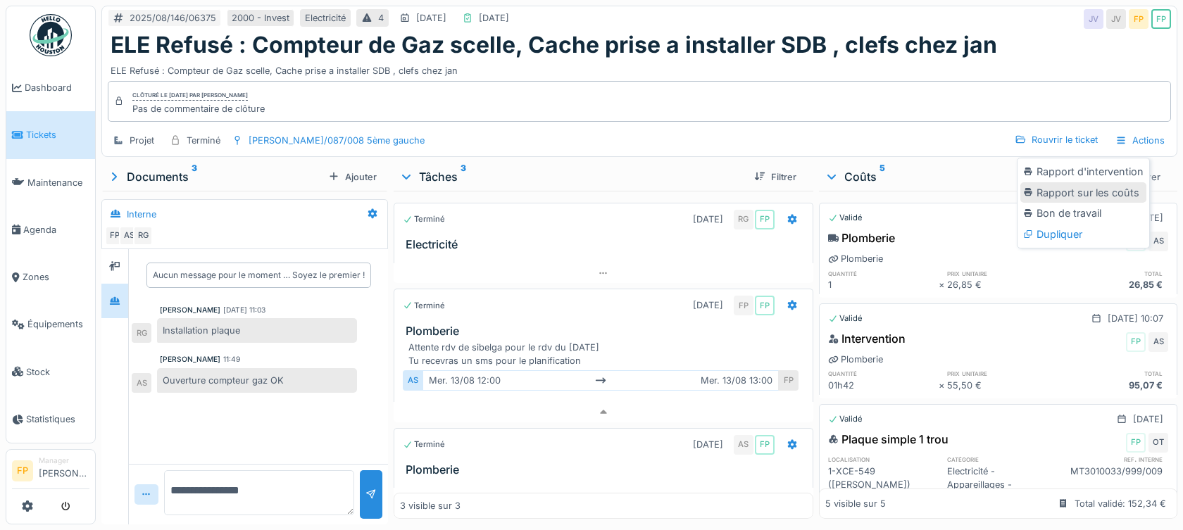
click at [1092, 190] on div "Rapport sur les coûts" at bounding box center [1084, 192] width 126 height 21
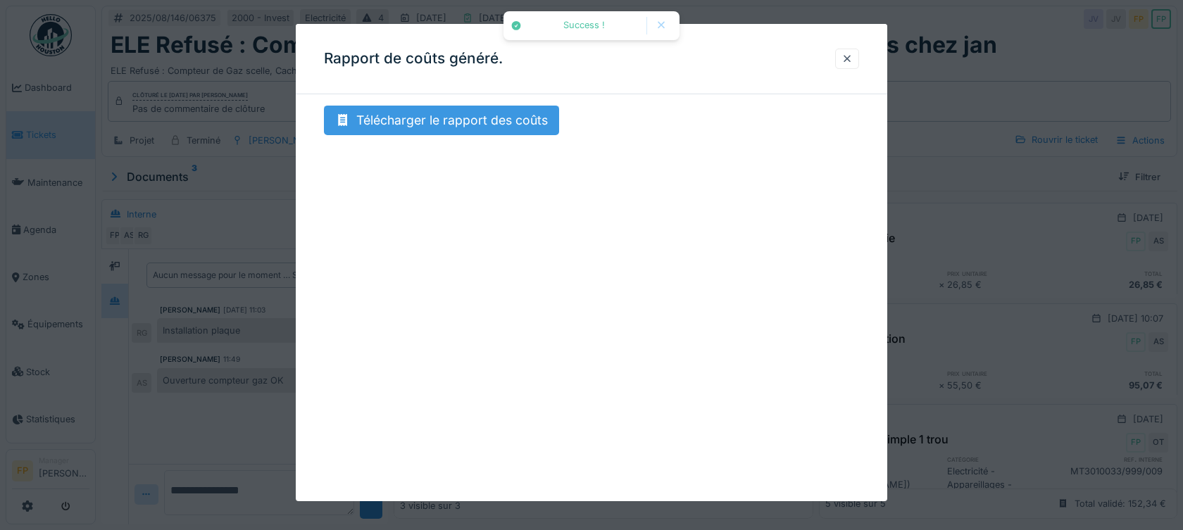
click at [496, 127] on div "Télécharger le rapport des coûts" at bounding box center [441, 121] width 235 height 30
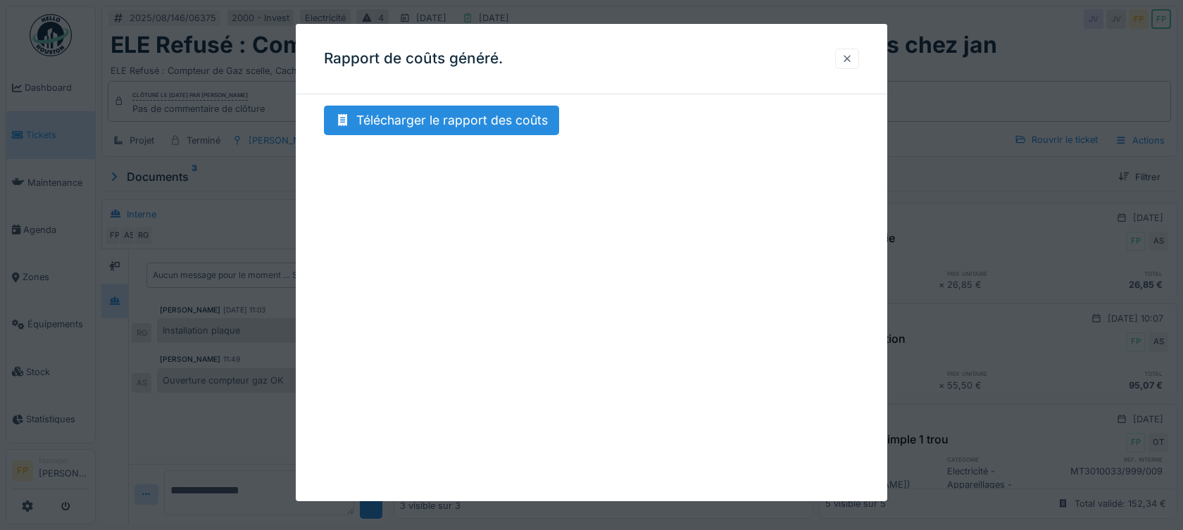
click at [850, 57] on div at bounding box center [847, 58] width 11 height 13
